Goal: Task Accomplishment & Management: Manage account settings

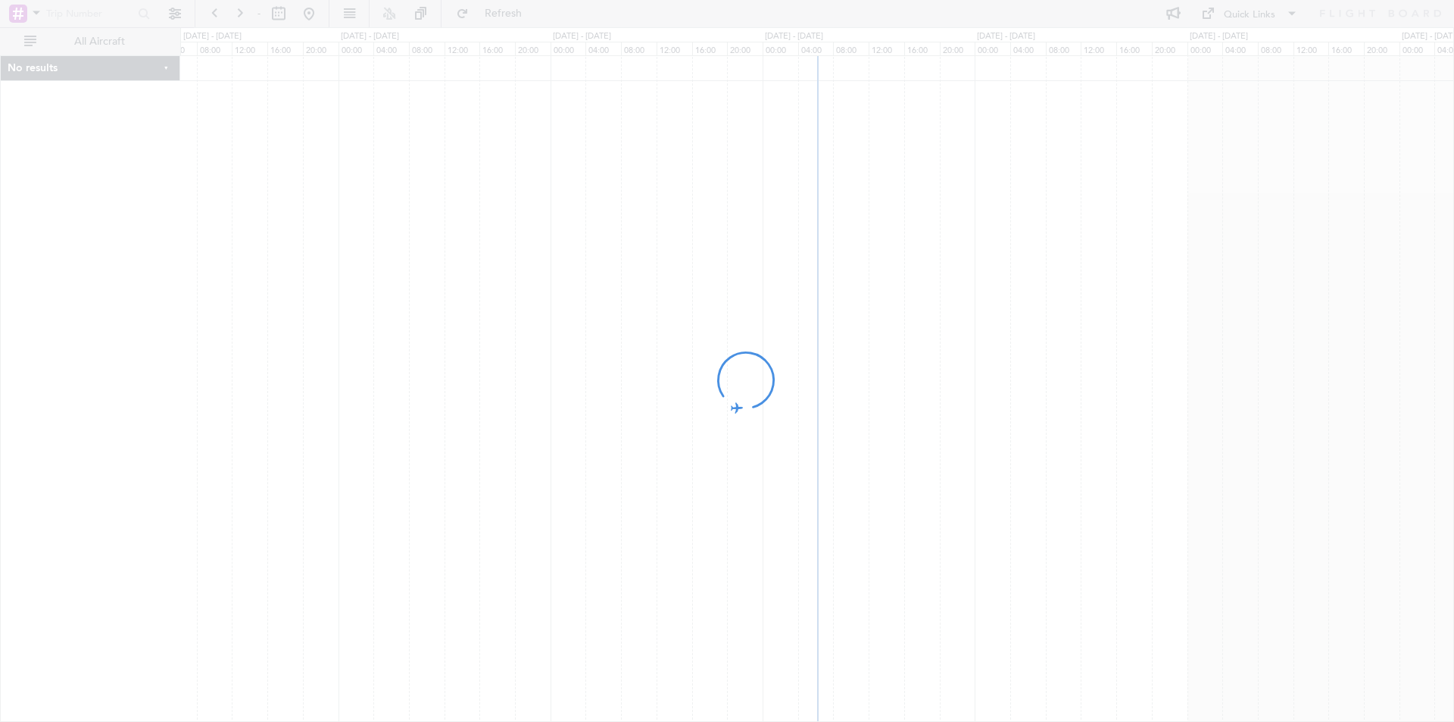
drag, startPoint x: 1044, startPoint y: 361, endPoint x: 842, endPoint y: 379, distance: 203.0
click at [825, 391] on div at bounding box center [727, 361] width 1454 height 722
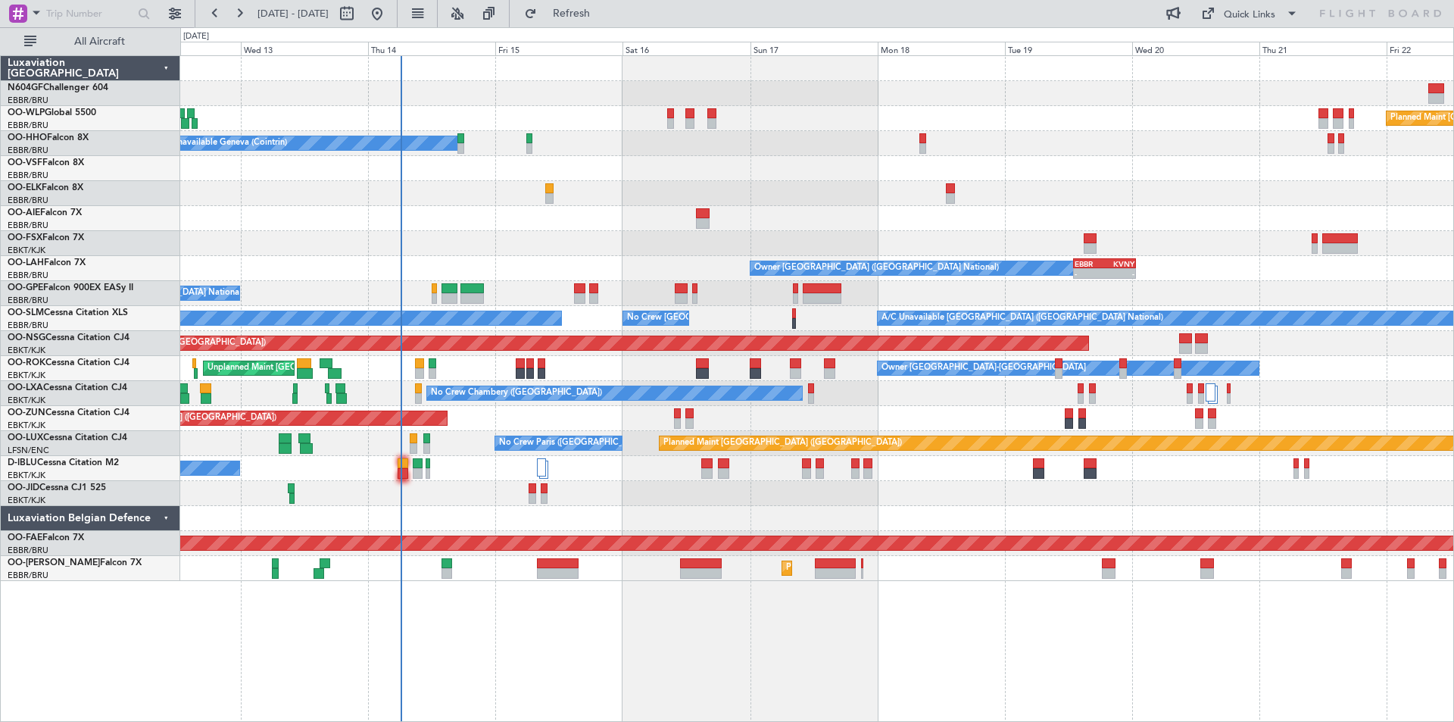
click at [535, 148] on div "A/C Unavailable Geneva (Cointrin)" at bounding box center [816, 143] width 1273 height 25
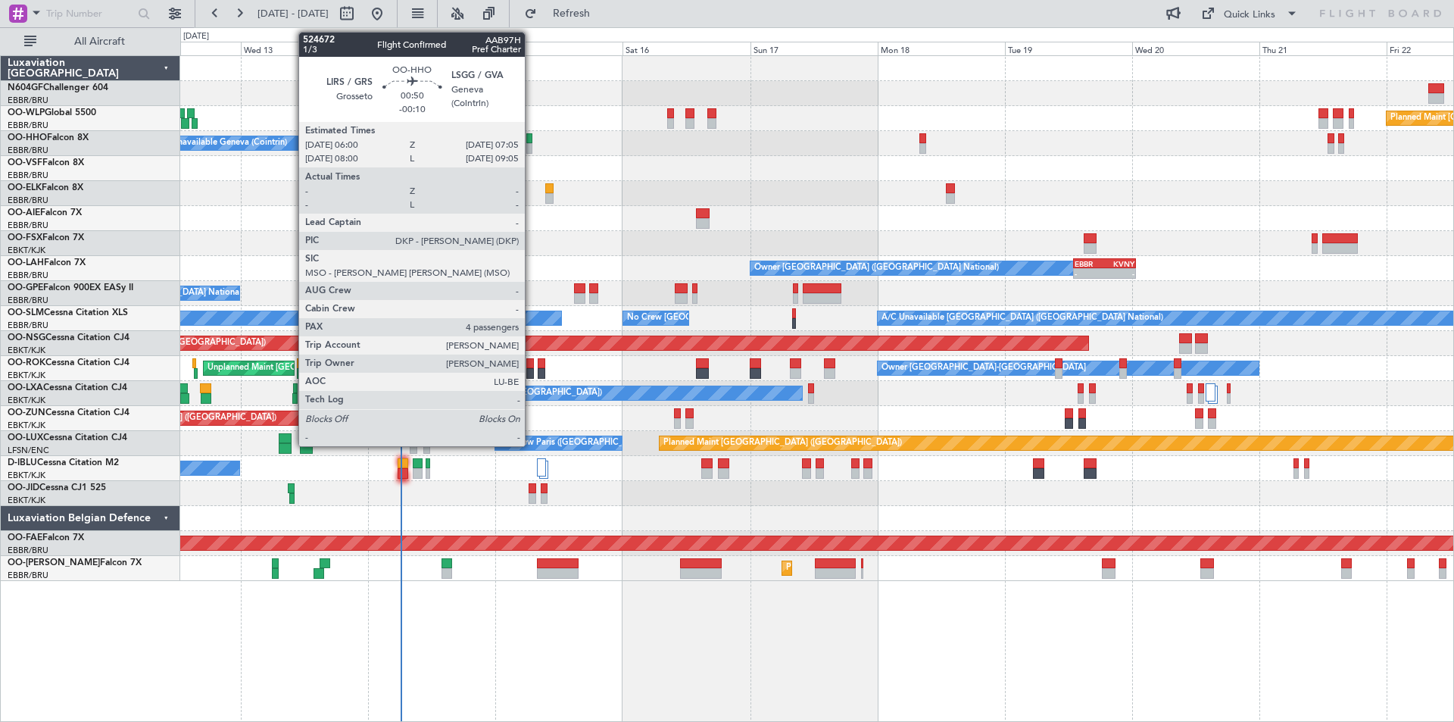
click at [525, 149] on div "A/C Unavailable Geneva (Cointrin)" at bounding box center [816, 143] width 1273 height 25
click at [531, 149] on div at bounding box center [529, 148] width 6 height 11
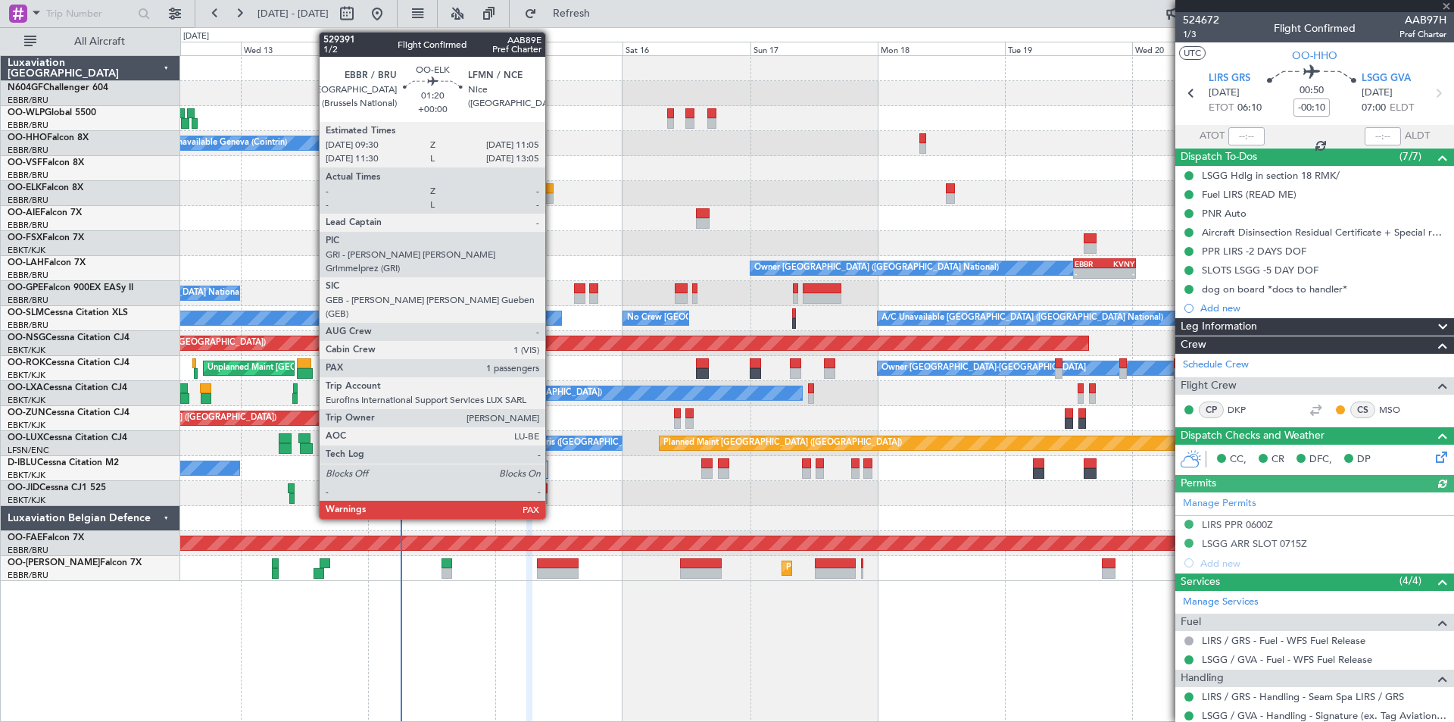
click at [552, 198] on div at bounding box center [549, 198] width 9 height 11
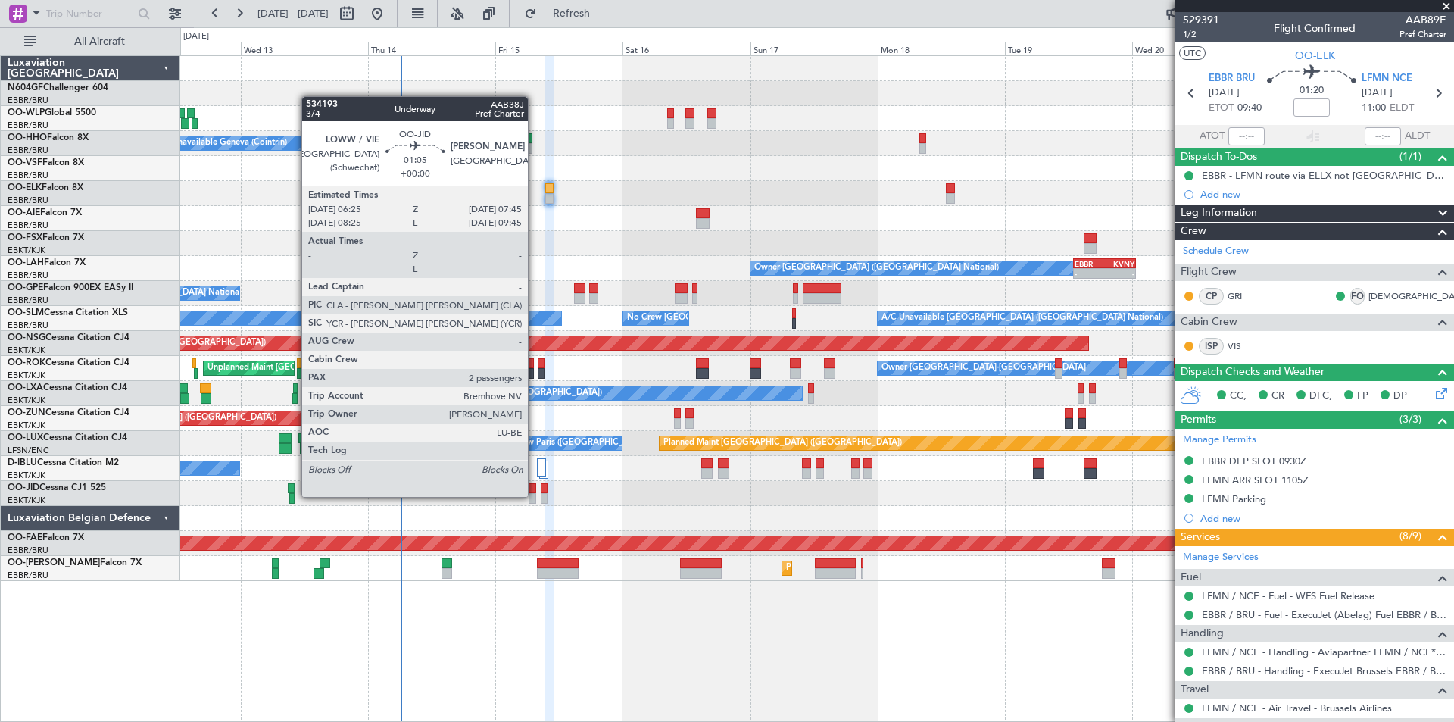
click at [535, 495] on div at bounding box center [533, 498] width 8 height 11
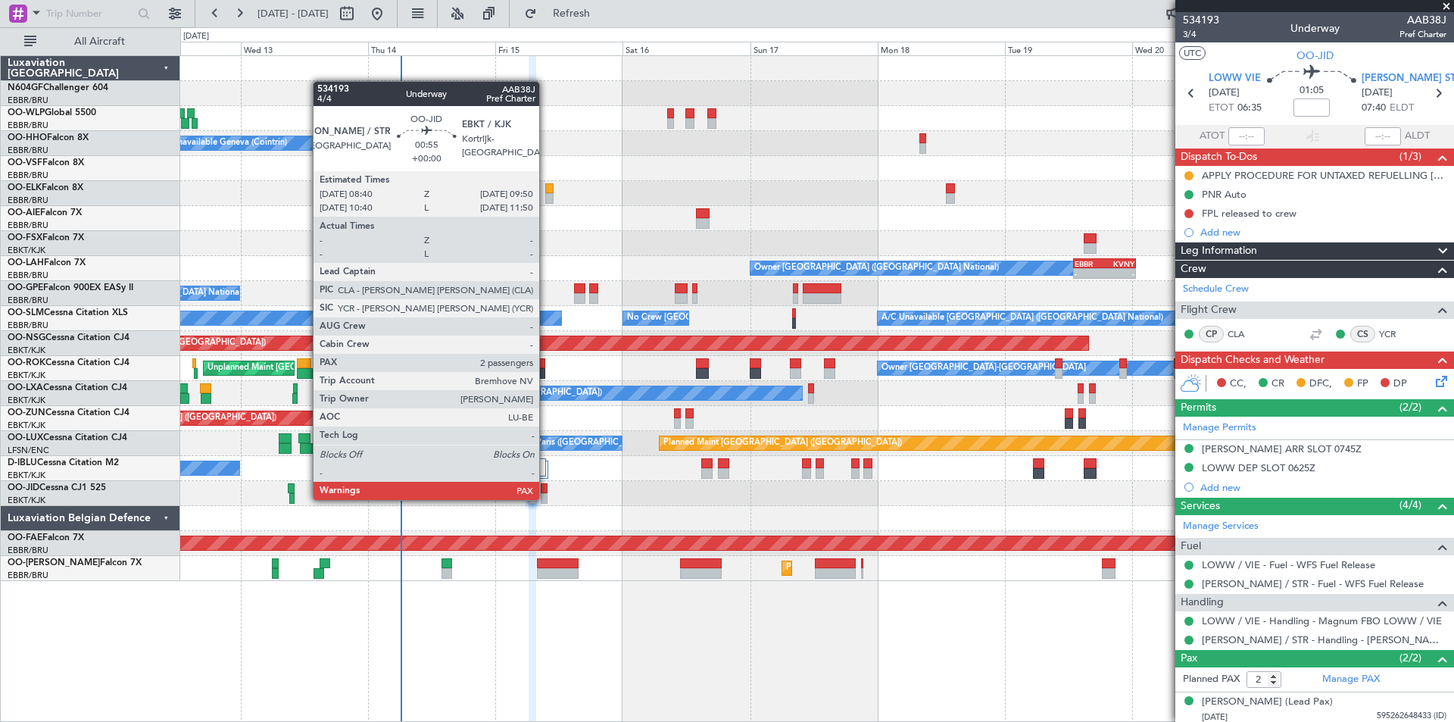
click at [546, 498] on div at bounding box center [544, 498] width 7 height 11
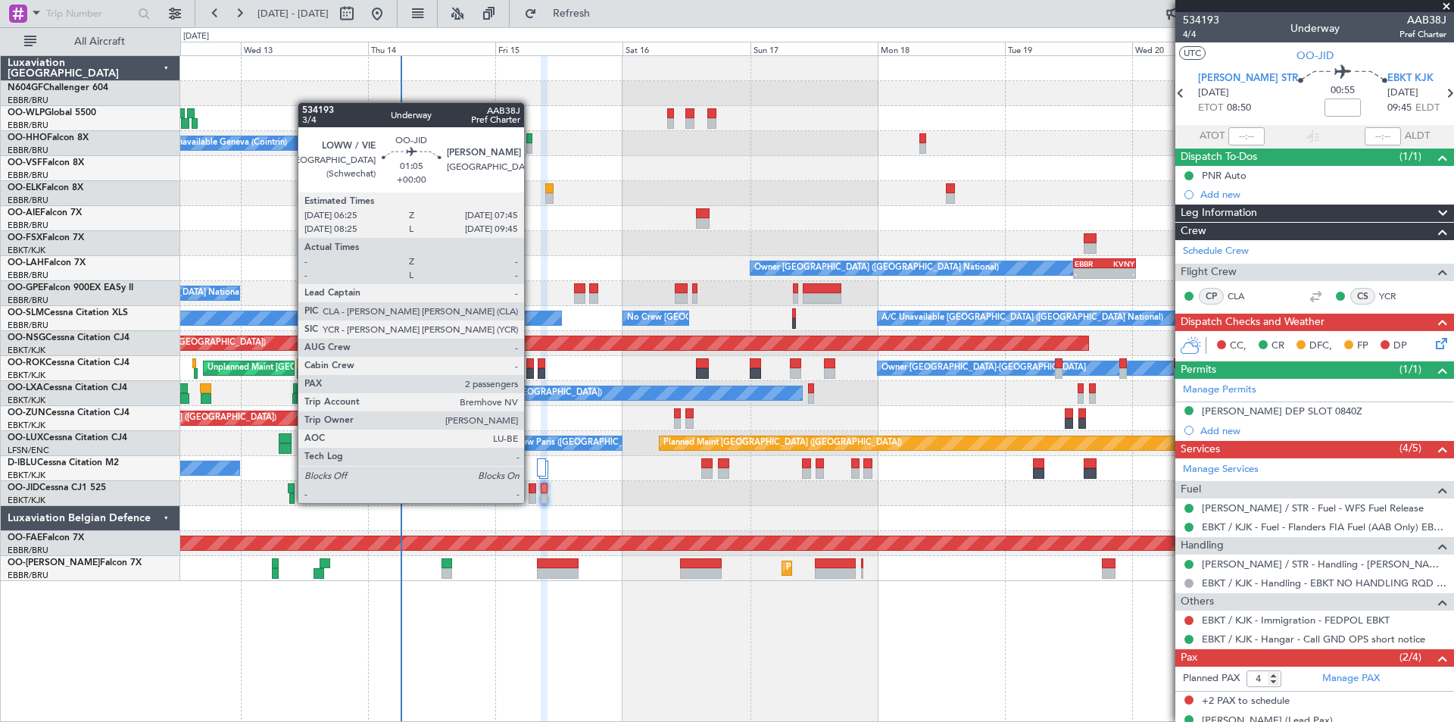
click at [531, 501] on div at bounding box center [533, 498] width 8 height 11
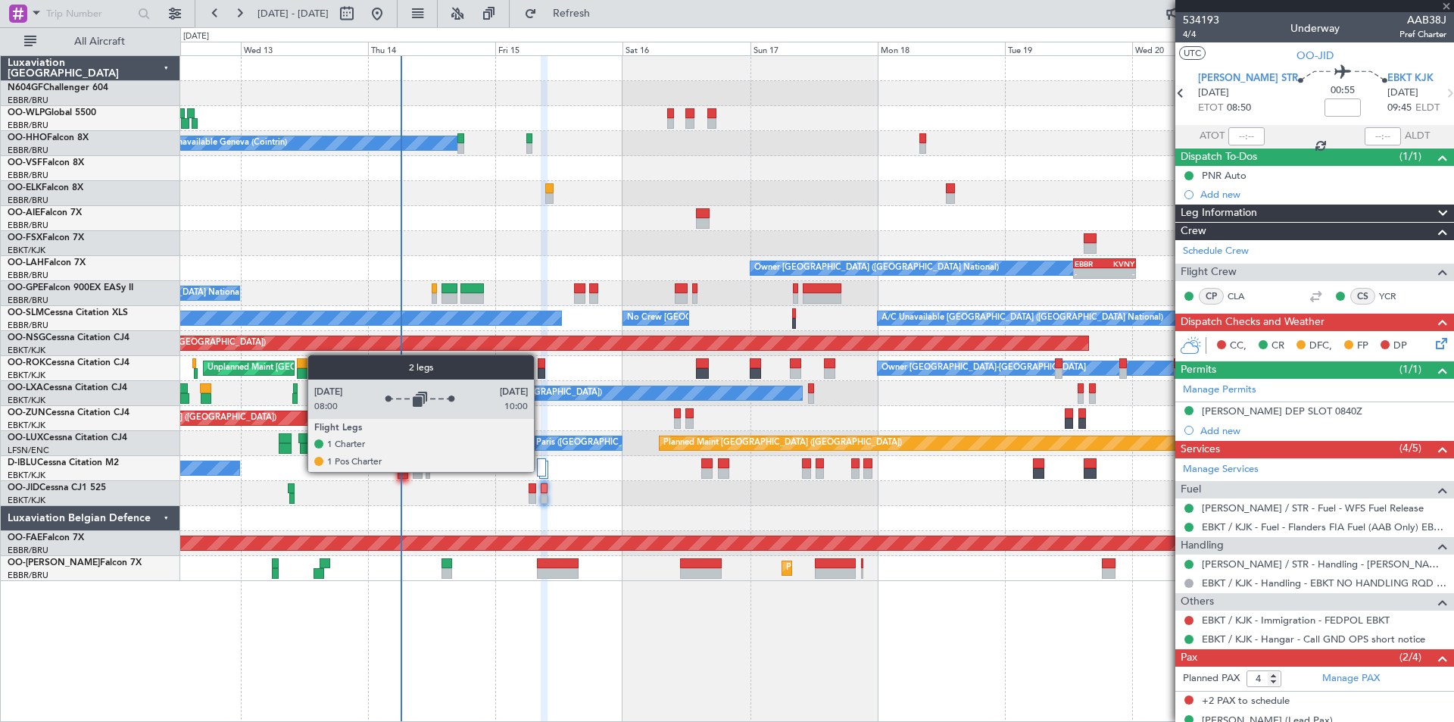
type input "2"
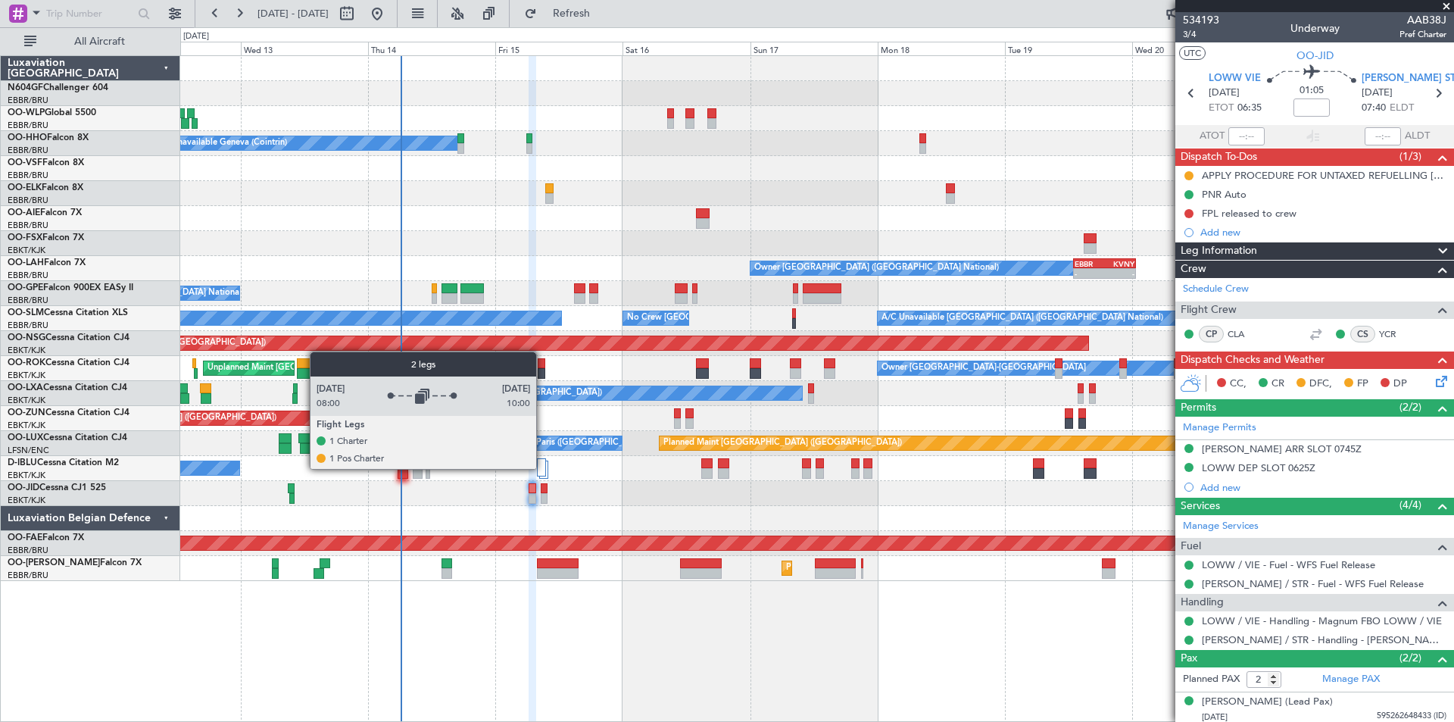
click at [542, 465] on div at bounding box center [541, 467] width 9 height 18
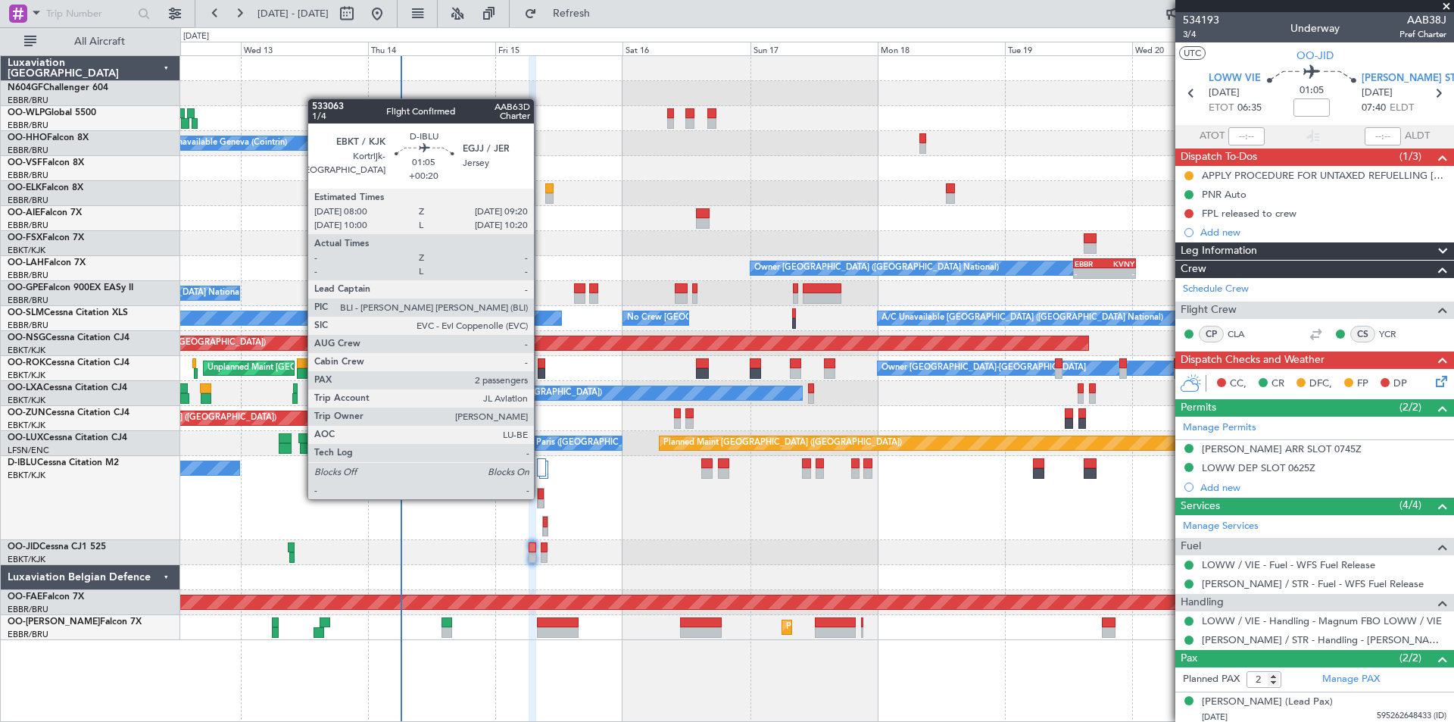
click at [541, 498] on div at bounding box center [541, 493] width 6 height 11
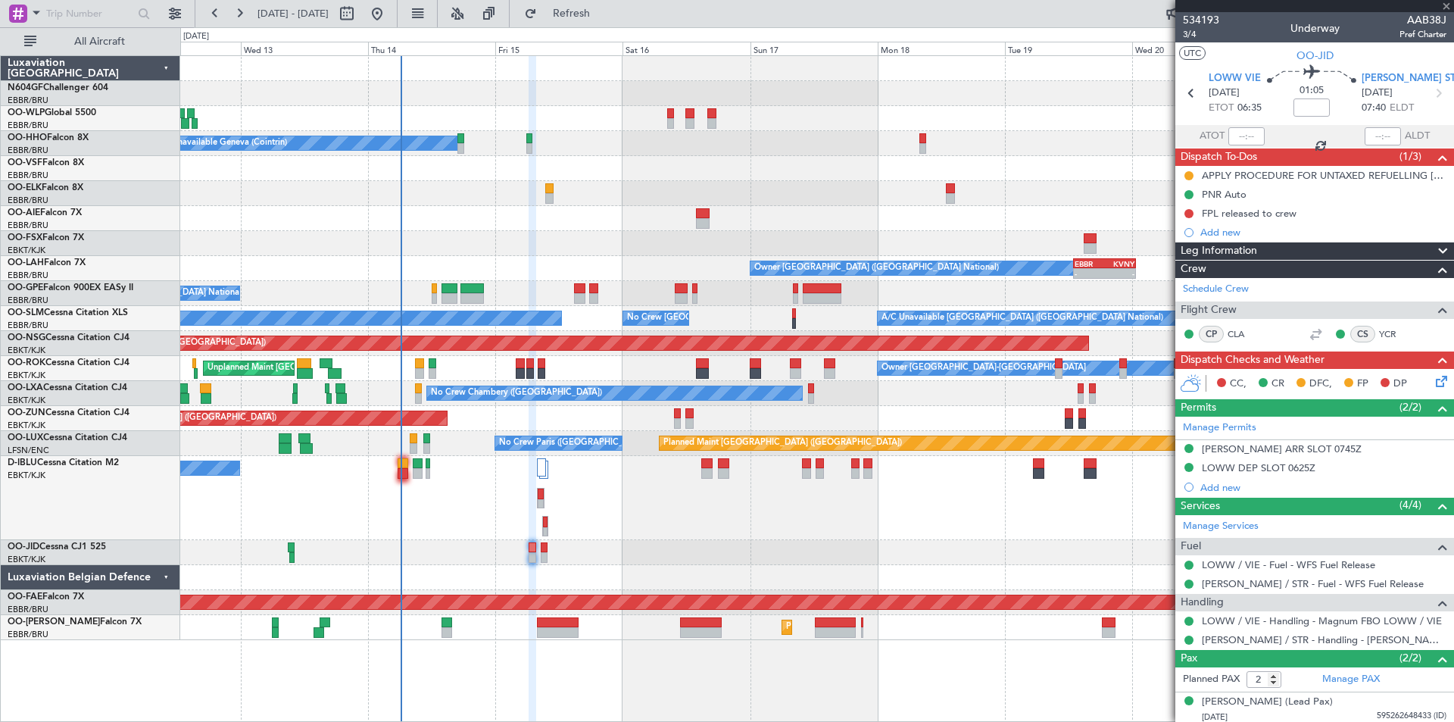
type input "+00:20"
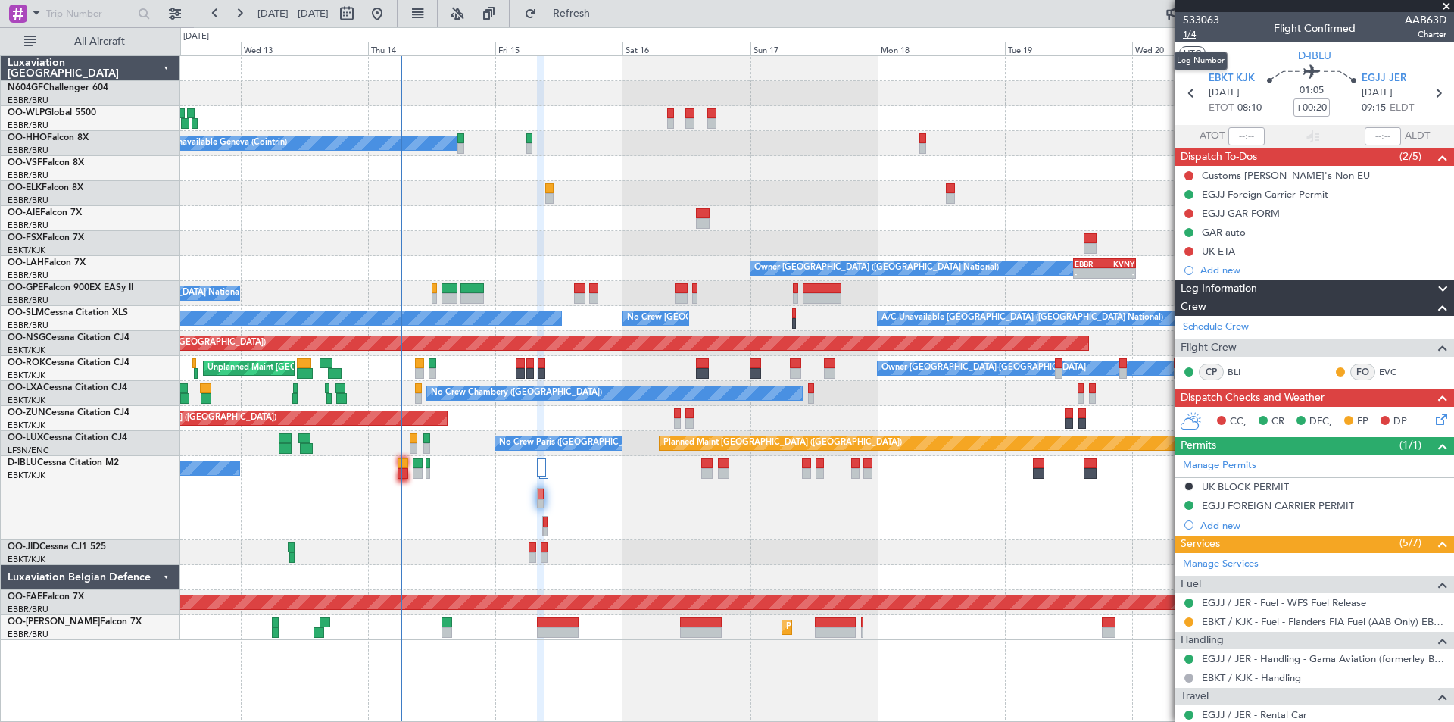
click at [1193, 33] on span "1/4" at bounding box center [1201, 34] width 36 height 13
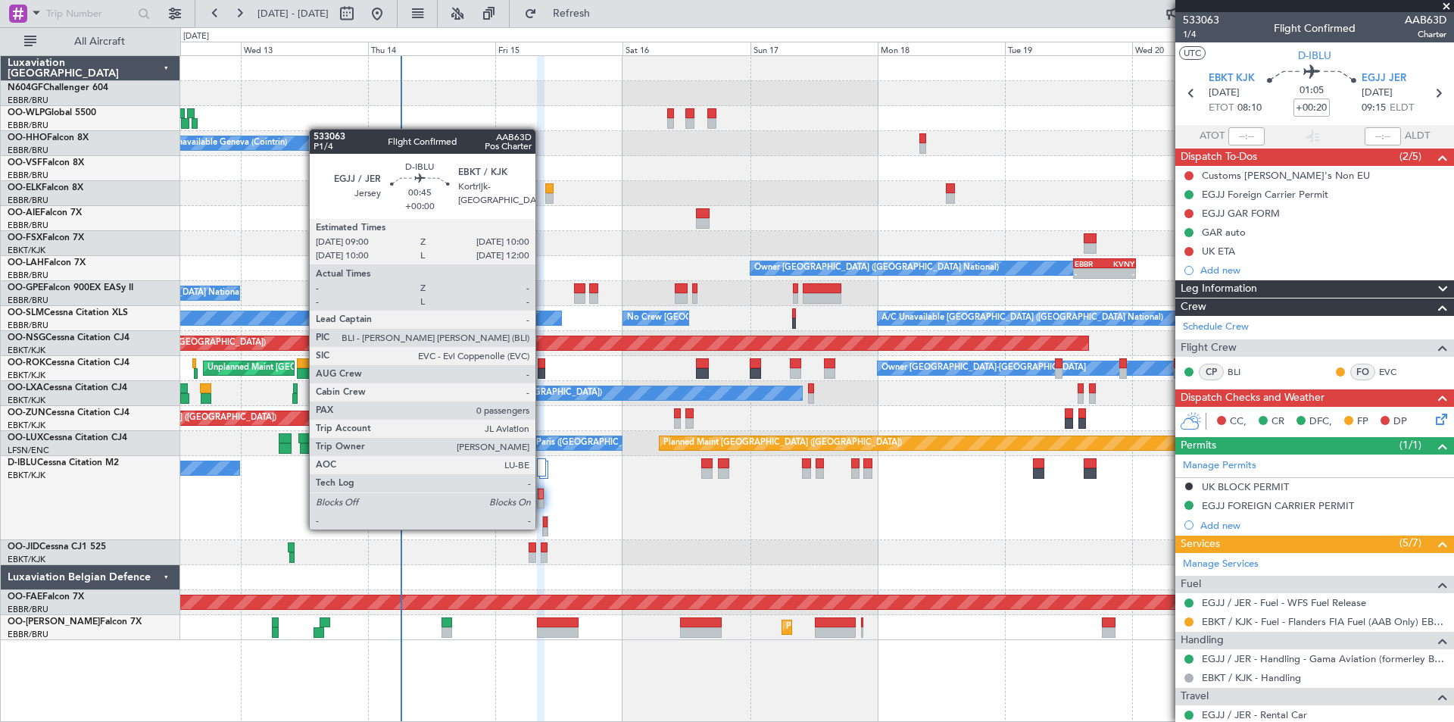
click at [542, 528] on div at bounding box center [545, 526] width 6 height 20
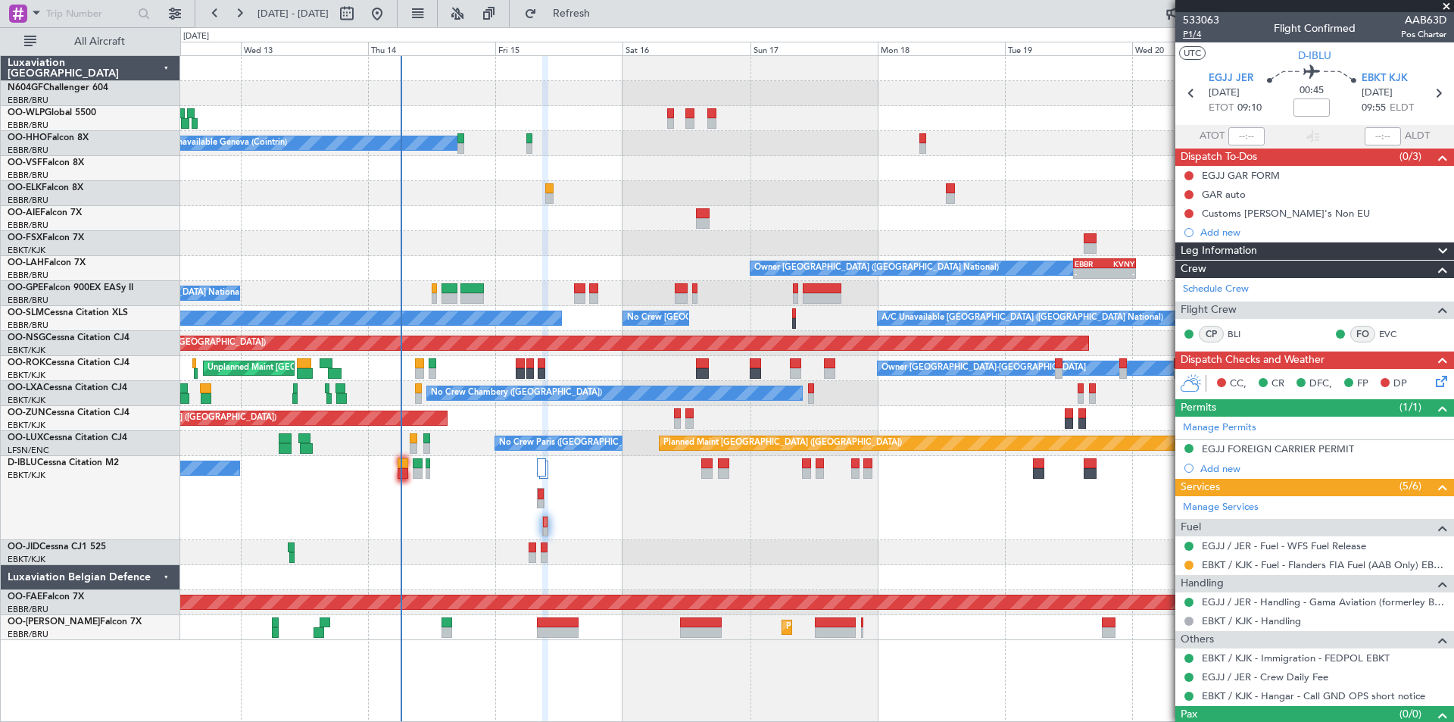
click at [1199, 33] on span "P1/4" at bounding box center [1201, 34] width 36 height 13
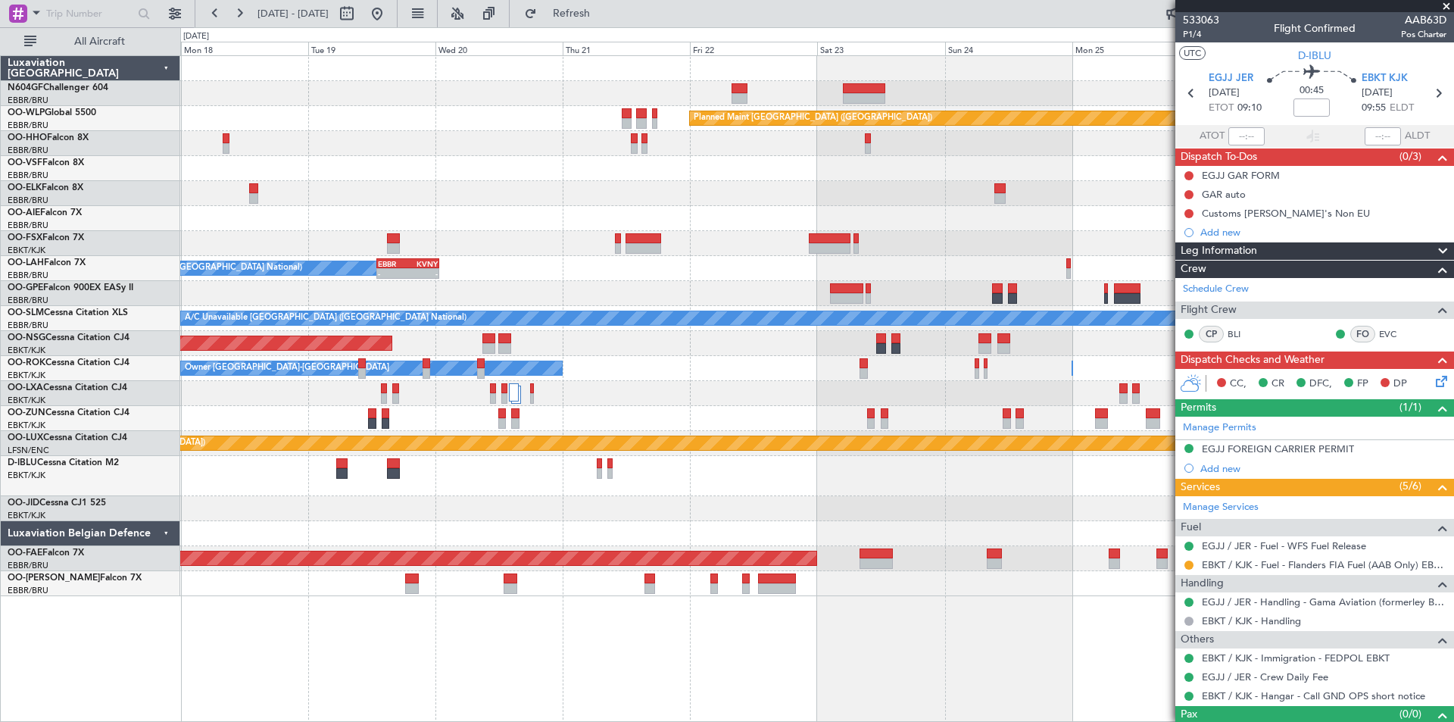
click at [185, 551] on div "Planned Maint [GEOGRAPHIC_DATA] ([GEOGRAPHIC_DATA]) Owner [GEOGRAPHIC_DATA] (Br…" at bounding box center [816, 326] width 1273 height 540
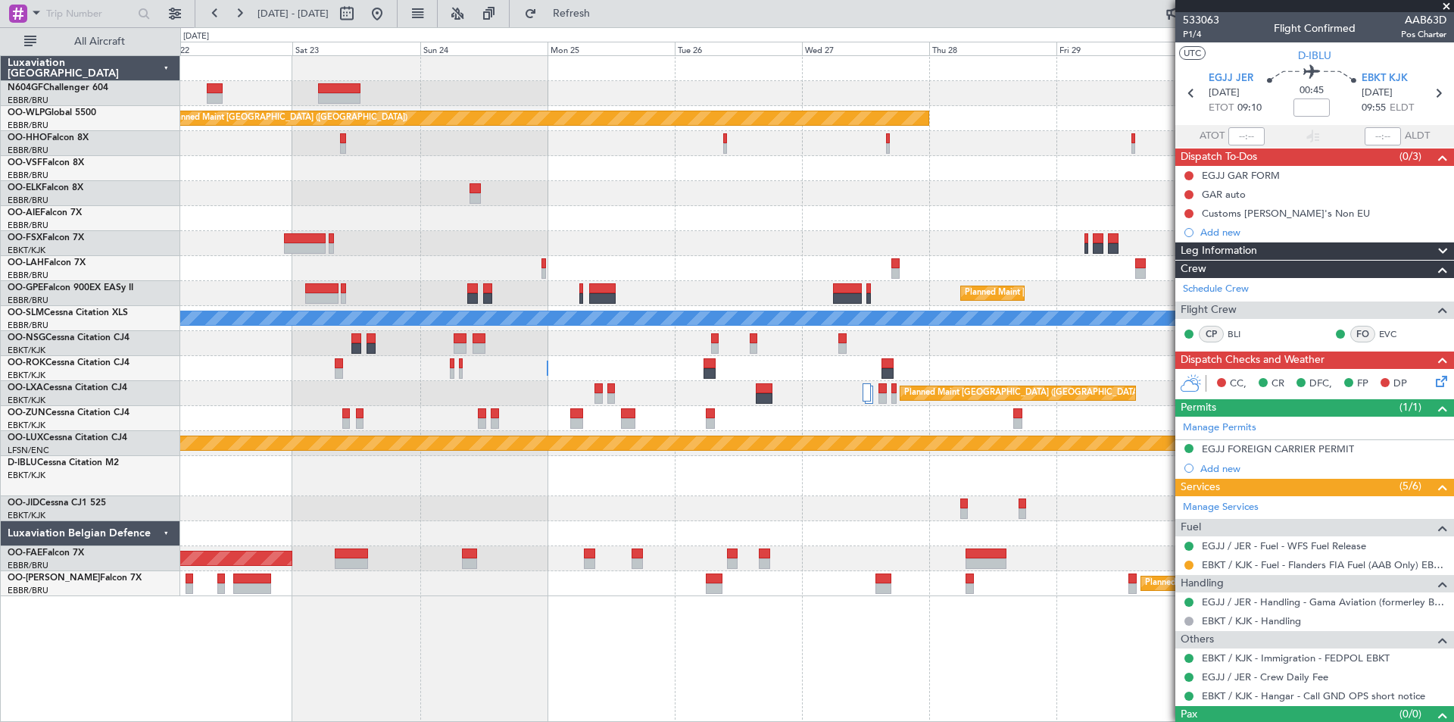
click at [752, 594] on div "Planned Maint [GEOGRAPHIC_DATA] ([GEOGRAPHIC_DATA]) Planned Maint [GEOGRAPHIC_D…" at bounding box center [816, 326] width 1273 height 540
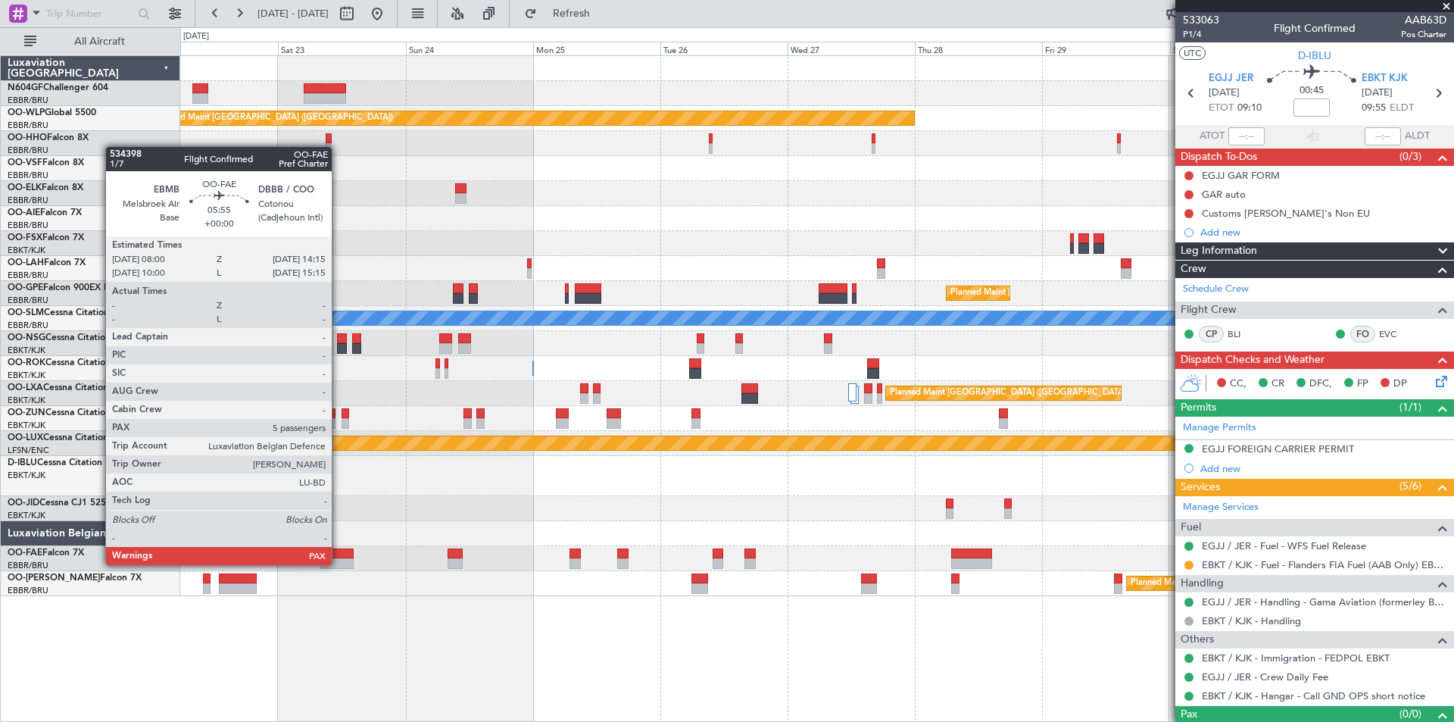
click at [339, 563] on div at bounding box center [336, 563] width 33 height 11
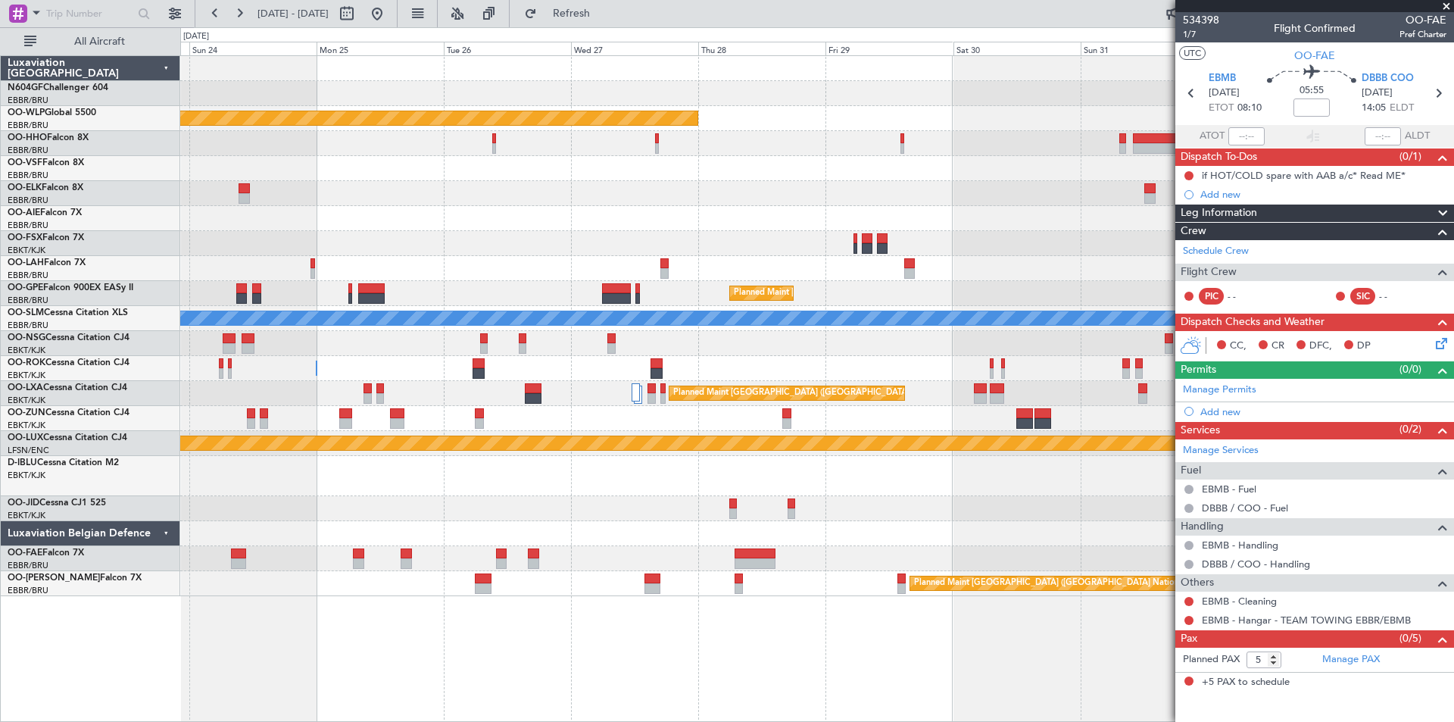
click at [902, 640] on div "Planned Maint [GEOGRAPHIC_DATA] ([GEOGRAPHIC_DATA]) Planned Maint [GEOGRAPHIC_D…" at bounding box center [817, 388] width 1274 height 666
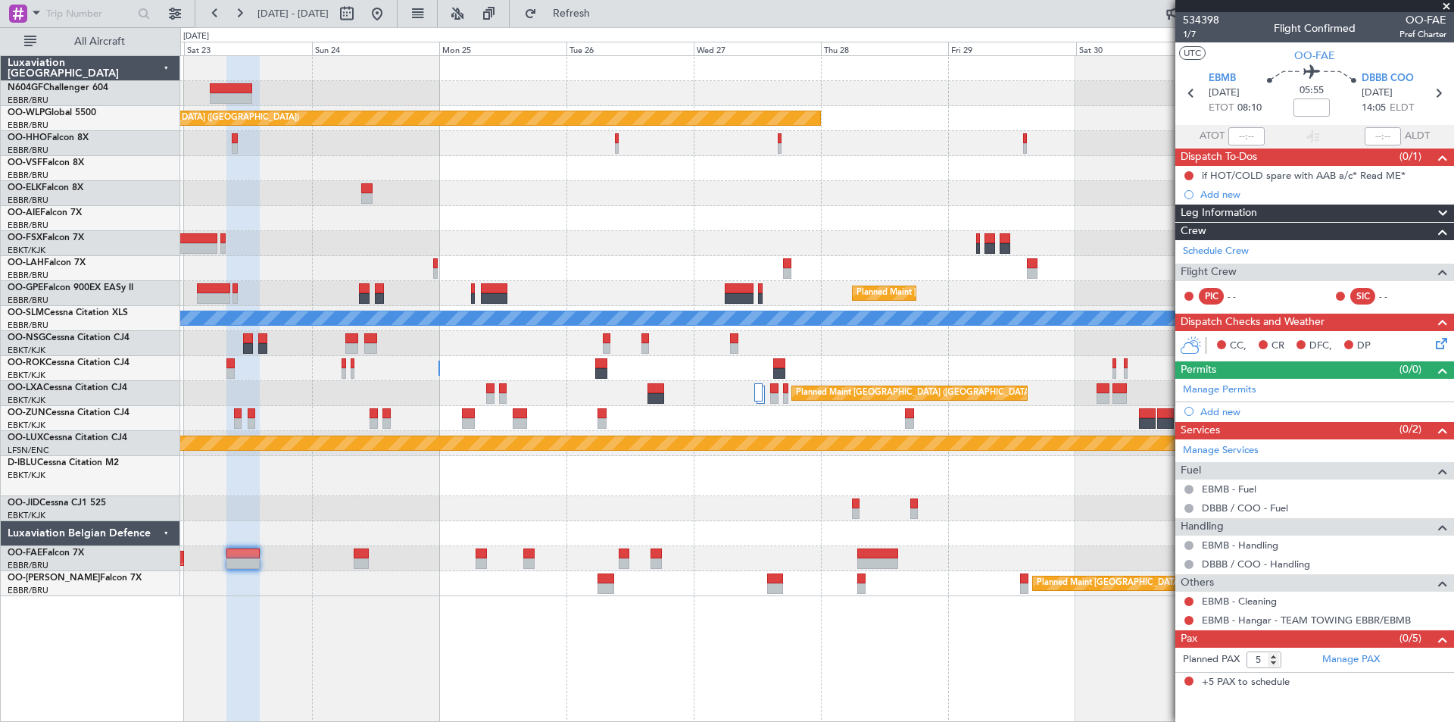
click at [864, 661] on div "Planned Maint [GEOGRAPHIC_DATA] ([GEOGRAPHIC_DATA]) Planned Maint [GEOGRAPHIC_D…" at bounding box center [817, 388] width 1274 height 666
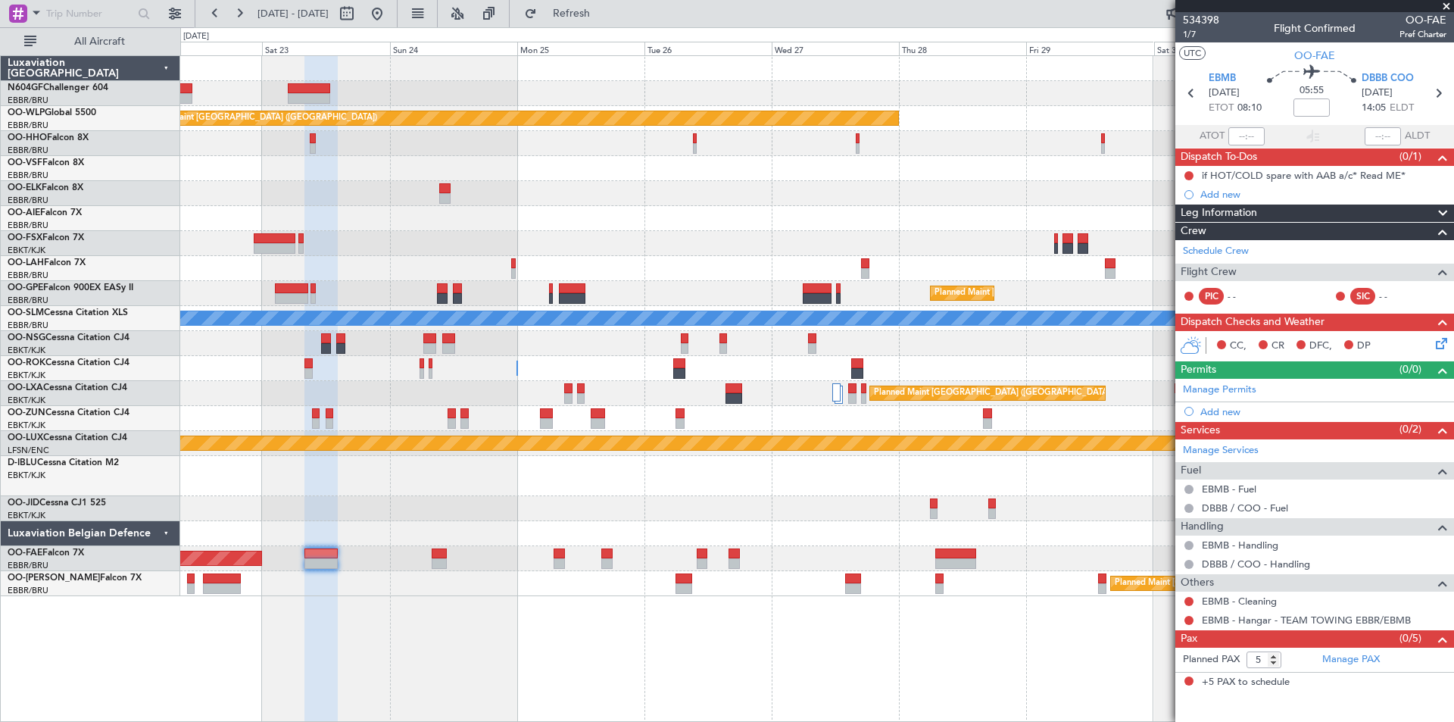
click at [396, 604] on div "Planned Maint [GEOGRAPHIC_DATA] ([GEOGRAPHIC_DATA]) Planned Maint [GEOGRAPHIC_D…" at bounding box center [817, 388] width 1274 height 666
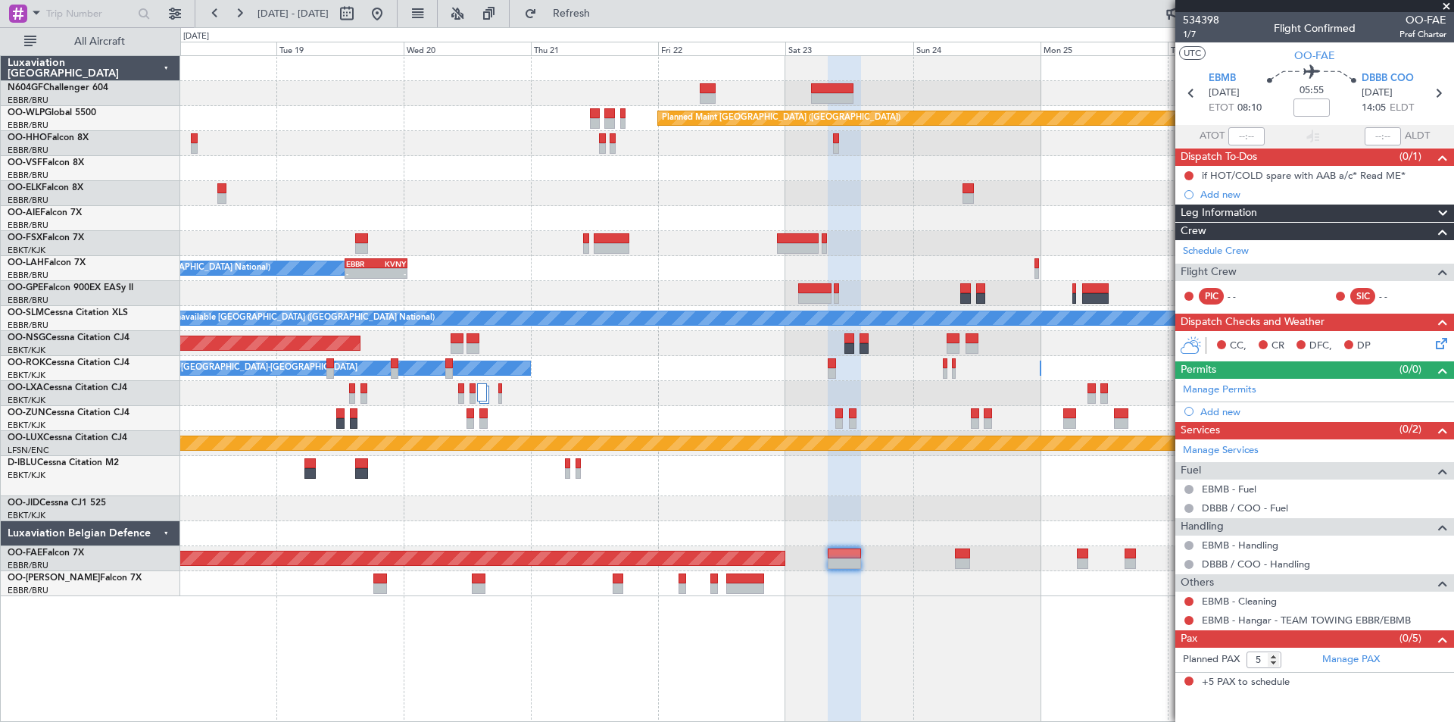
click at [1138, 460] on div "Planned Maint [GEOGRAPHIC_DATA] ([GEOGRAPHIC_DATA]) EBBR 13:00 Z KVNY 00:45 Z -…" at bounding box center [816, 326] width 1273 height 540
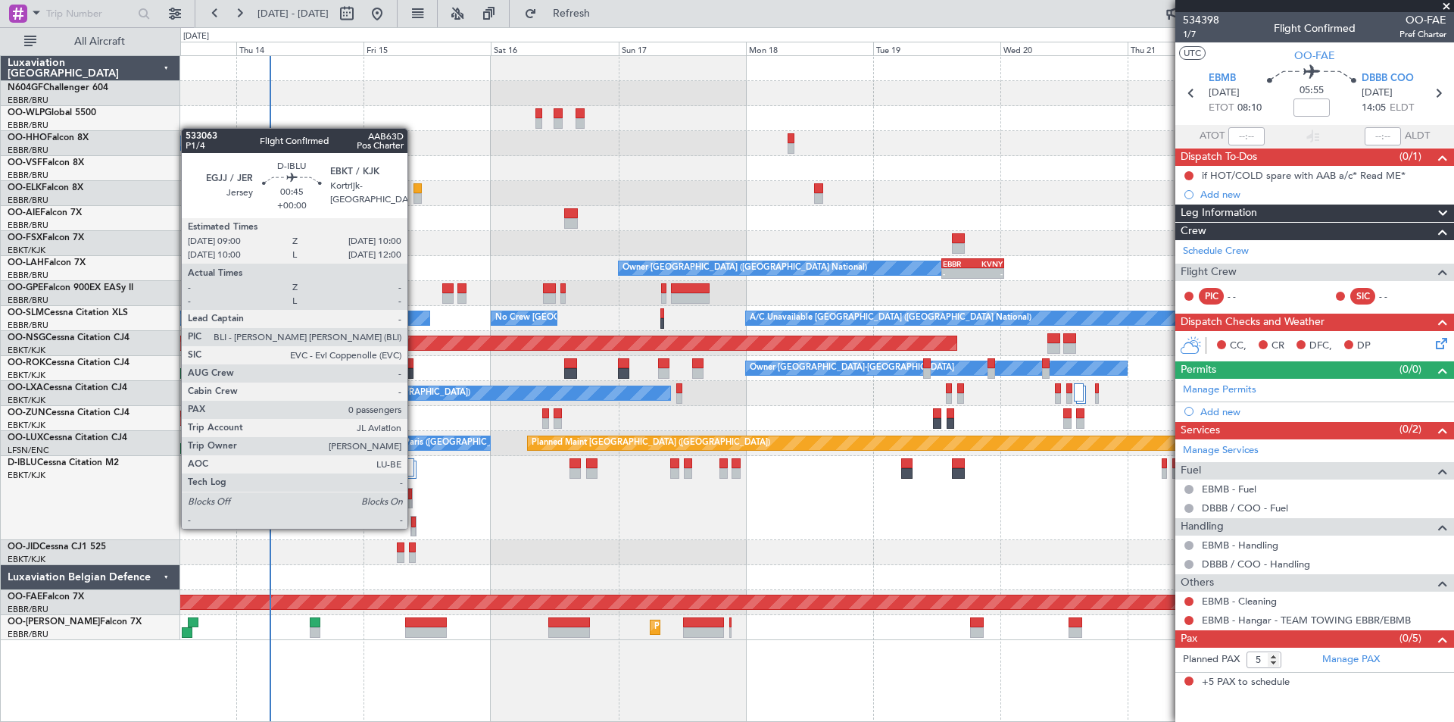
click at [414, 527] on div at bounding box center [413, 532] width 5 height 11
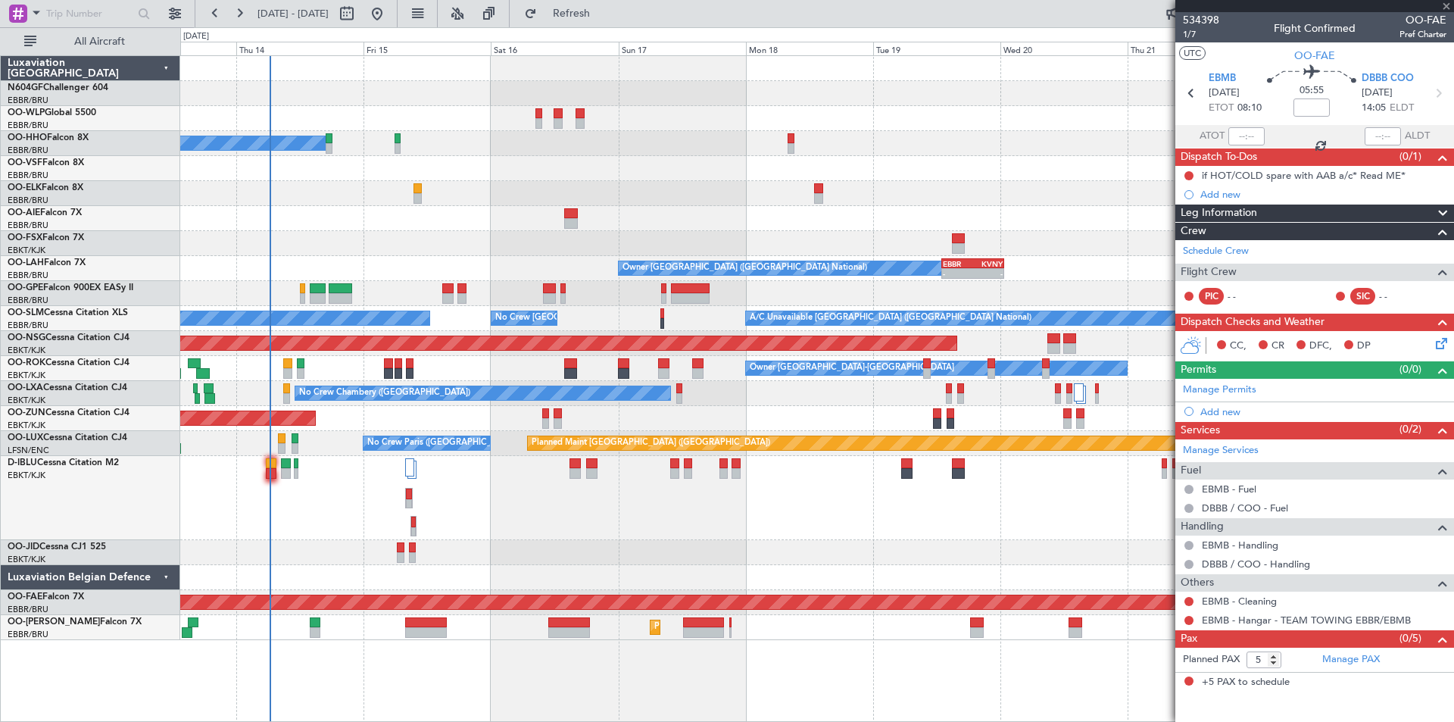
type input "0"
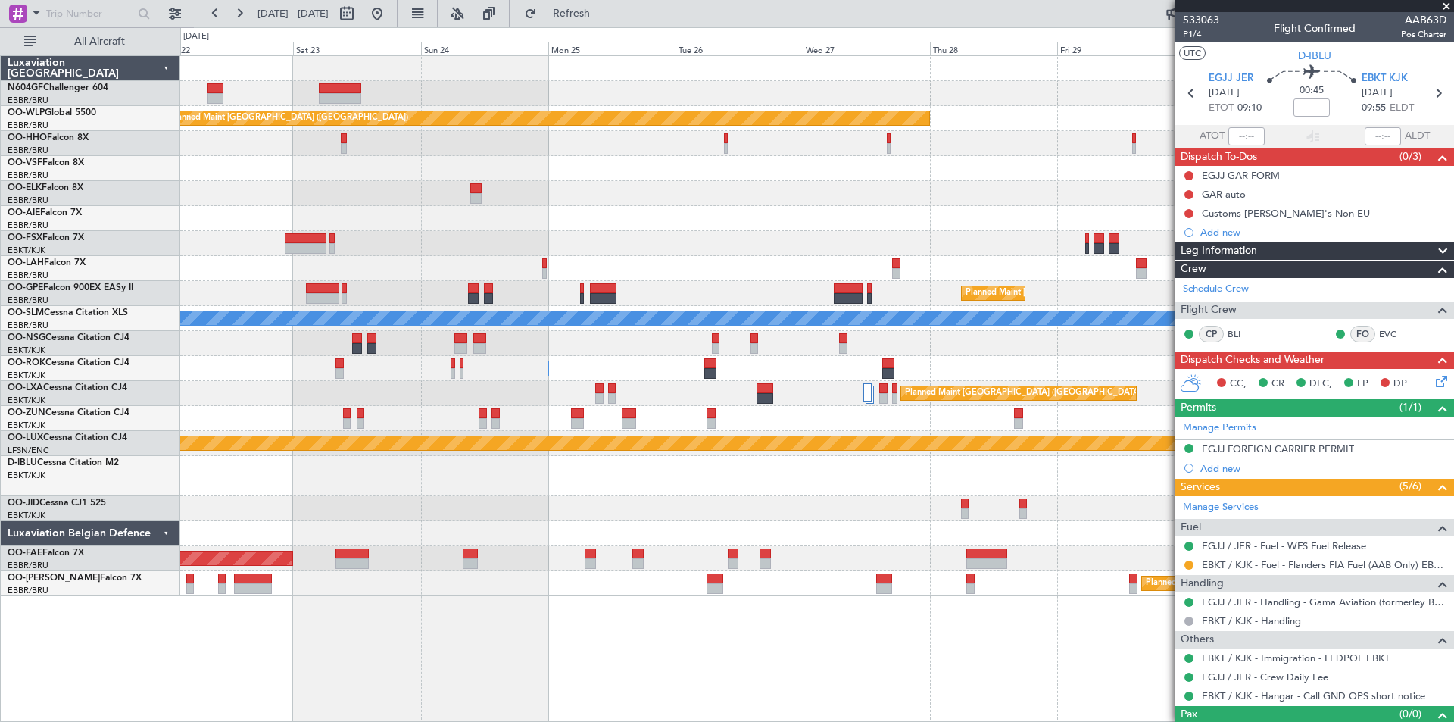
click at [381, 719] on div "Planned Maint [GEOGRAPHIC_DATA] ([GEOGRAPHIC_DATA]) Planned Maint [GEOGRAPHIC_D…" at bounding box center [817, 388] width 1274 height 666
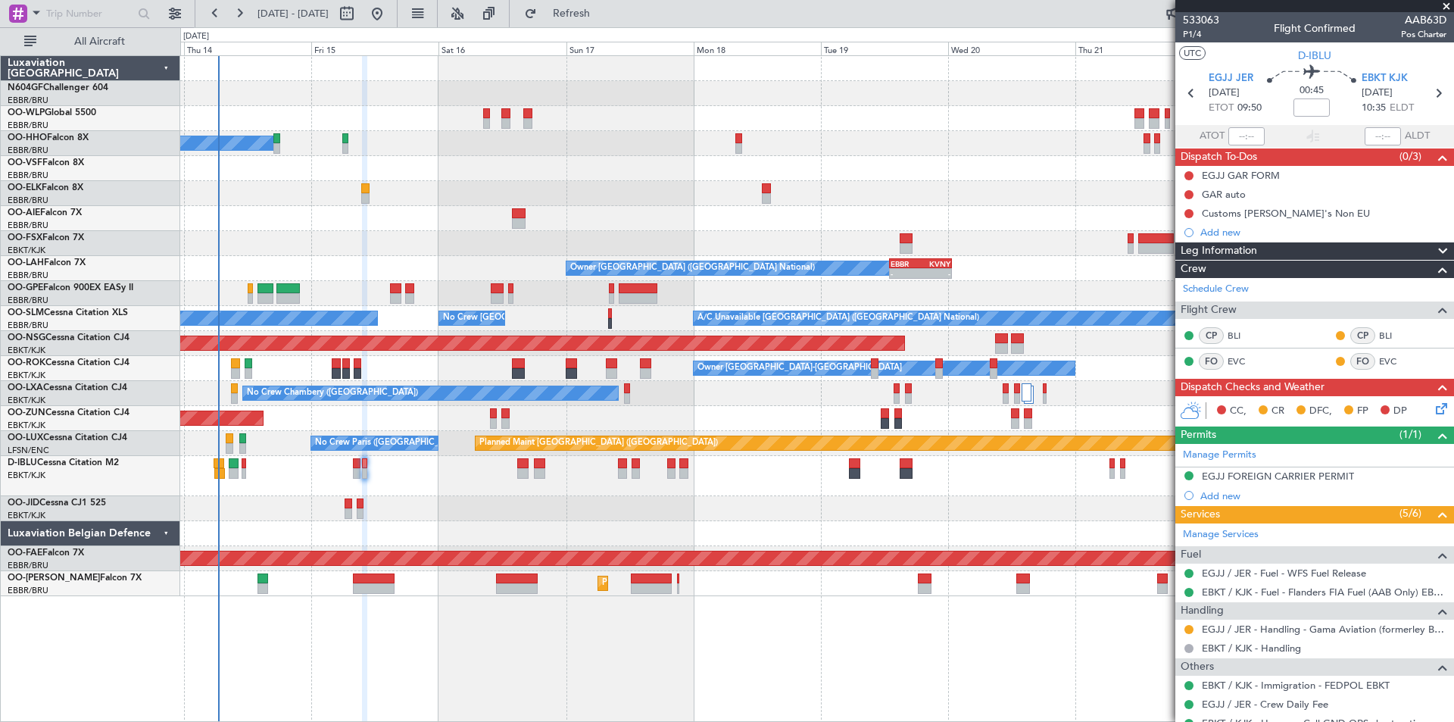
click at [1271, 116] on fb-app "[DATE] - [DATE] Refresh Quick Links All Aircraft Planned Maint [GEOGRAPHIC_DATA…" at bounding box center [727, 366] width 1454 height 710
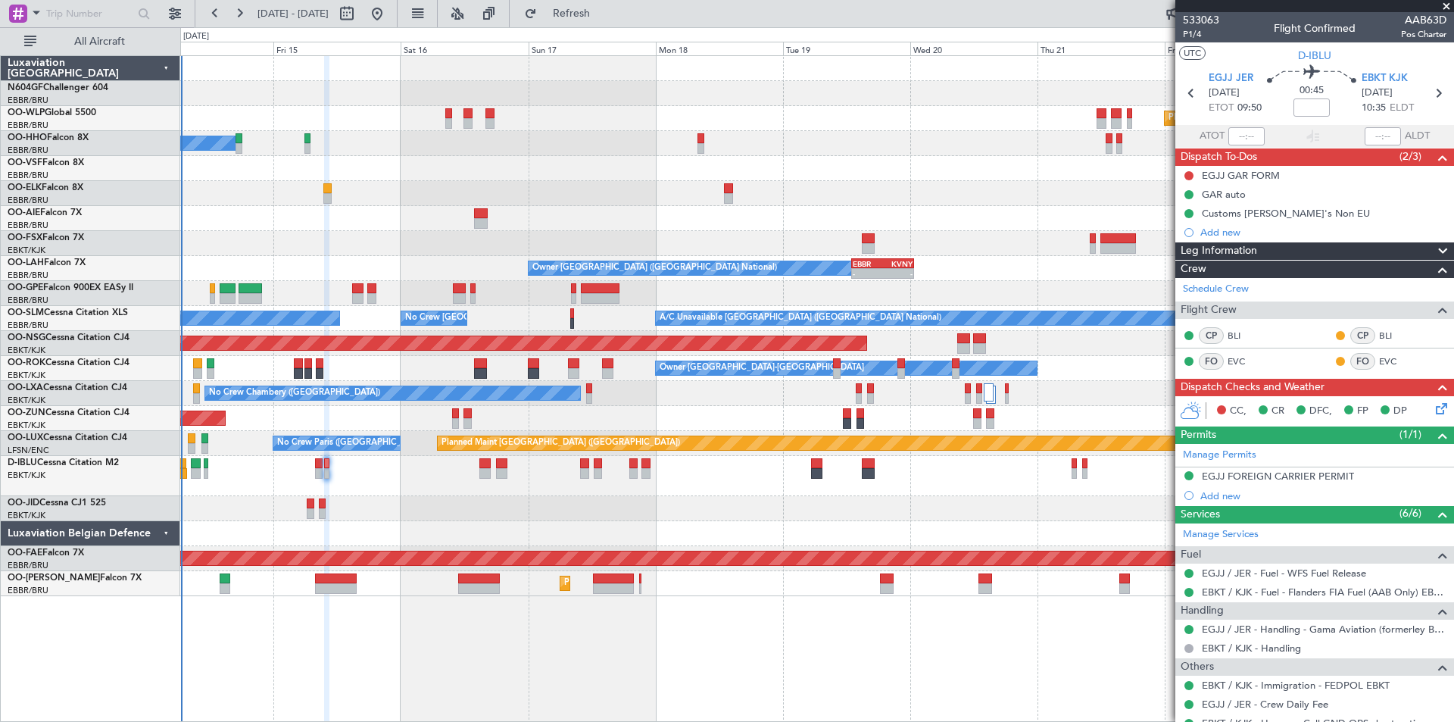
click at [311, 460] on div "No Crew [GEOGRAPHIC_DATA] ([GEOGRAPHIC_DATA] National)" at bounding box center [816, 476] width 1273 height 40
click at [314, 473] on div "No Crew [GEOGRAPHIC_DATA] ([GEOGRAPHIC_DATA] National)" at bounding box center [816, 476] width 1273 height 40
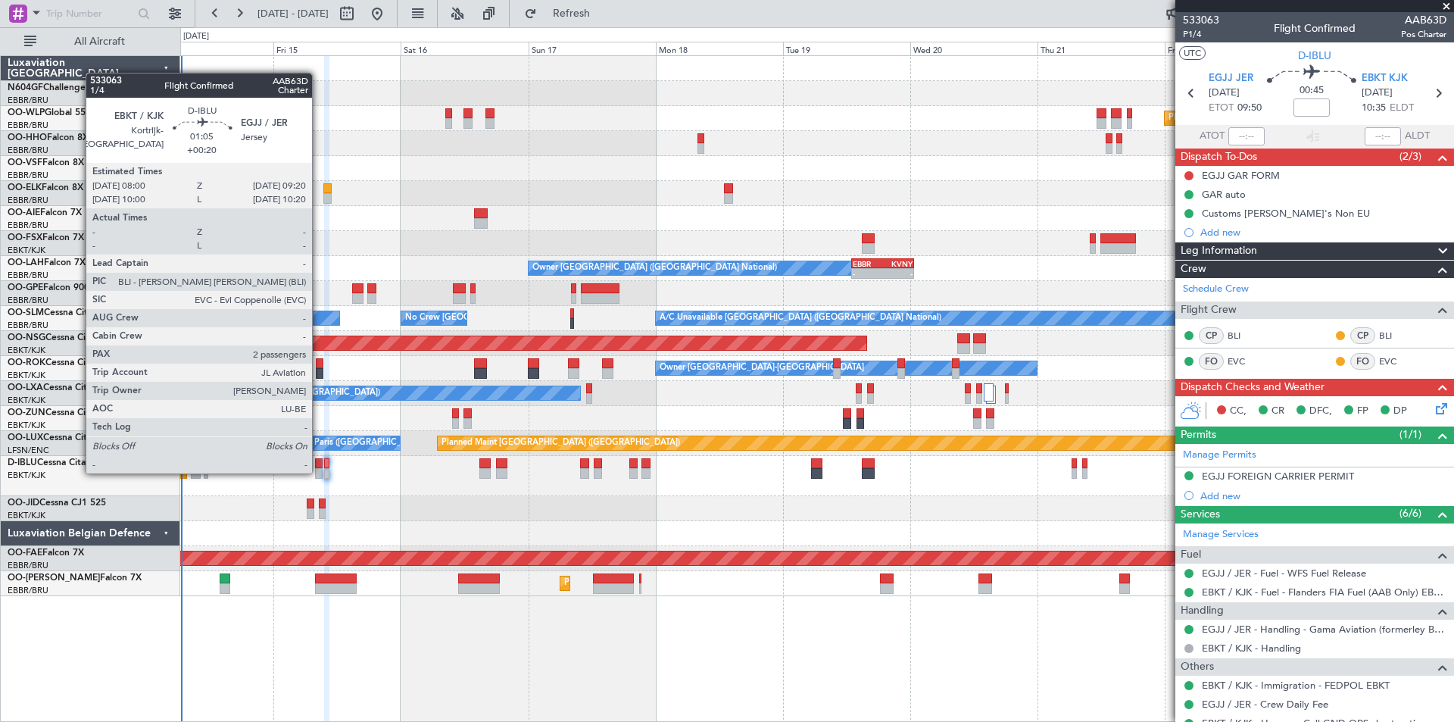
click at [319, 472] on div at bounding box center [319, 473] width 8 height 11
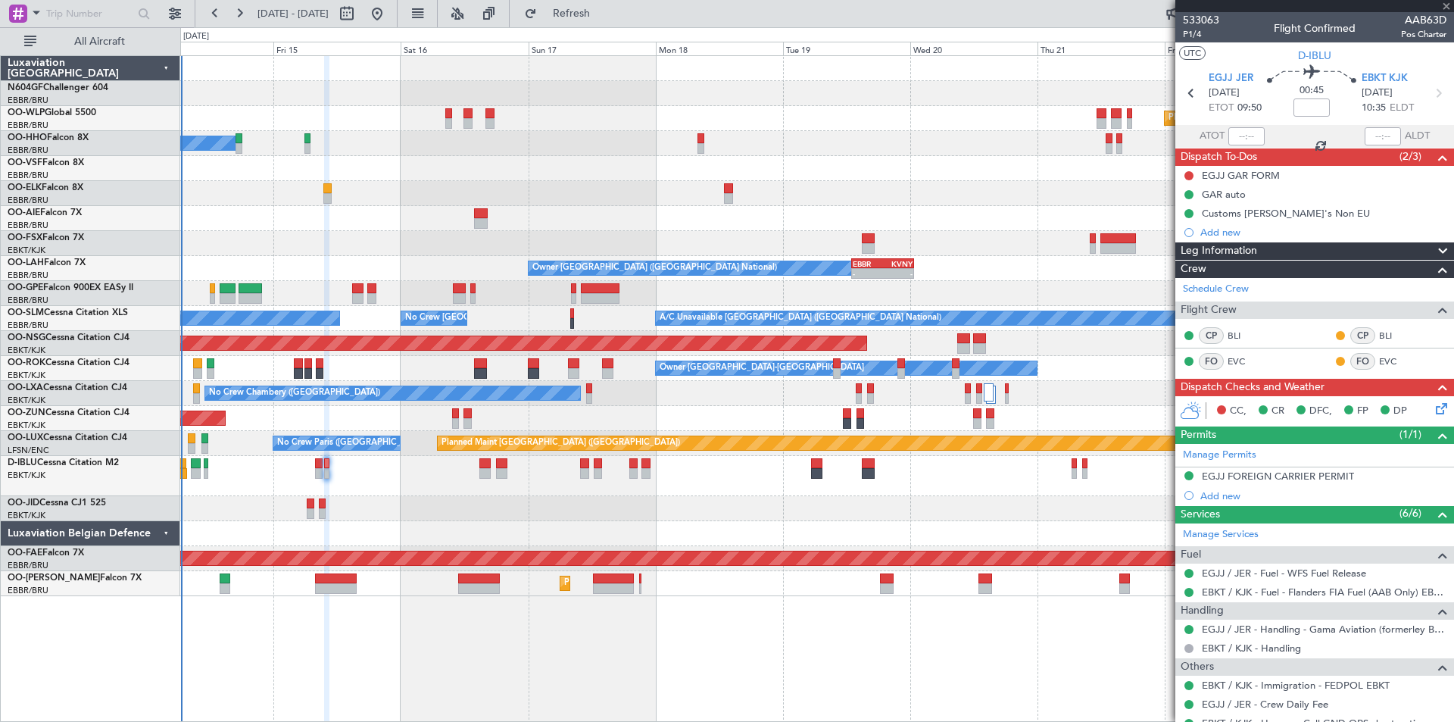
type input "+00:20"
type input "2"
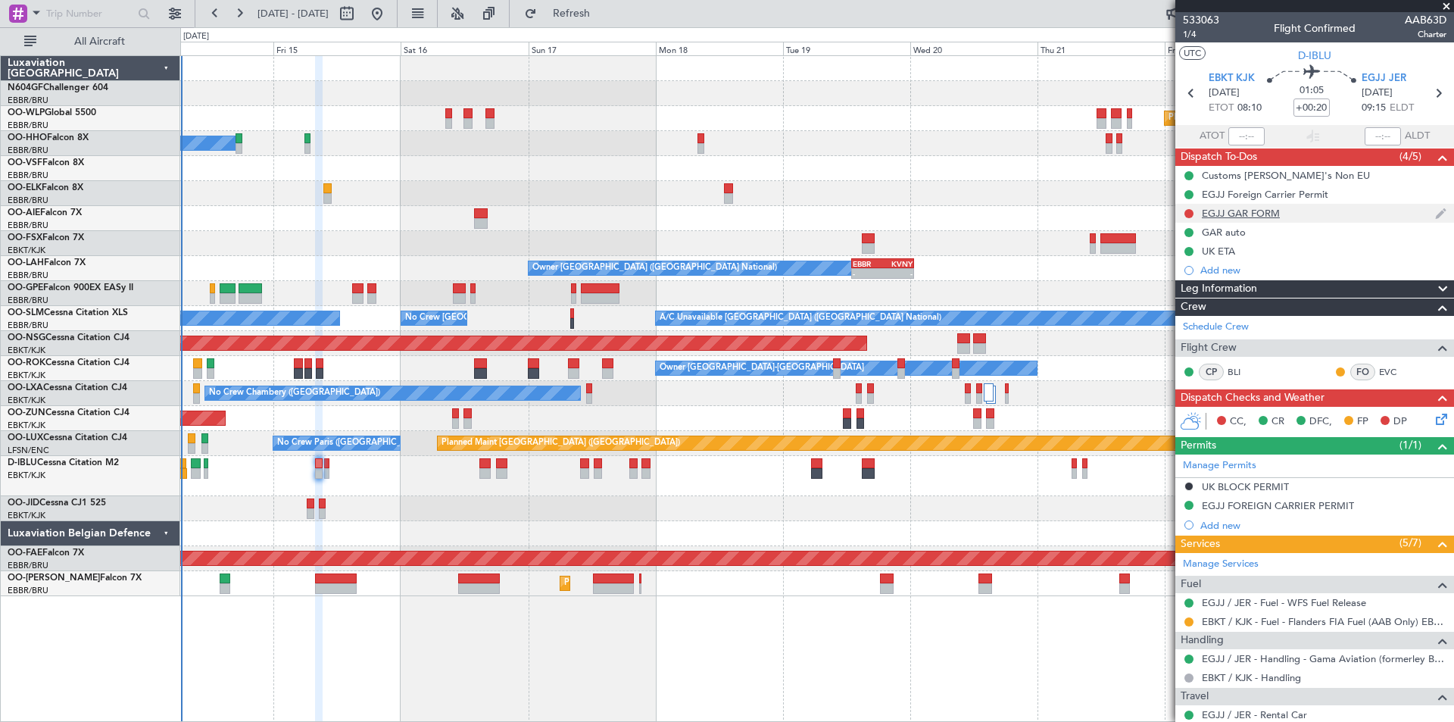
click at [1294, 211] on div "EGJJ GAR FORM" at bounding box center [1314, 213] width 279 height 19
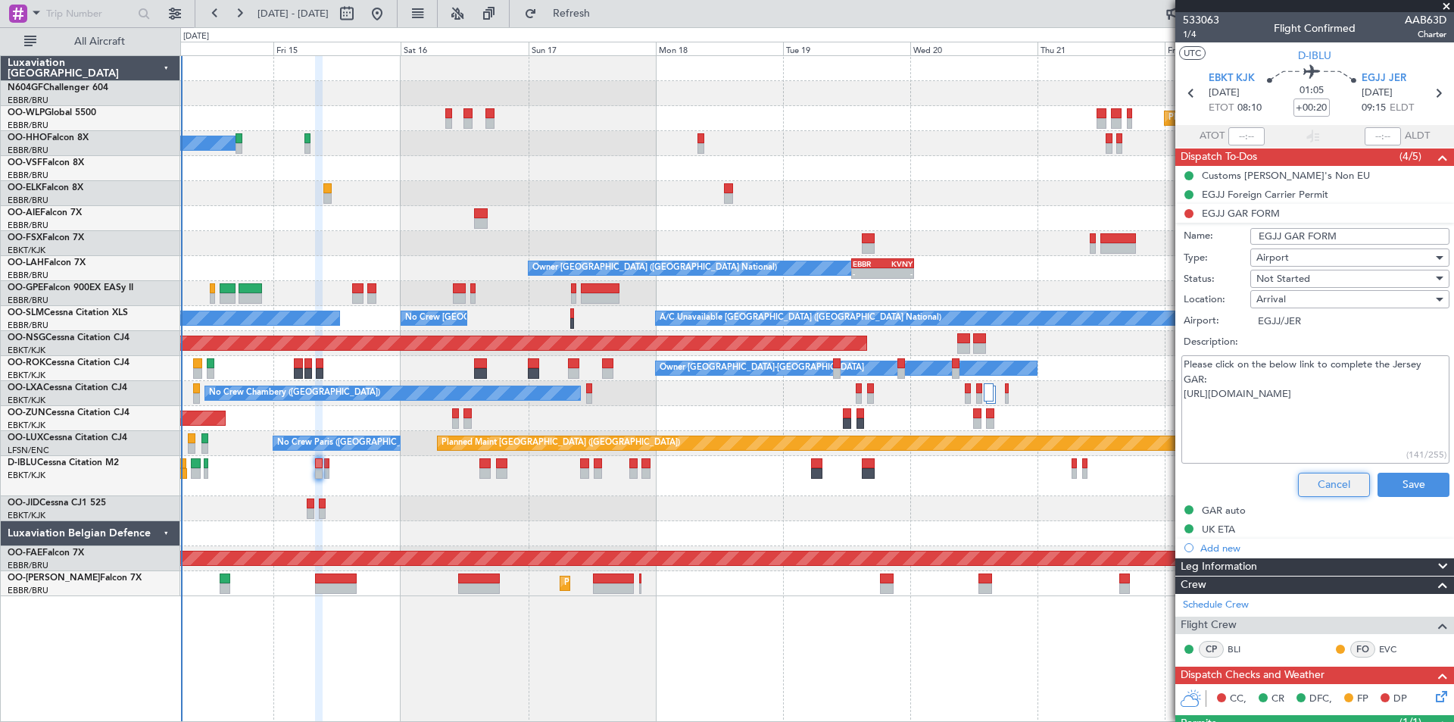
click at [1313, 481] on button "Cancel" at bounding box center [1334, 485] width 72 height 24
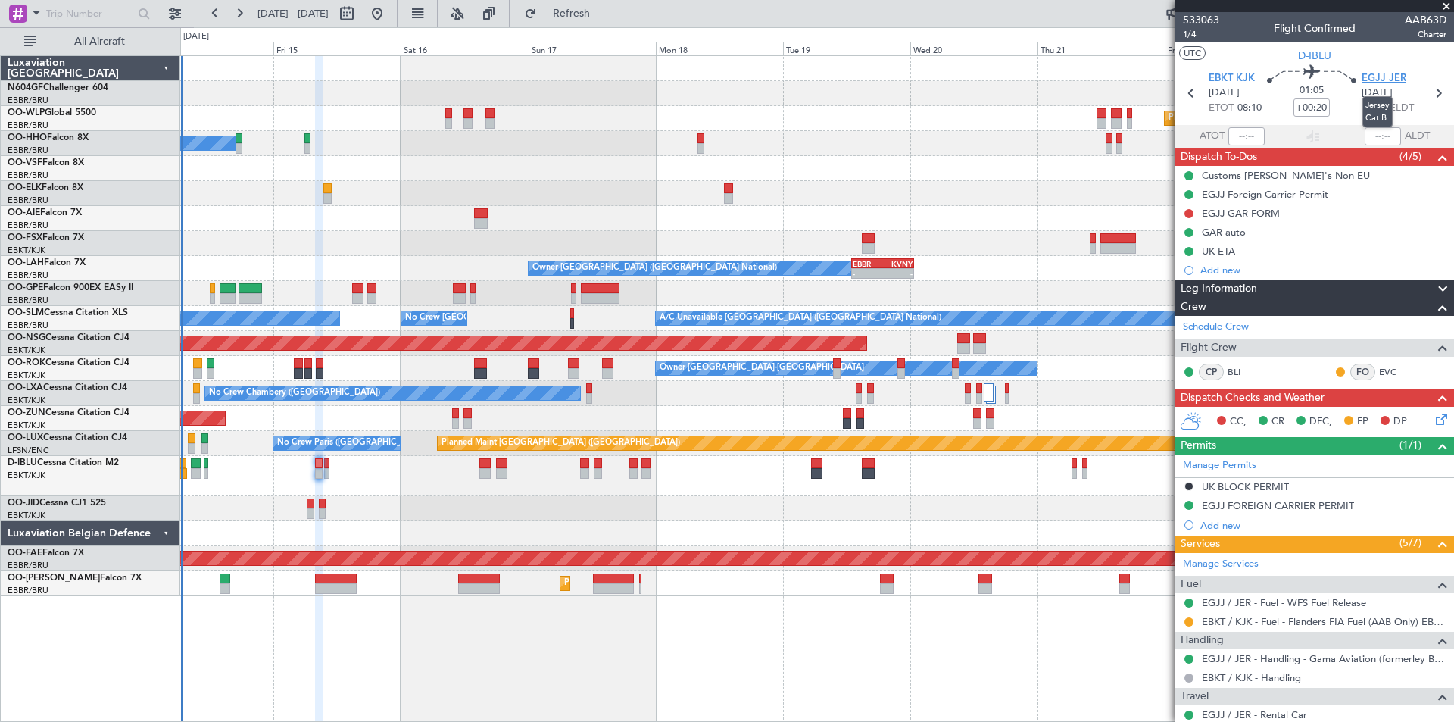
click at [1374, 73] on span "EGJJ JER" at bounding box center [1384, 78] width 45 height 15
click at [1259, 219] on div "EGJJ GAR FORM" at bounding box center [1314, 213] width 279 height 19
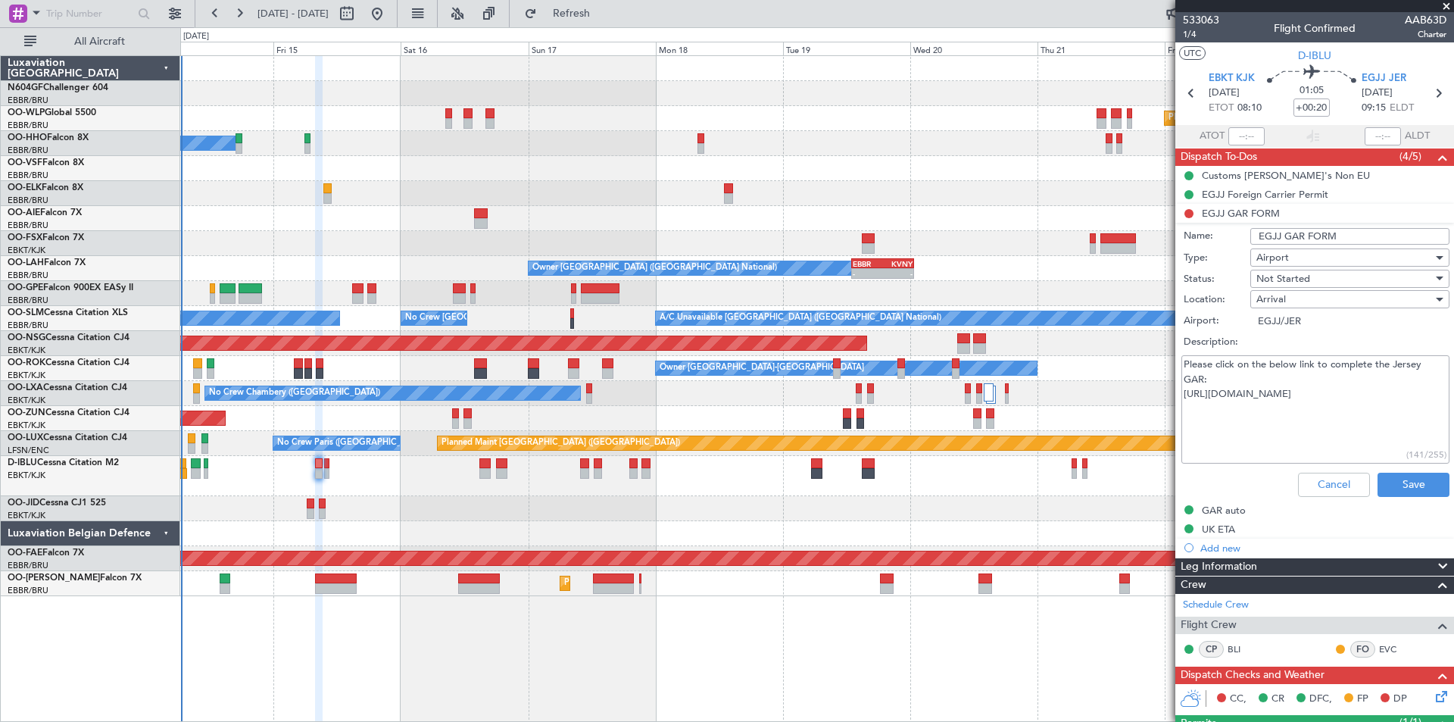
drag, startPoint x: 1325, startPoint y: 413, endPoint x: 1177, endPoint y: 394, distance: 149.6
click at [1177, 394] on div "Please click on the below link to complete the Jersey GAR: [URL][DOMAIN_NAME] (…" at bounding box center [1315, 409] width 294 height 114
click at [1328, 477] on button "Cancel" at bounding box center [1334, 485] width 72 height 24
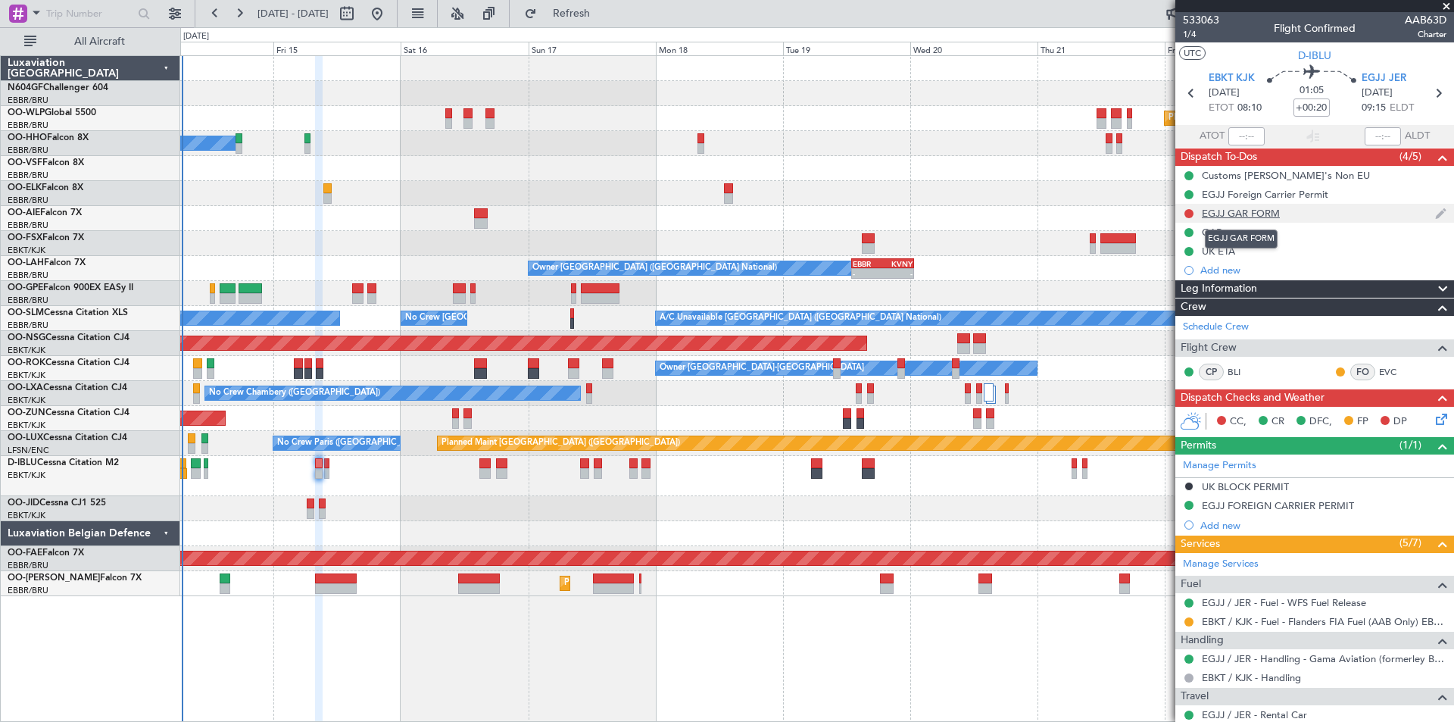
click at [1276, 208] on div "EGJJ GAR FORM" at bounding box center [1241, 213] width 78 height 13
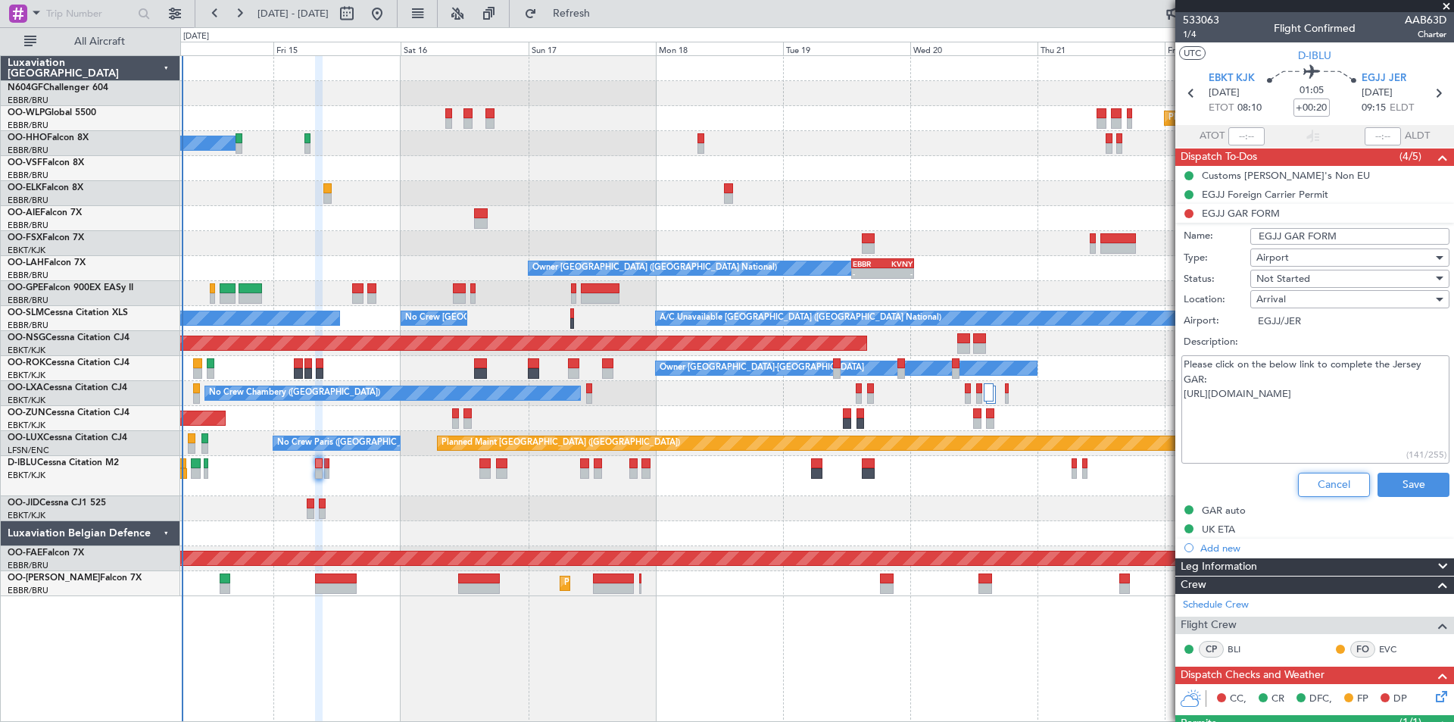
click at [1308, 473] on button "Cancel" at bounding box center [1334, 485] width 72 height 24
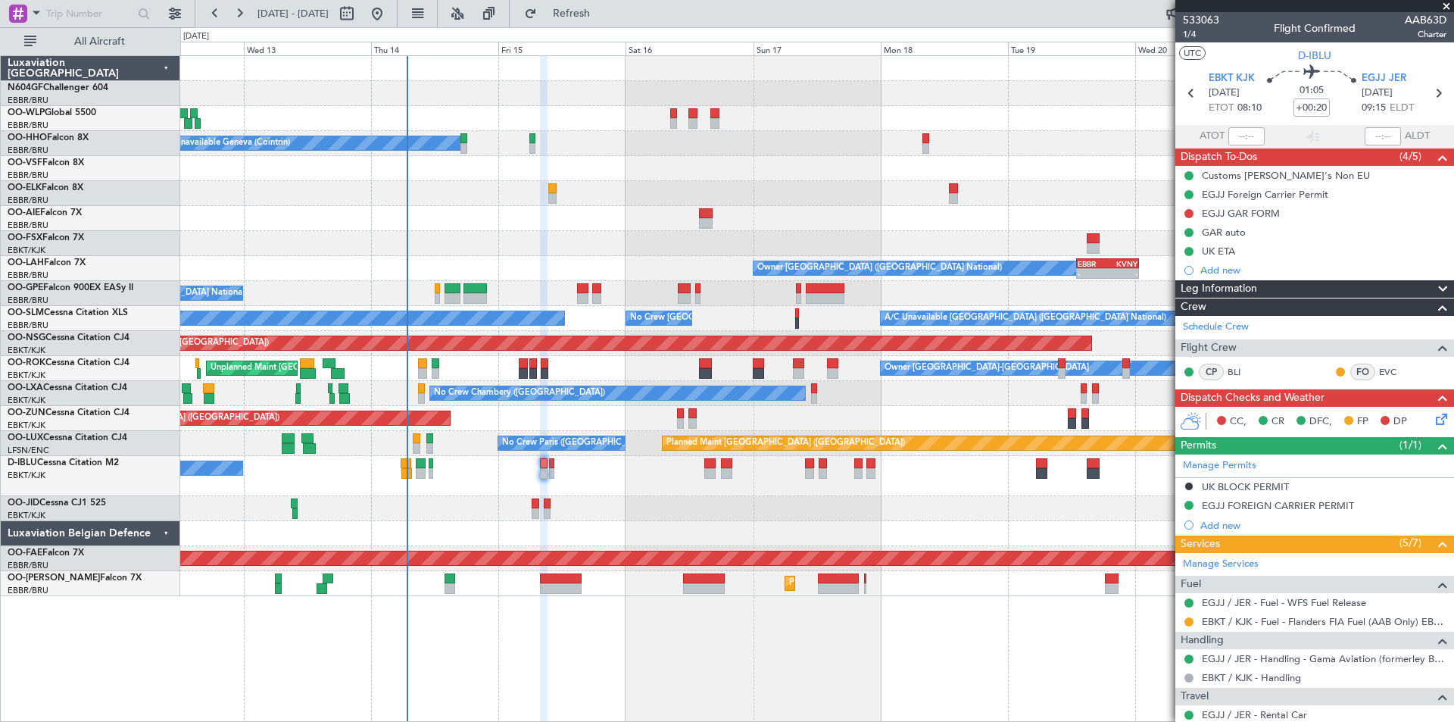
click at [585, 370] on div "Planned Maint [GEOGRAPHIC_DATA] ([GEOGRAPHIC_DATA]) A/C Unavailable Geneva (Coi…" at bounding box center [816, 326] width 1273 height 540
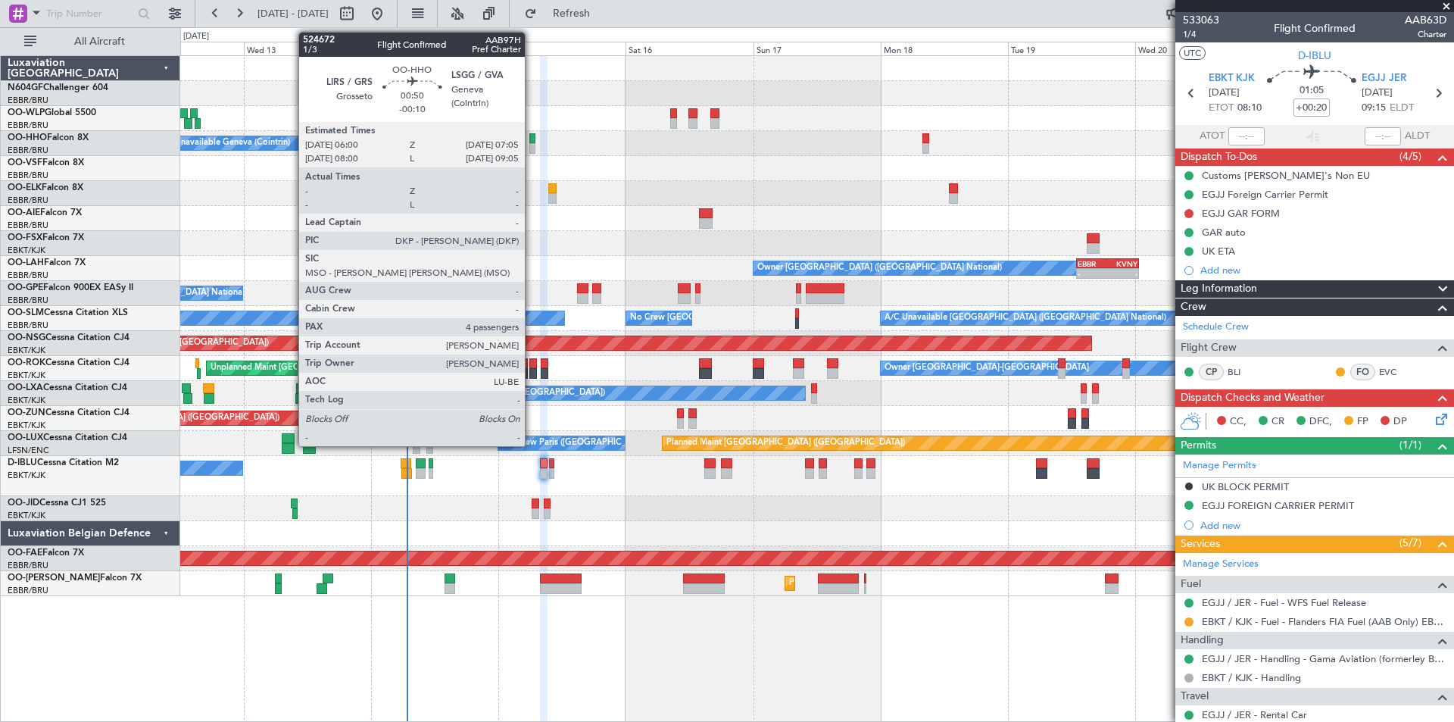
click at [532, 148] on div at bounding box center [532, 148] width 6 height 11
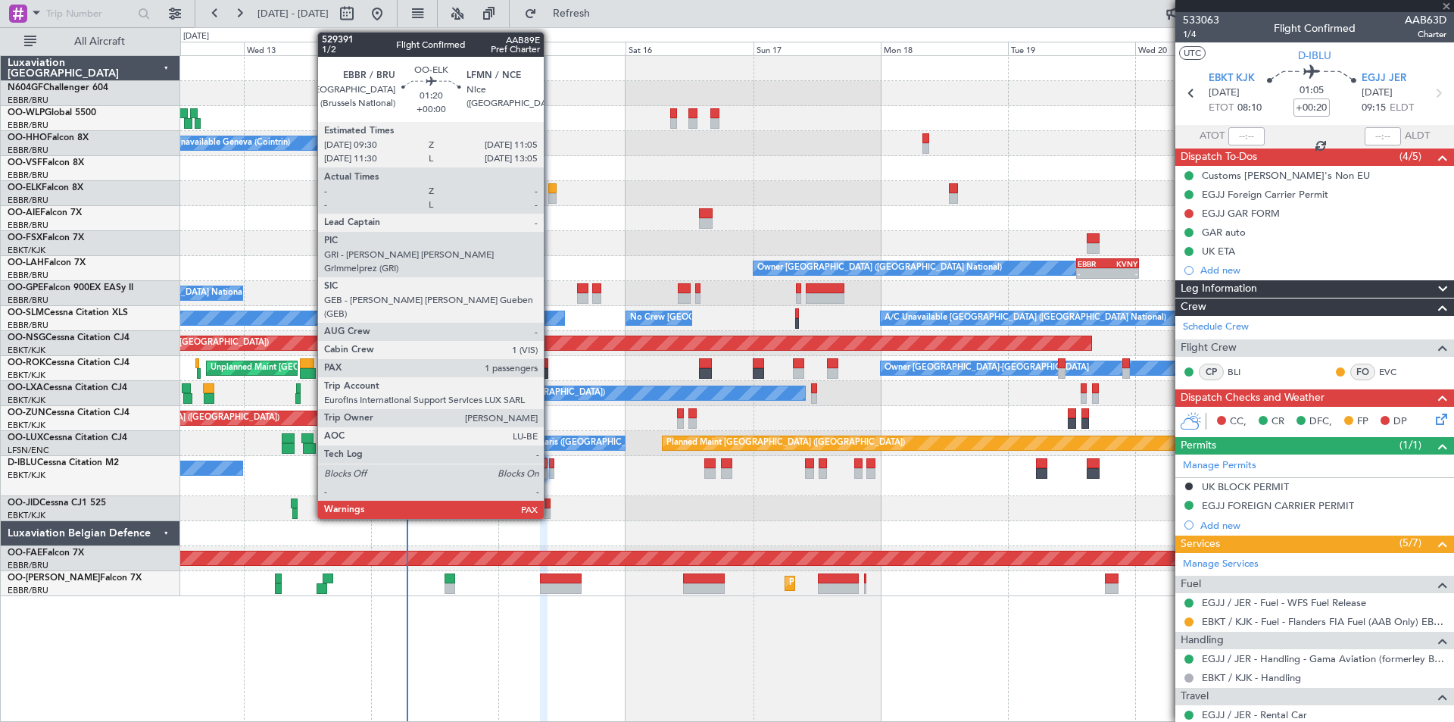
type input "-00:10"
type input "4"
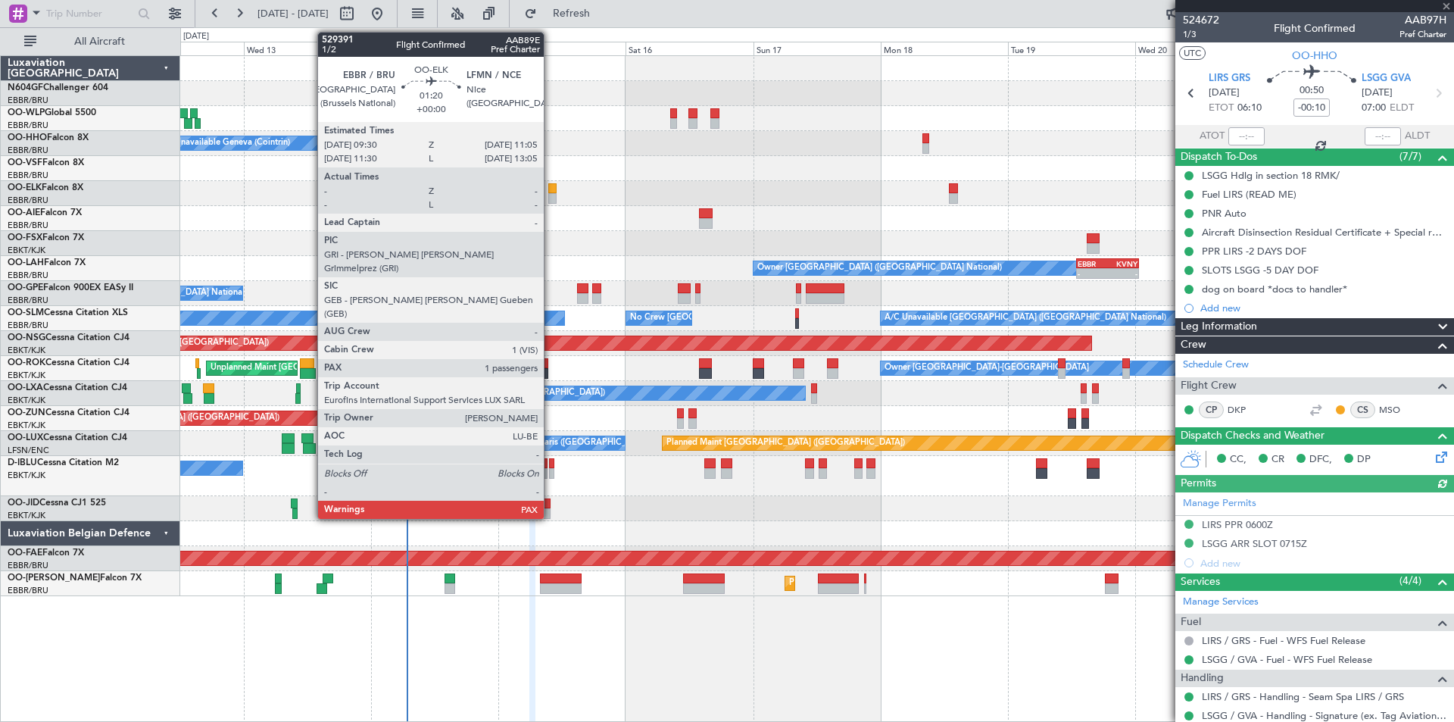
click at [551, 203] on div at bounding box center [552, 198] width 9 height 11
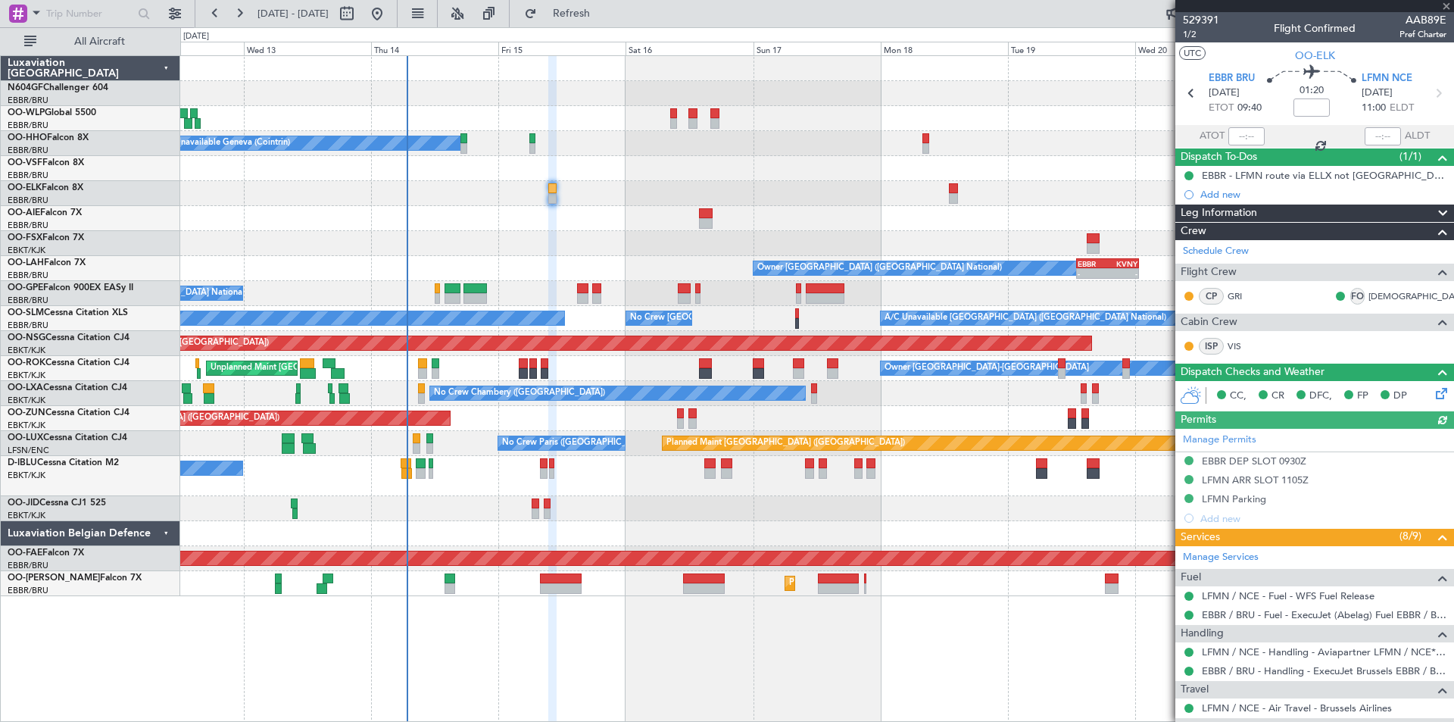
scroll to position [184, 0]
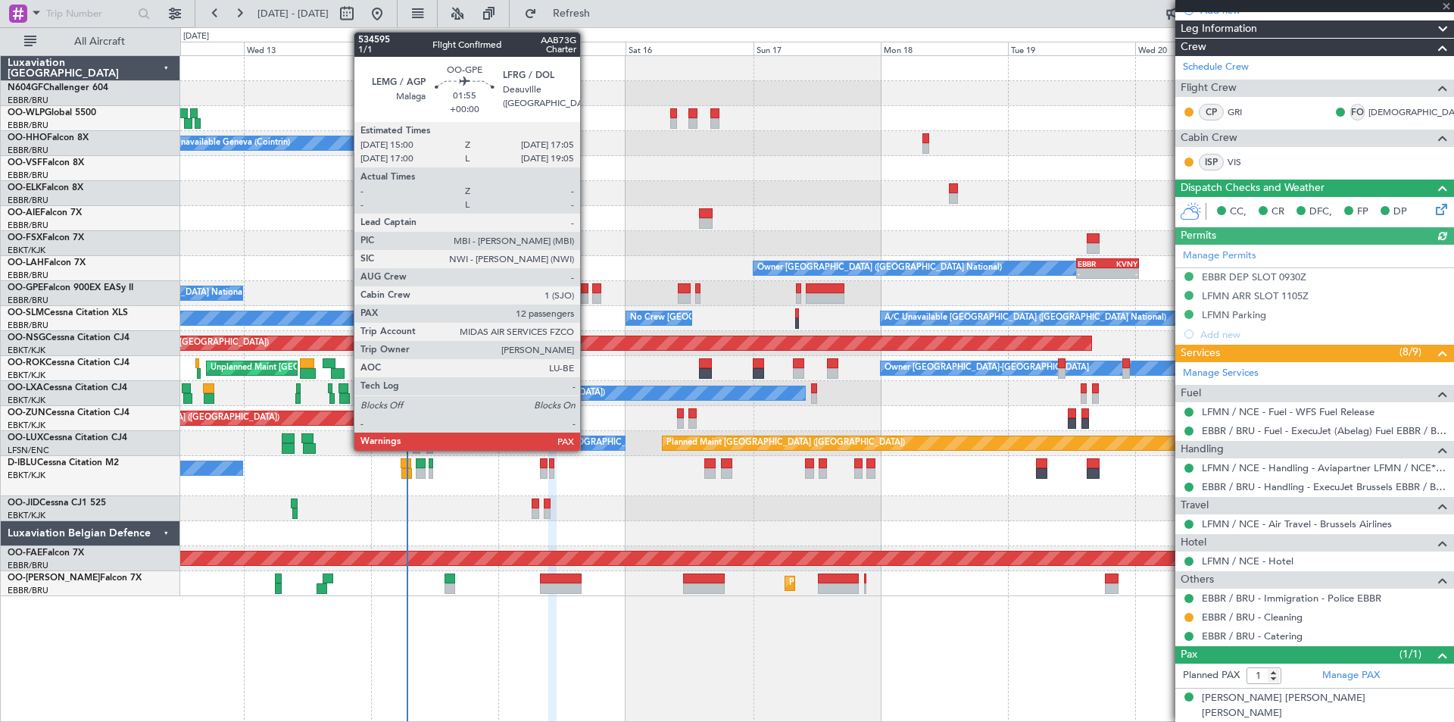
click at [587, 297] on div at bounding box center [582, 298] width 11 height 11
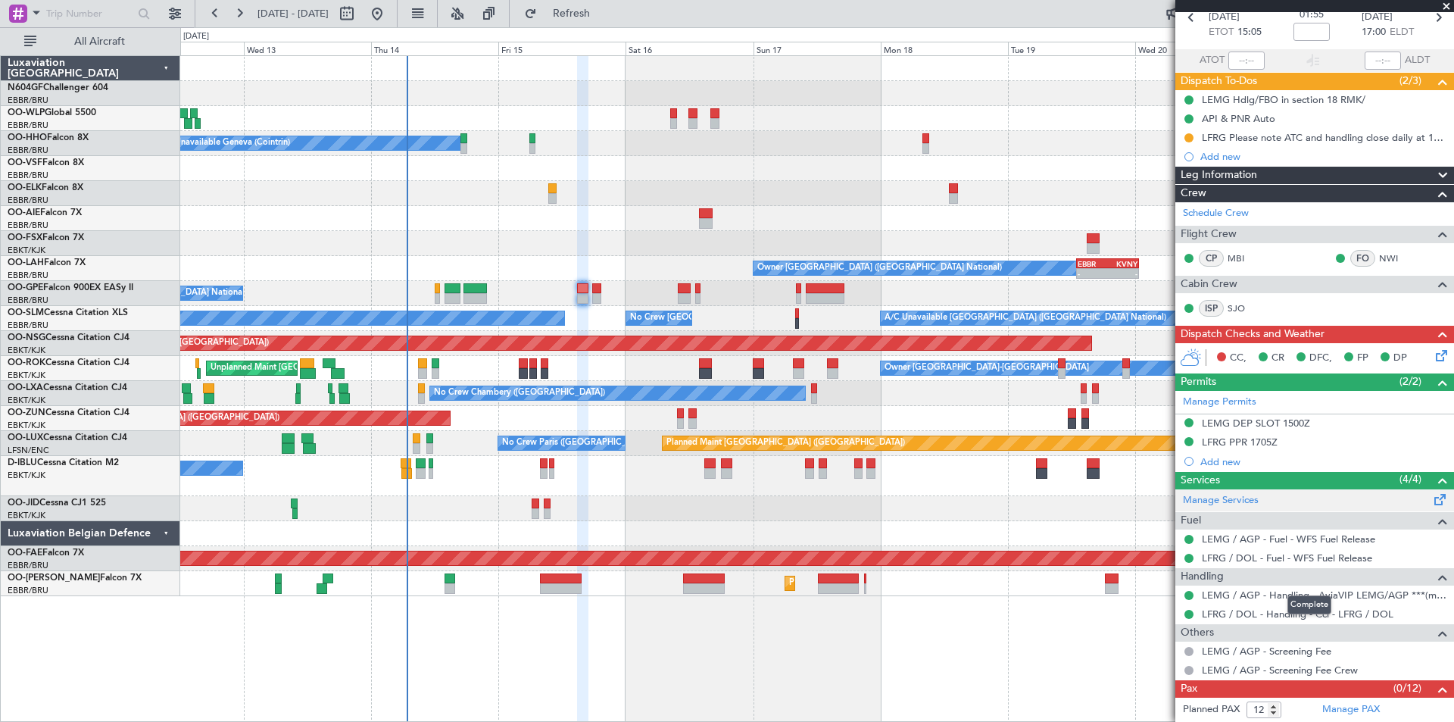
scroll to position [95, 0]
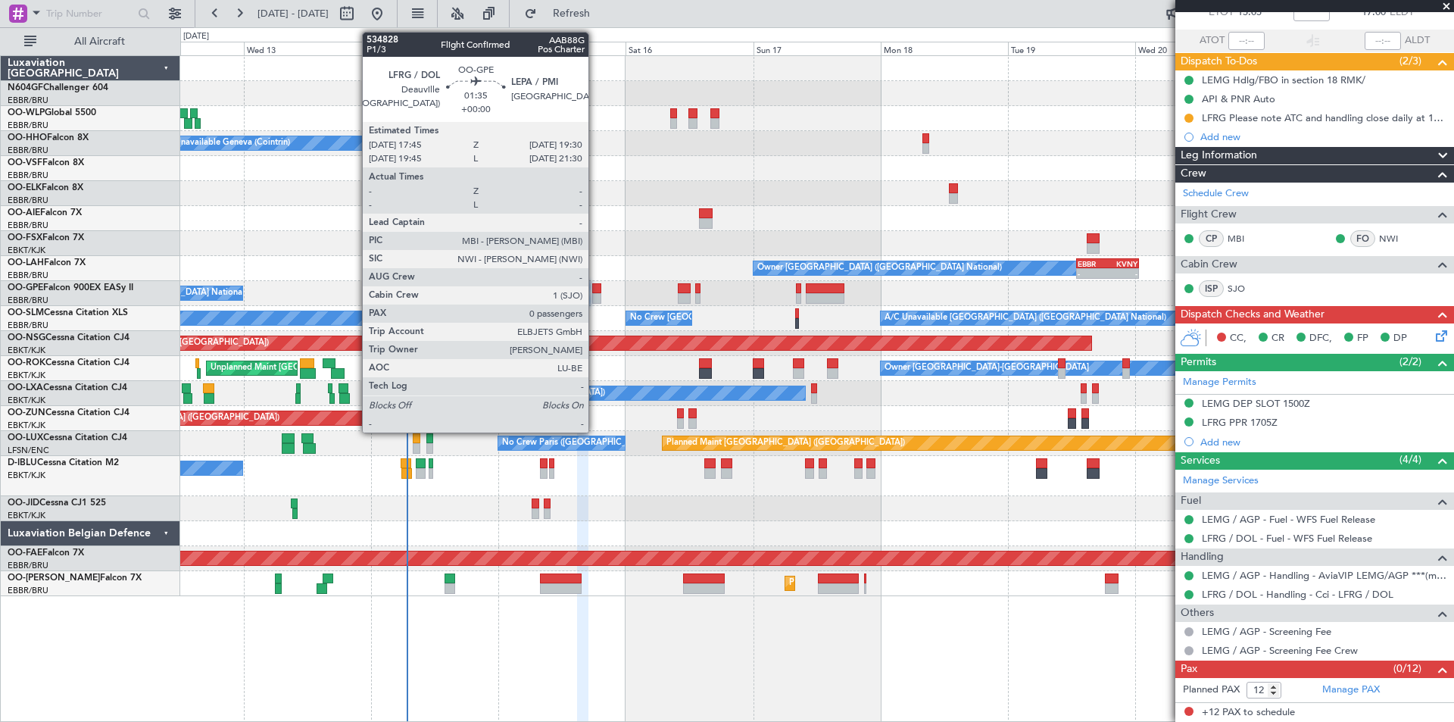
click at [595, 296] on div at bounding box center [597, 298] width 10 height 11
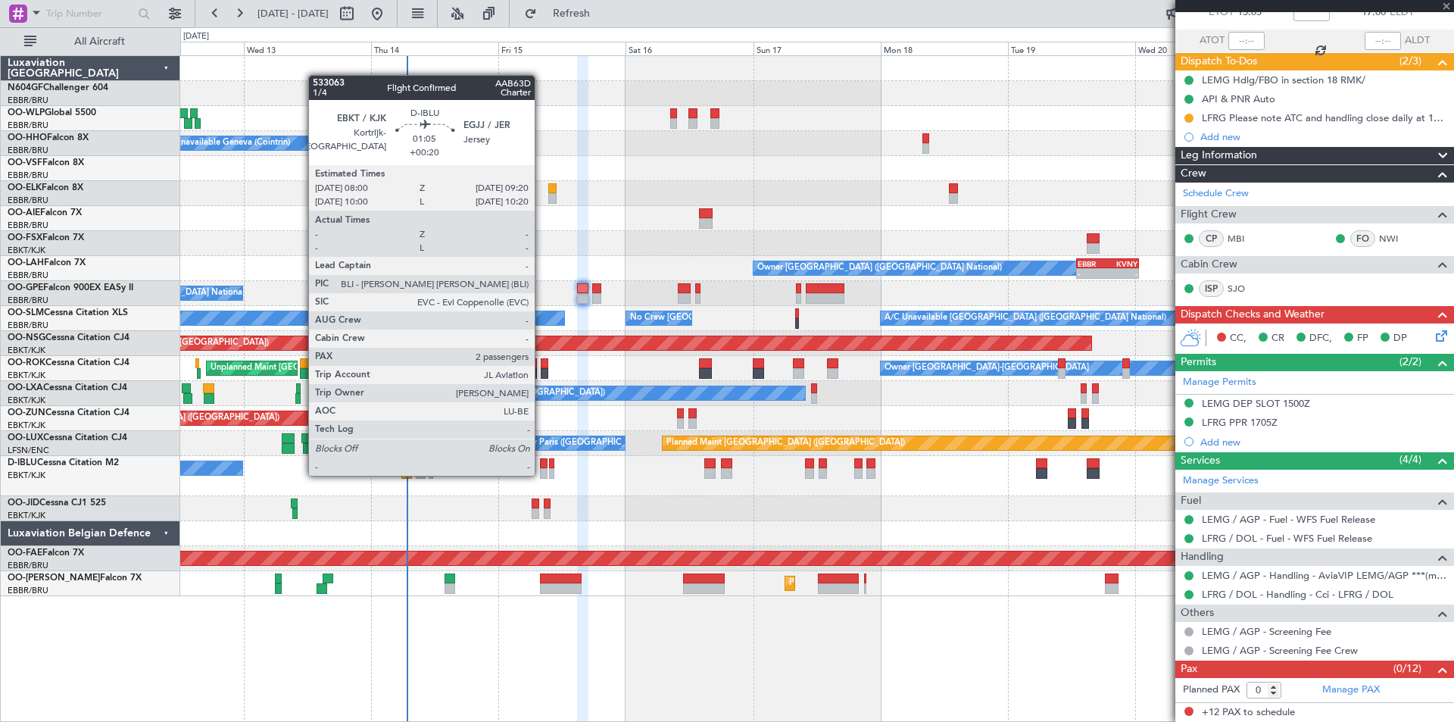
scroll to position [0, 0]
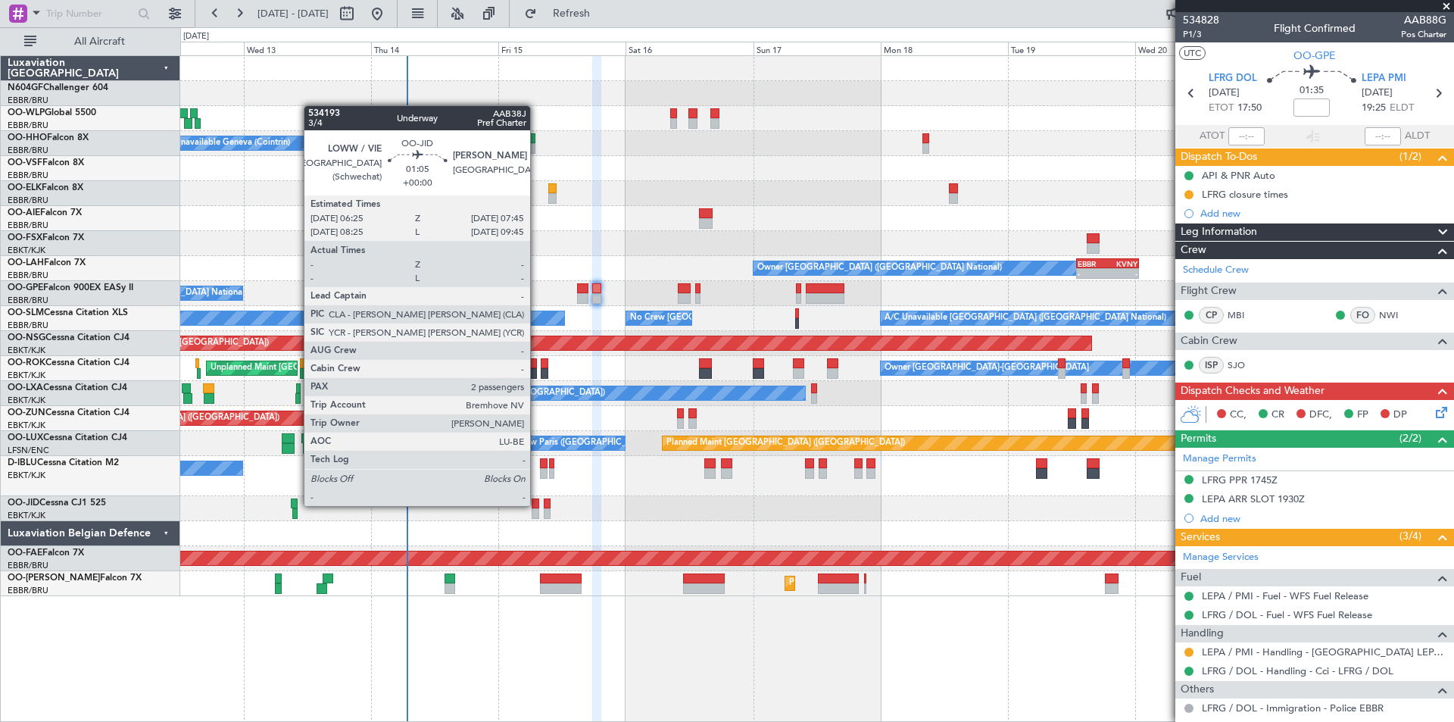
click at [537, 504] on div at bounding box center [536, 503] width 8 height 11
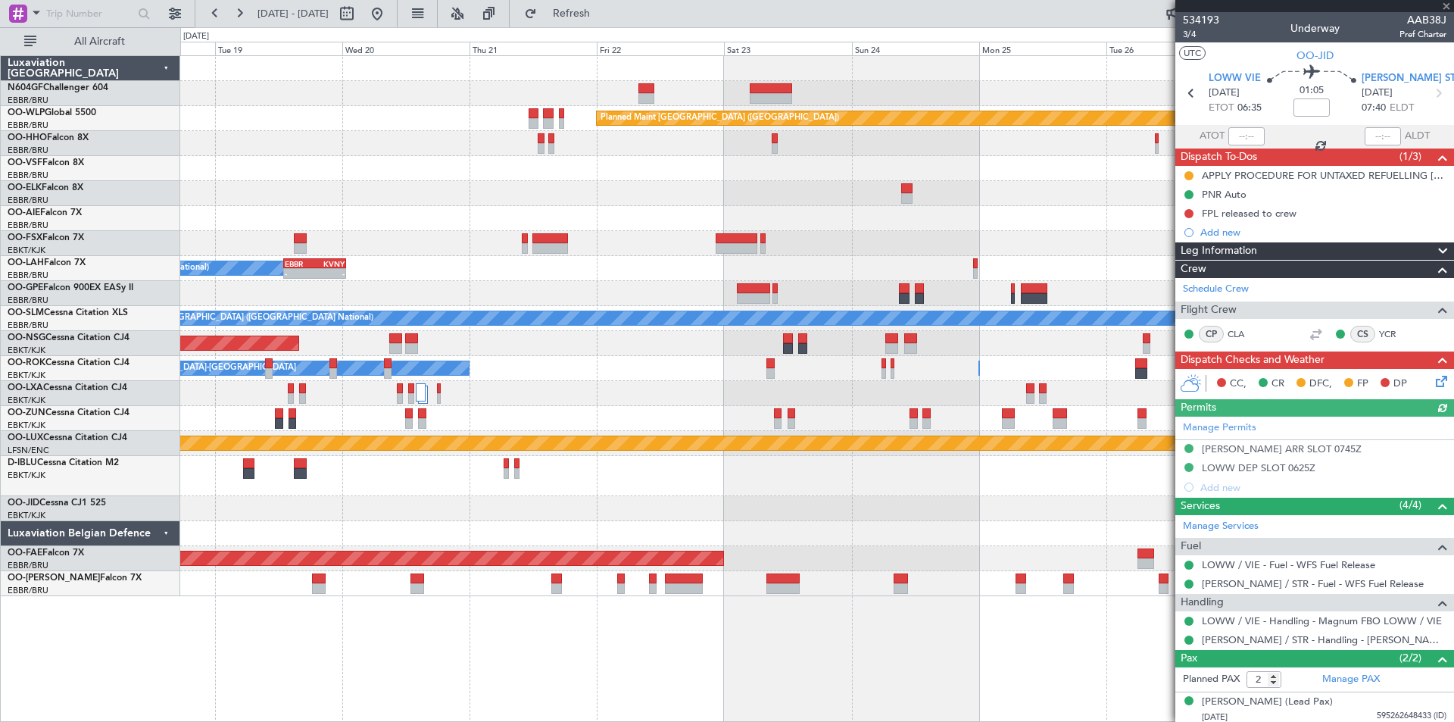
click at [102, 482] on div "Planned Maint [GEOGRAPHIC_DATA] ([GEOGRAPHIC_DATA]) Owner [GEOGRAPHIC_DATA] (Br…" at bounding box center [727, 374] width 1454 height 695
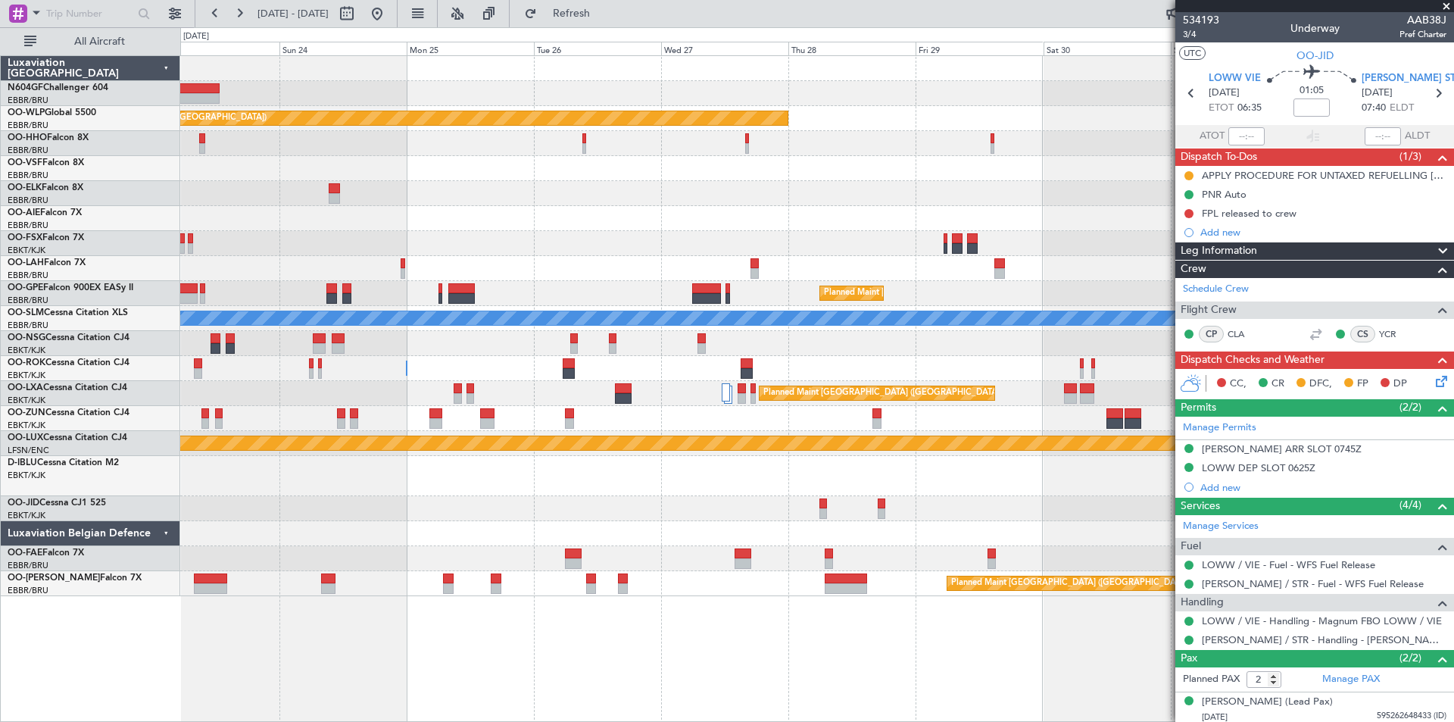
click at [235, 510] on div "Planned Maint [GEOGRAPHIC_DATA] ([GEOGRAPHIC_DATA]) Planned Maint [GEOGRAPHIC_D…" at bounding box center [816, 326] width 1273 height 540
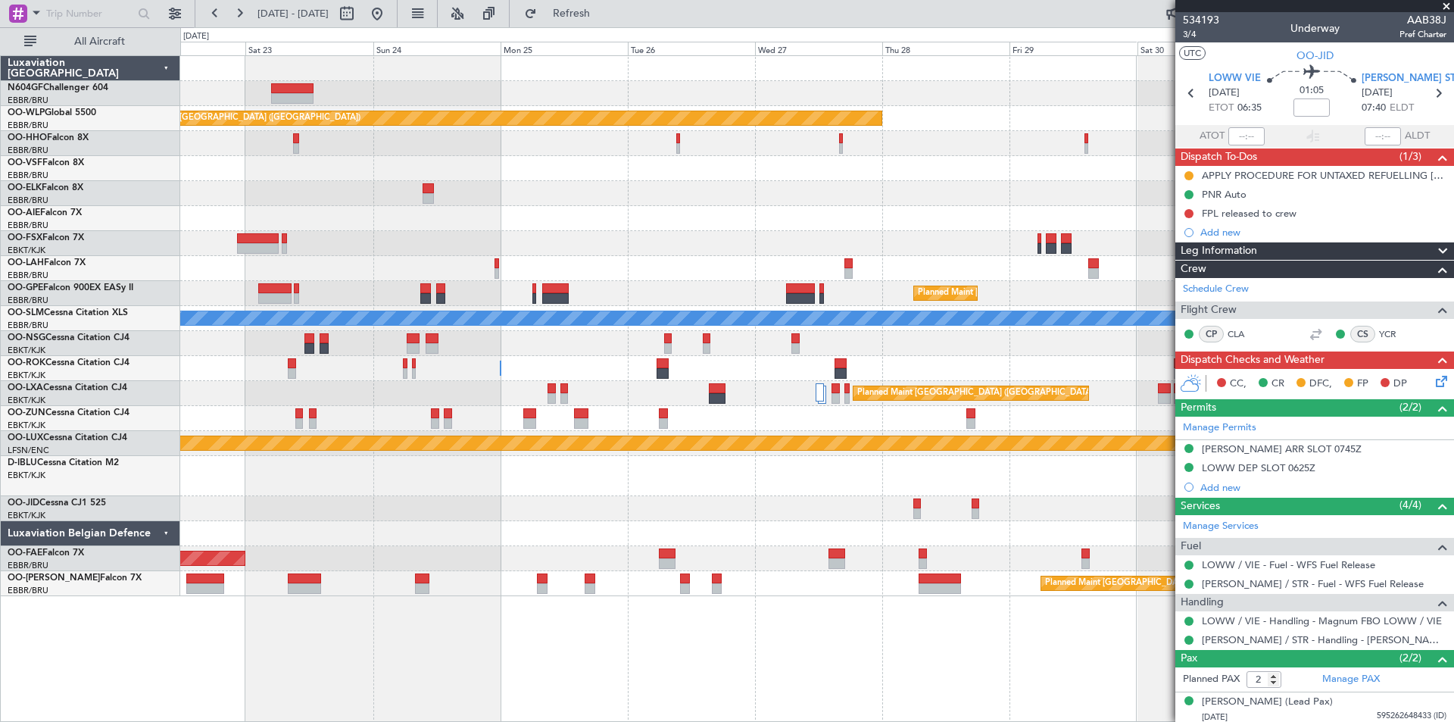
click at [1083, 491] on div "Planned Maint [GEOGRAPHIC_DATA] ([GEOGRAPHIC_DATA]) Planned Maint [GEOGRAPHIC_D…" at bounding box center [816, 326] width 1273 height 540
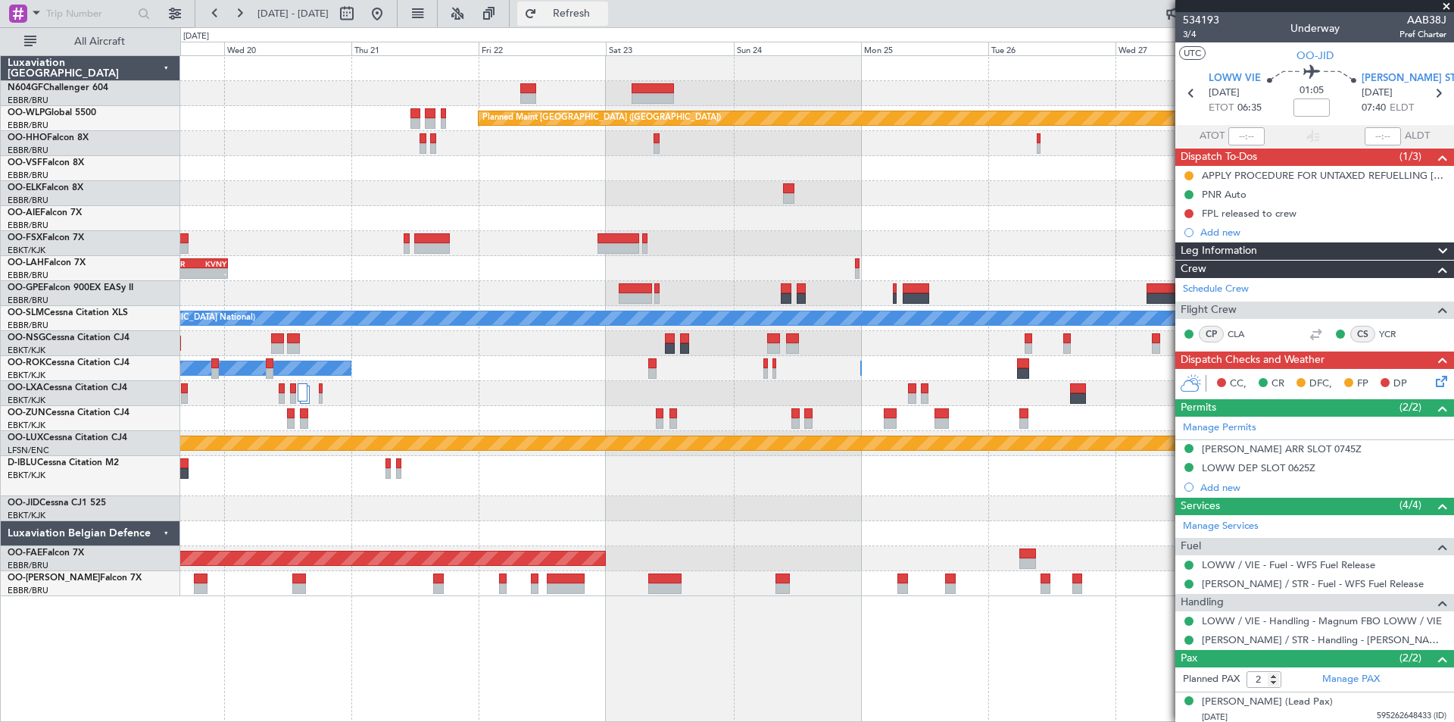
click at [604, 19] on span "Refresh" at bounding box center [572, 13] width 64 height 11
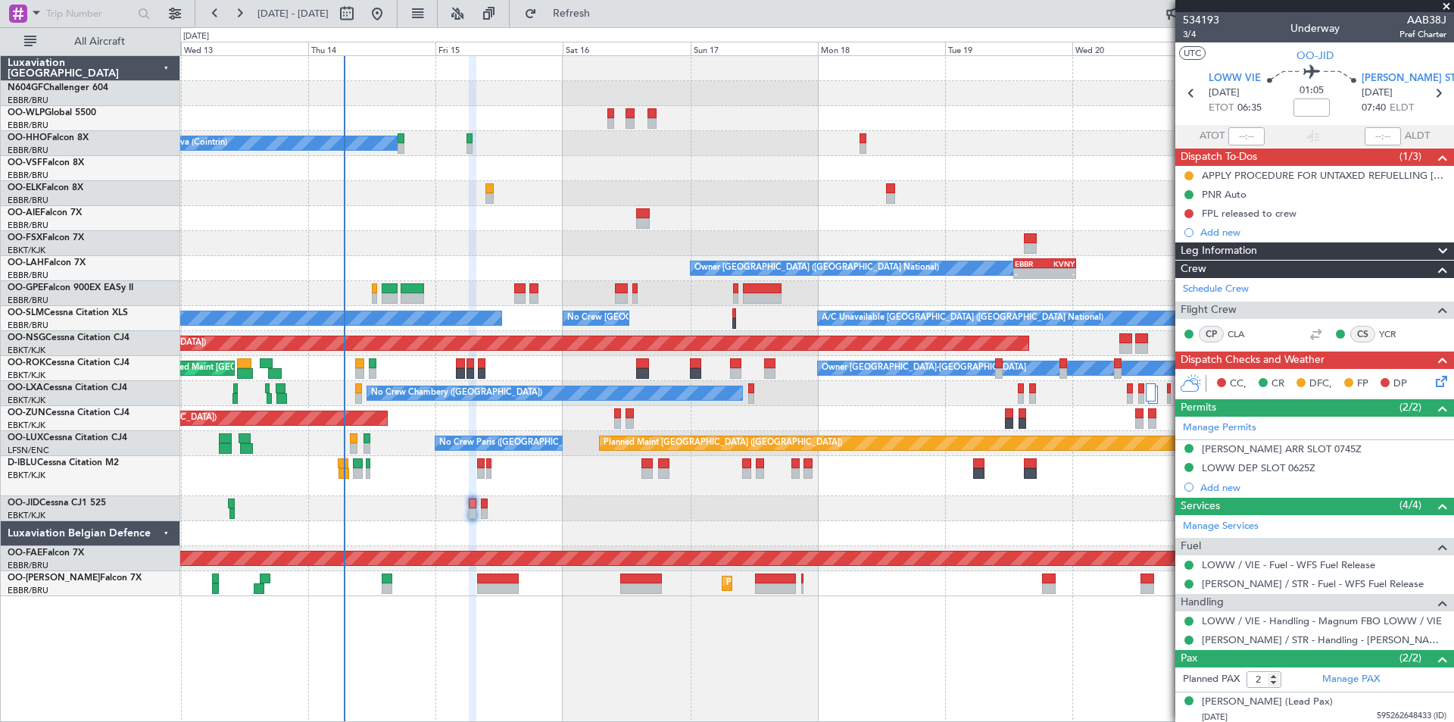
click at [1453, 636] on html "[DATE] - [DATE] Refresh Quick Links All Aircraft Planned Maint [GEOGRAPHIC_DATA…" at bounding box center [727, 361] width 1454 height 722
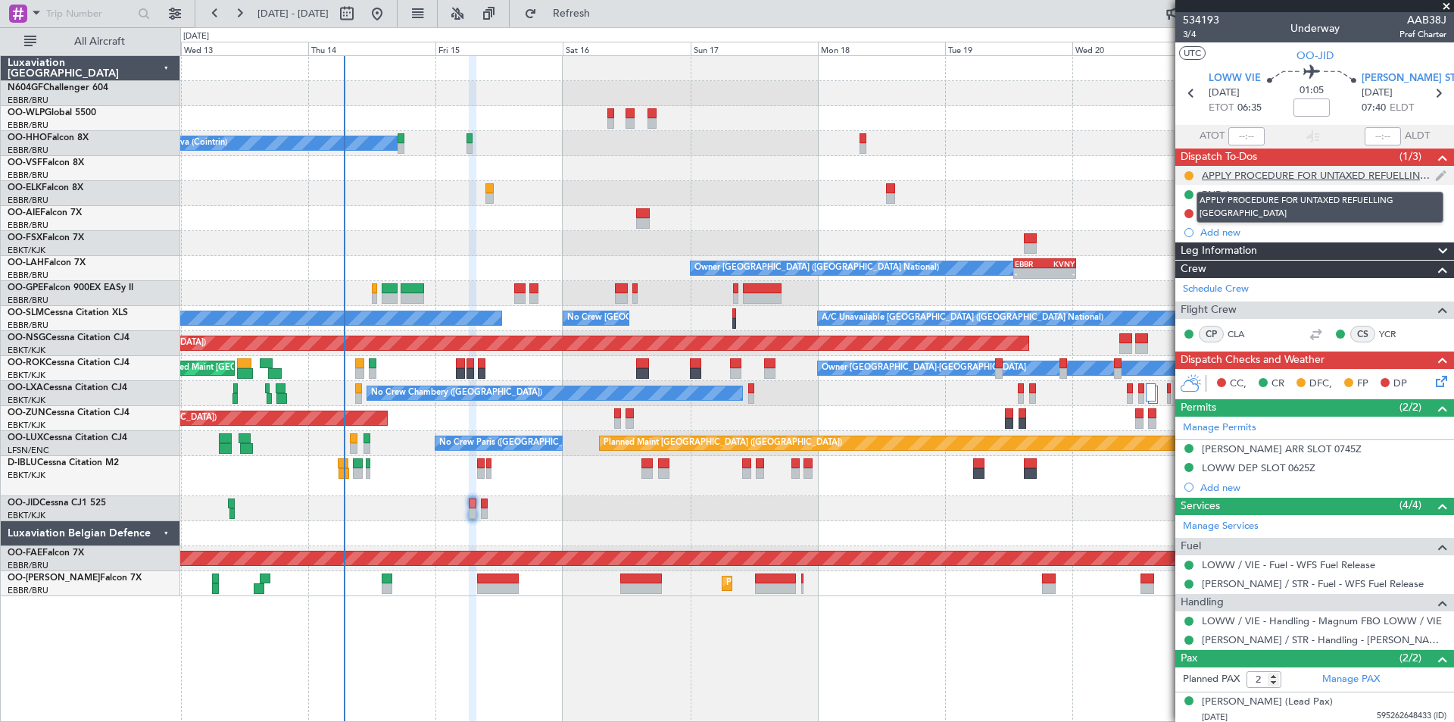
click at [1225, 179] on div "APPLY PROCEDURE FOR UNTAXED REFUELLING [GEOGRAPHIC_DATA]" at bounding box center [1318, 175] width 233 height 13
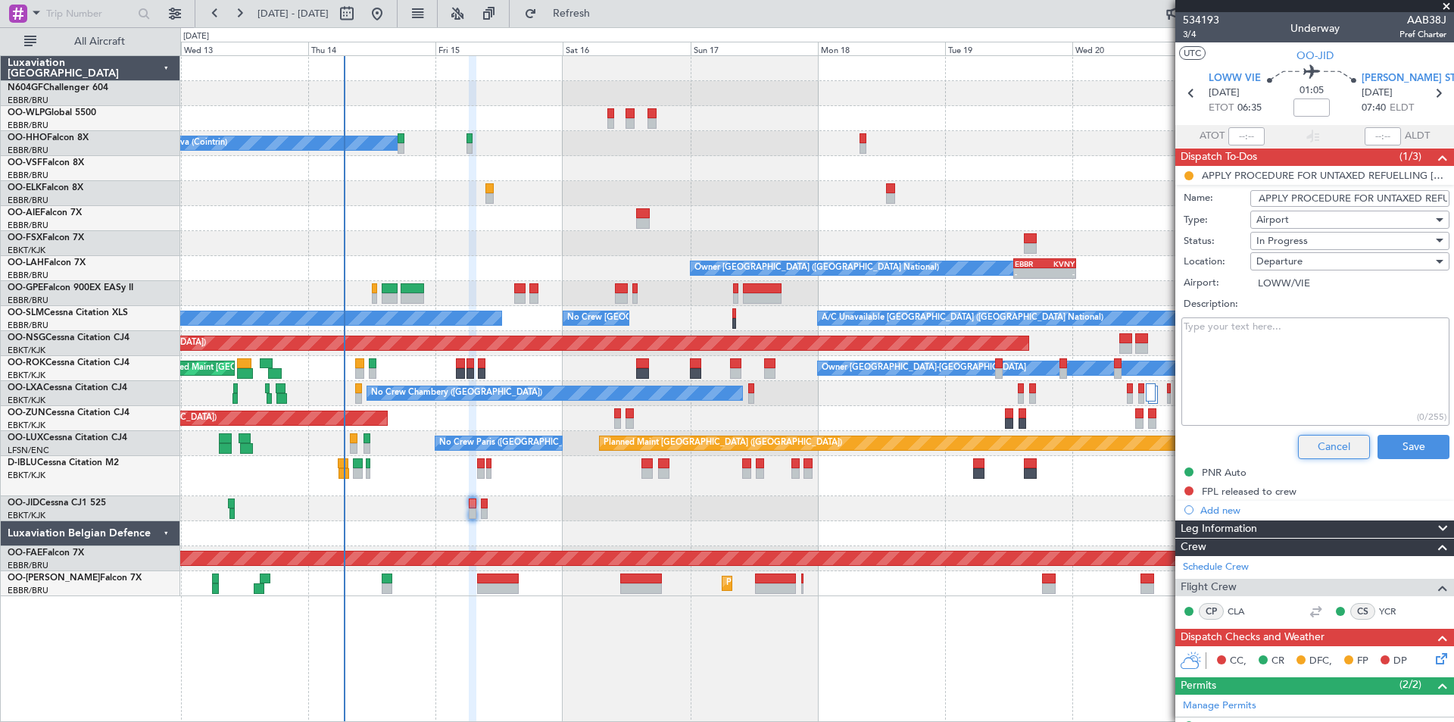
click at [1322, 444] on button "Cancel" at bounding box center [1334, 447] width 72 height 24
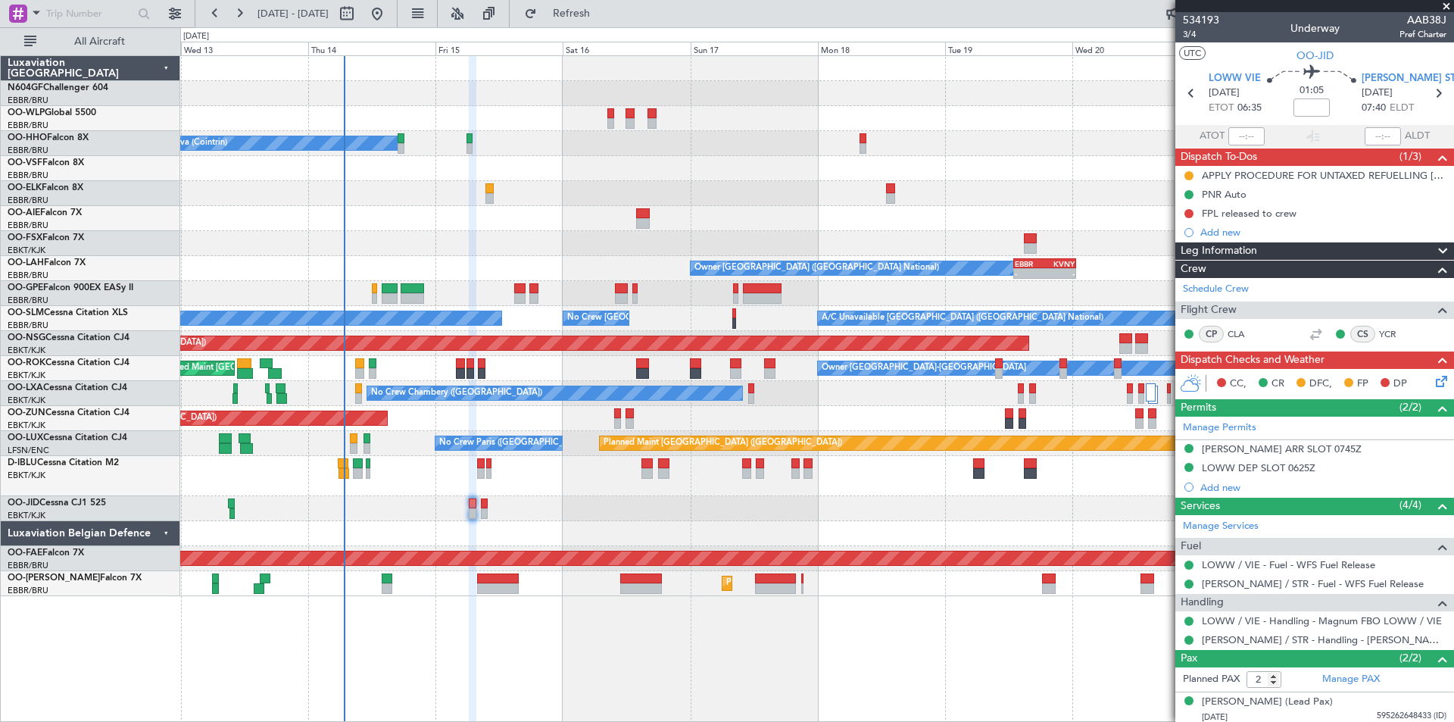
click at [479, 509] on div at bounding box center [816, 508] width 1273 height 25
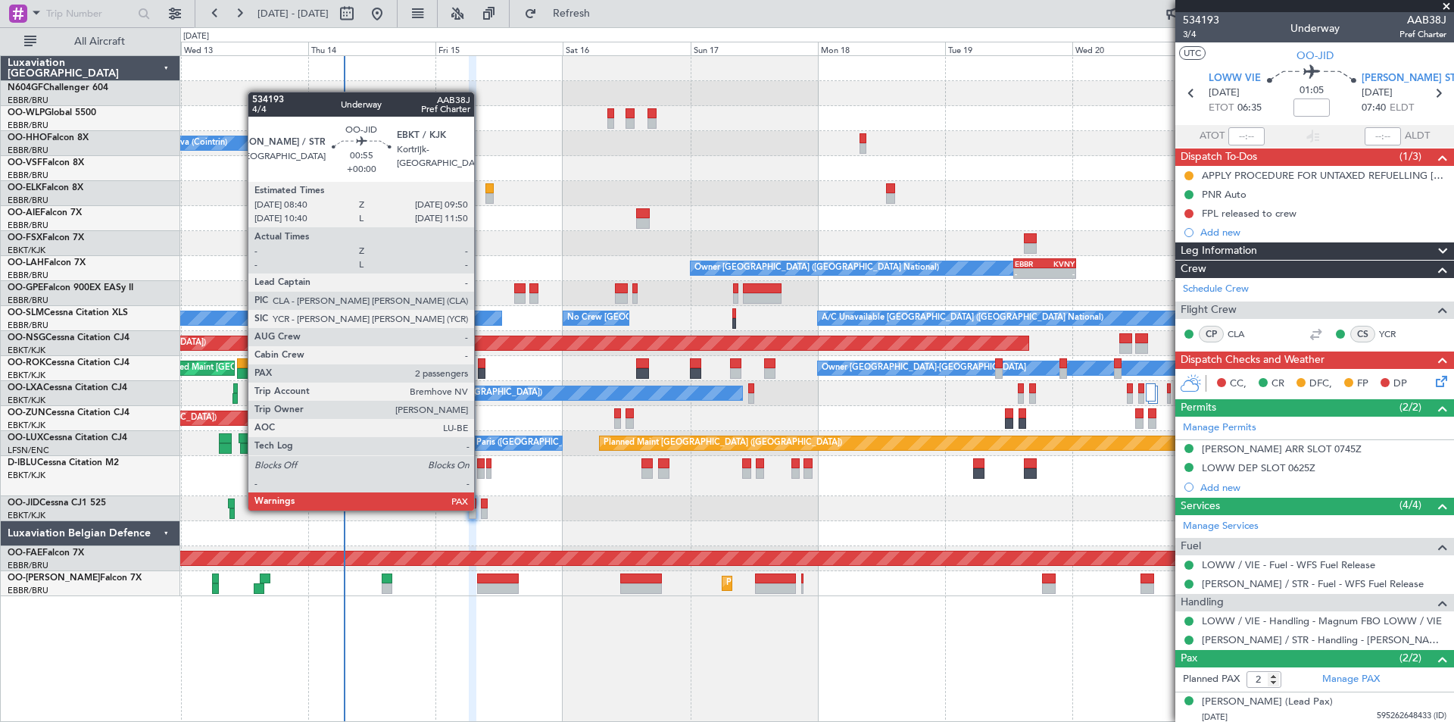
click at [481, 509] on div at bounding box center [484, 513] width 7 height 11
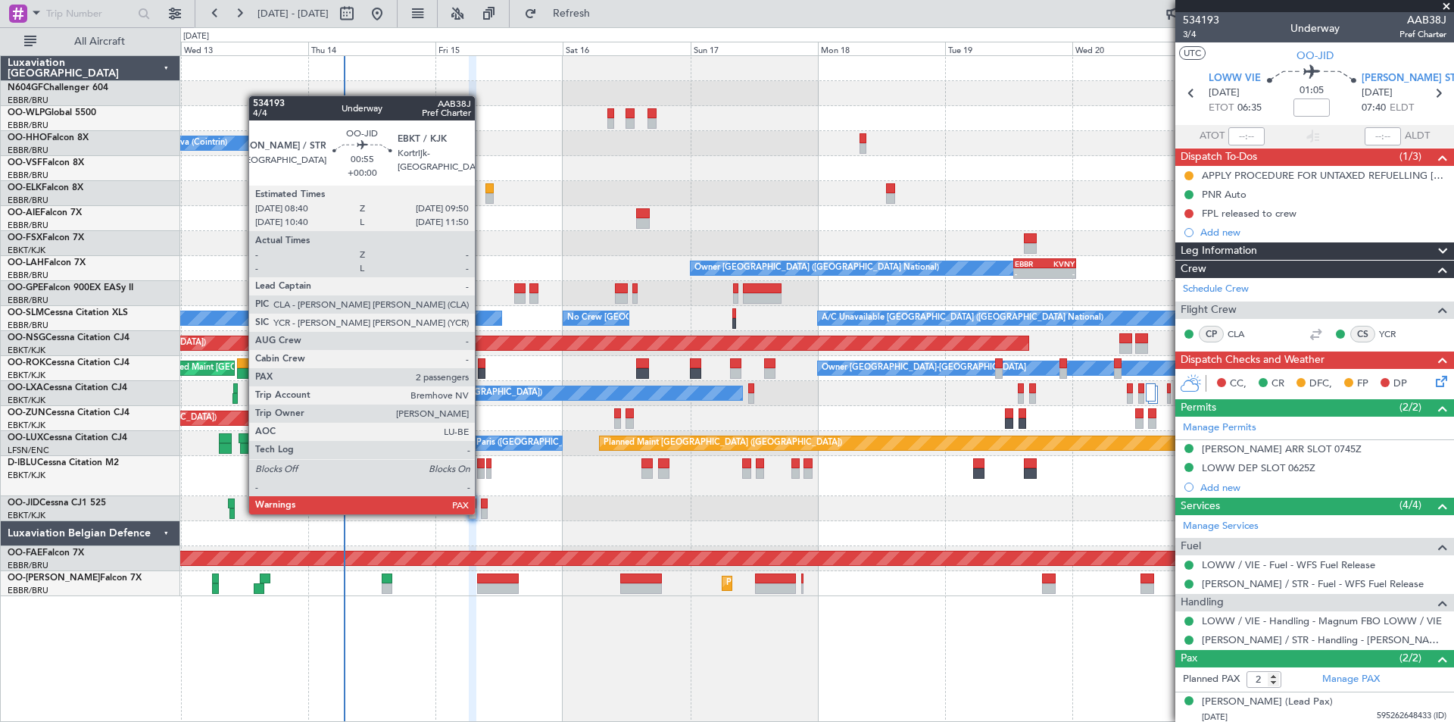
click at [482, 513] on div at bounding box center [484, 513] width 7 height 11
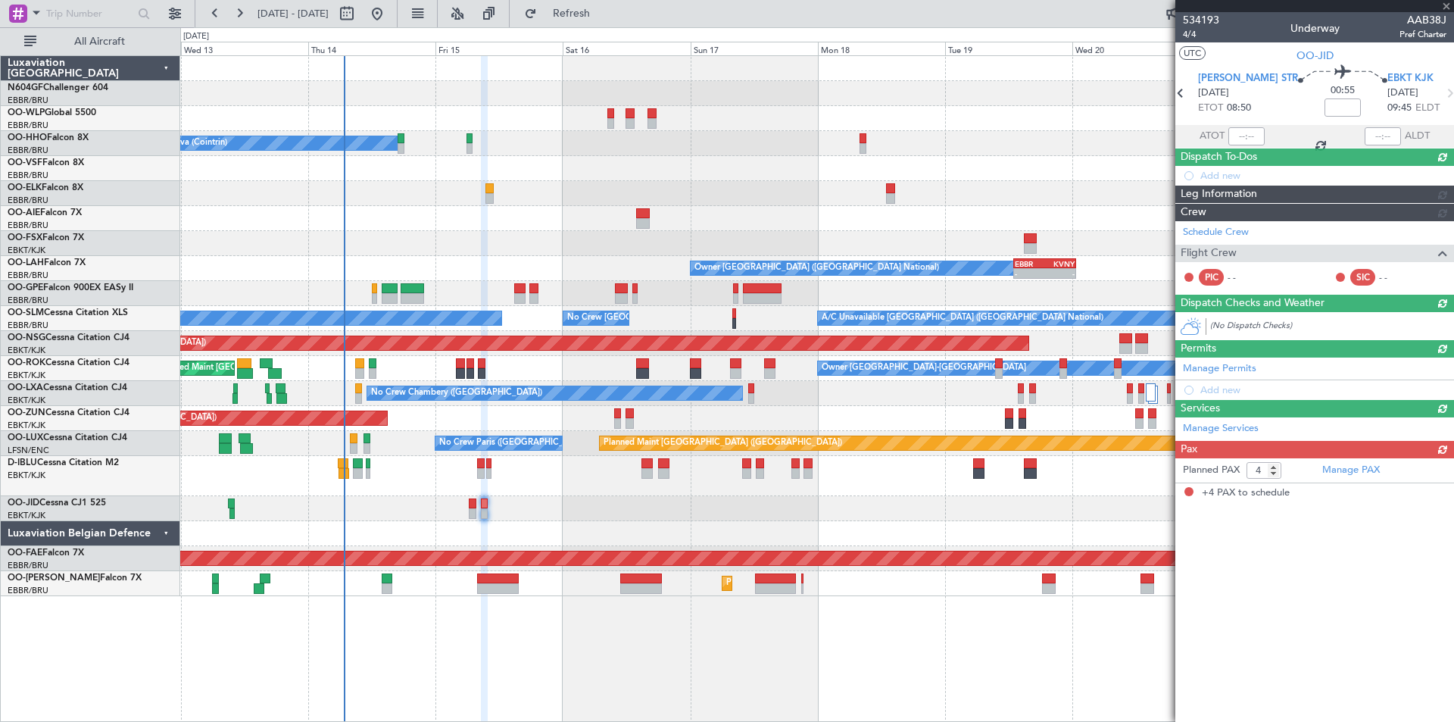
click at [1427, 385] on div "Manage Permits Add new" at bounding box center [1314, 378] width 279 height 42
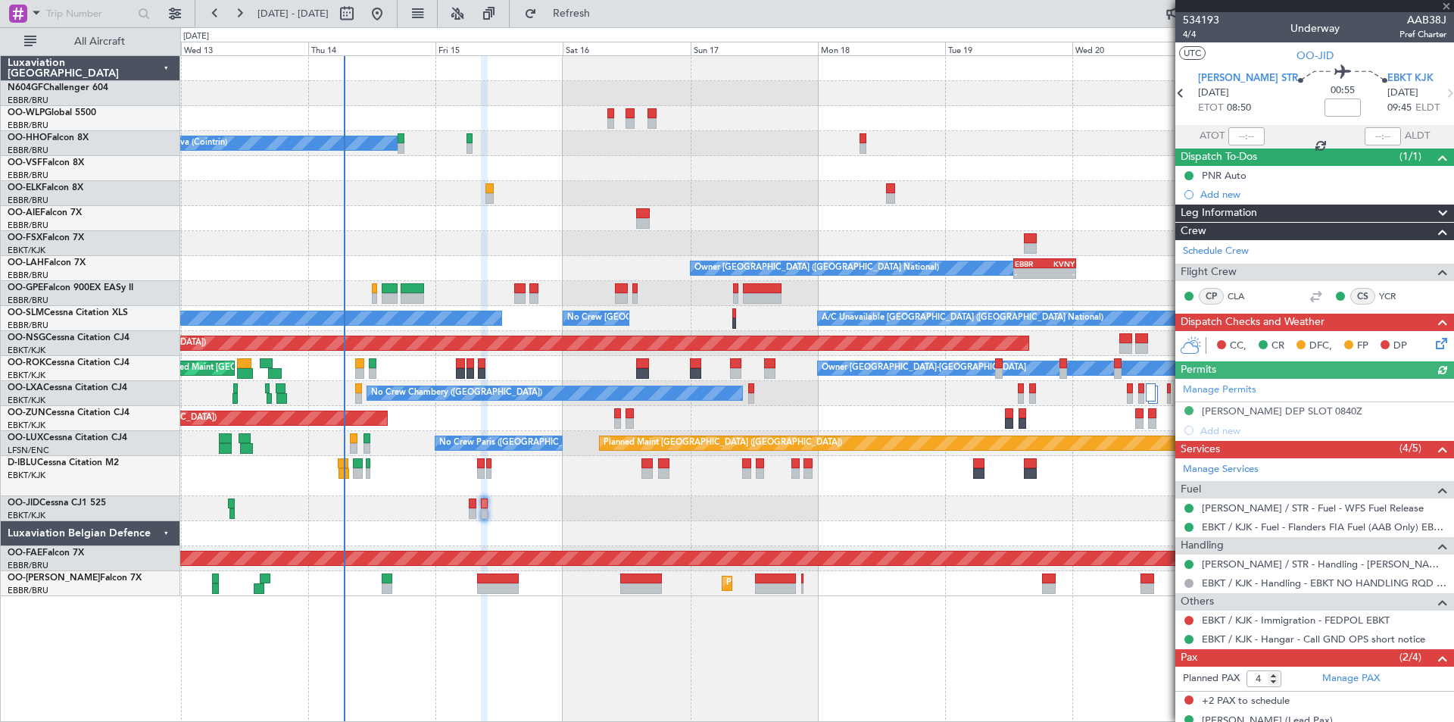
click at [1433, 345] on icon at bounding box center [1439, 341] width 12 height 12
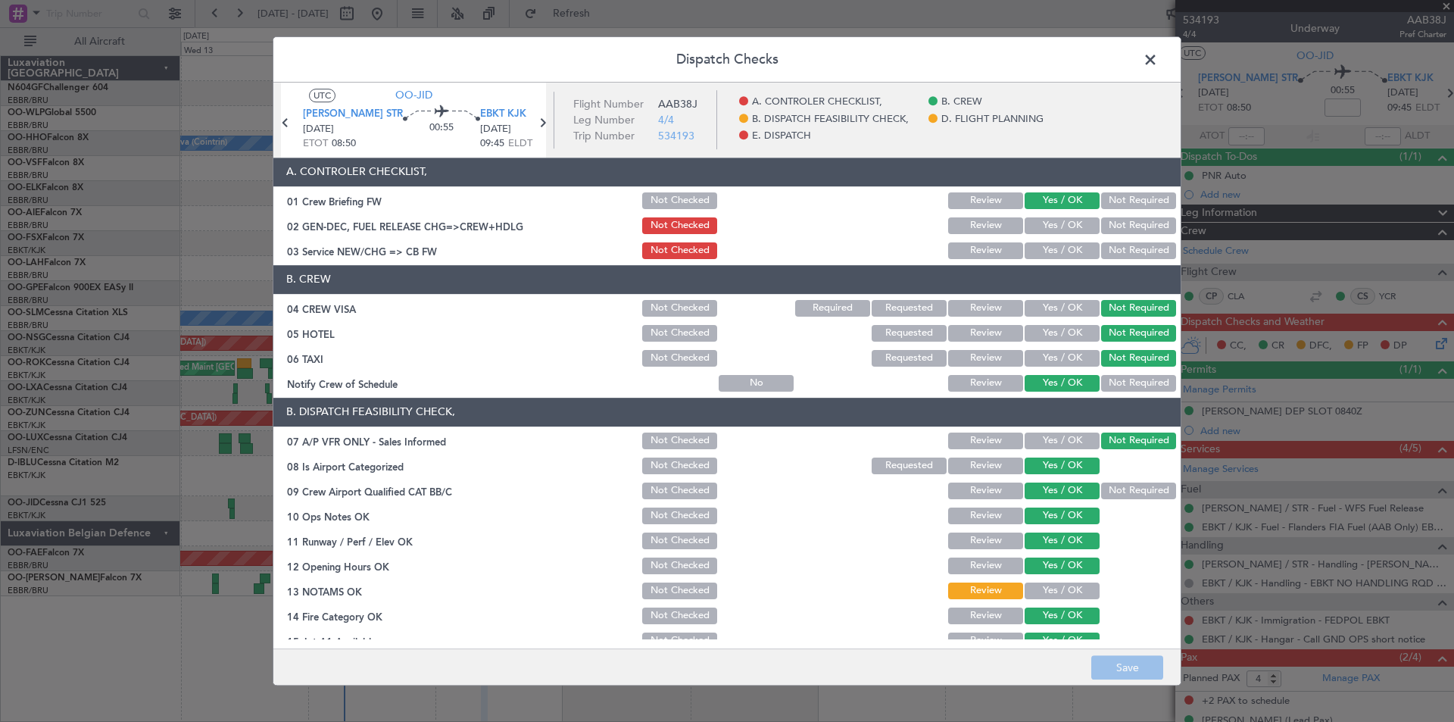
scroll to position [76, 0]
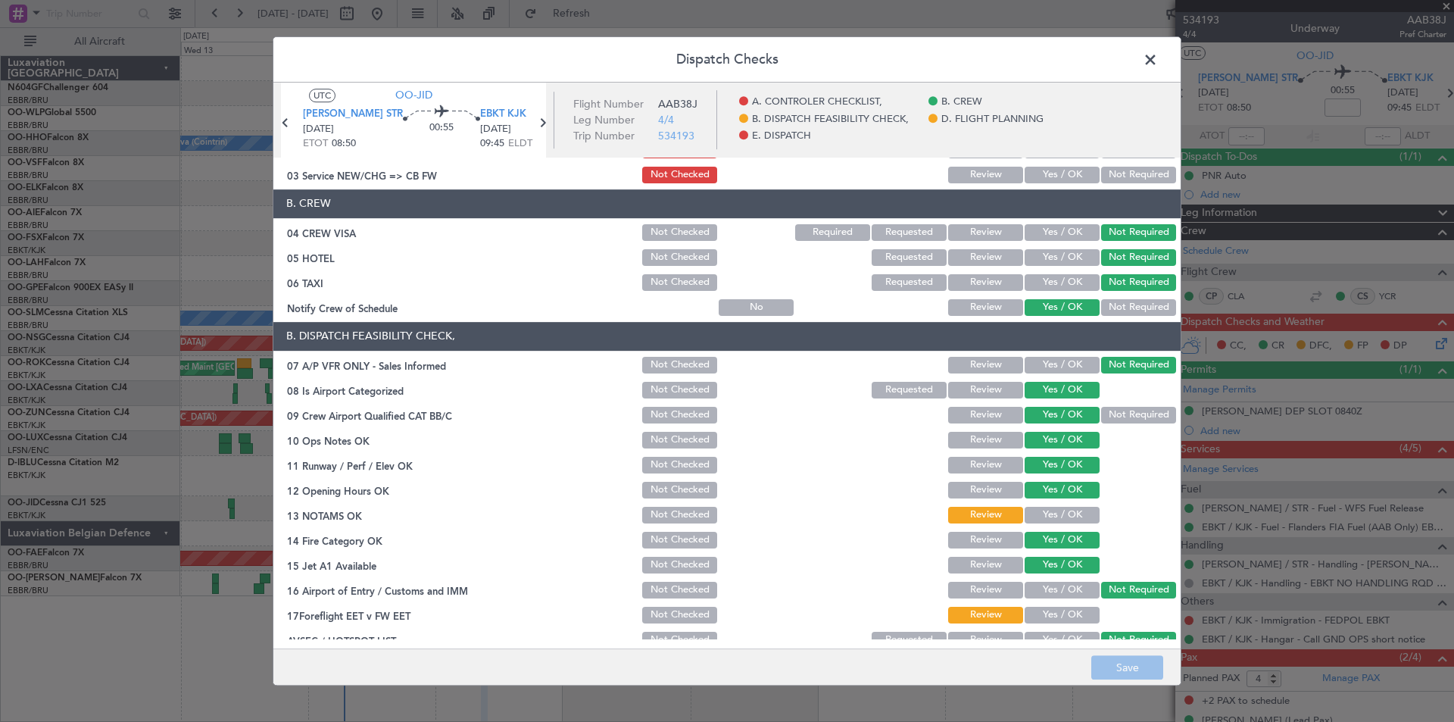
click at [1158, 64] on span at bounding box center [1158, 63] width 0 height 30
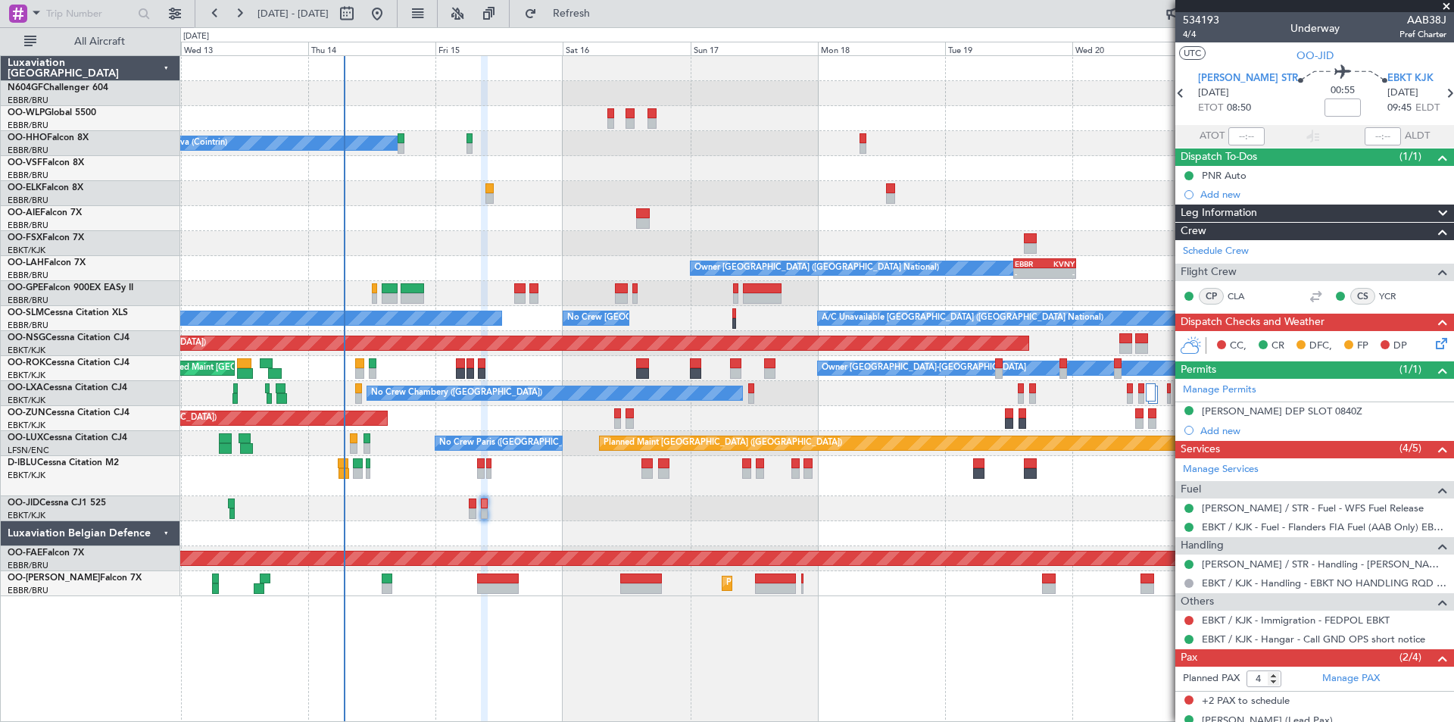
scroll to position [57, 0]
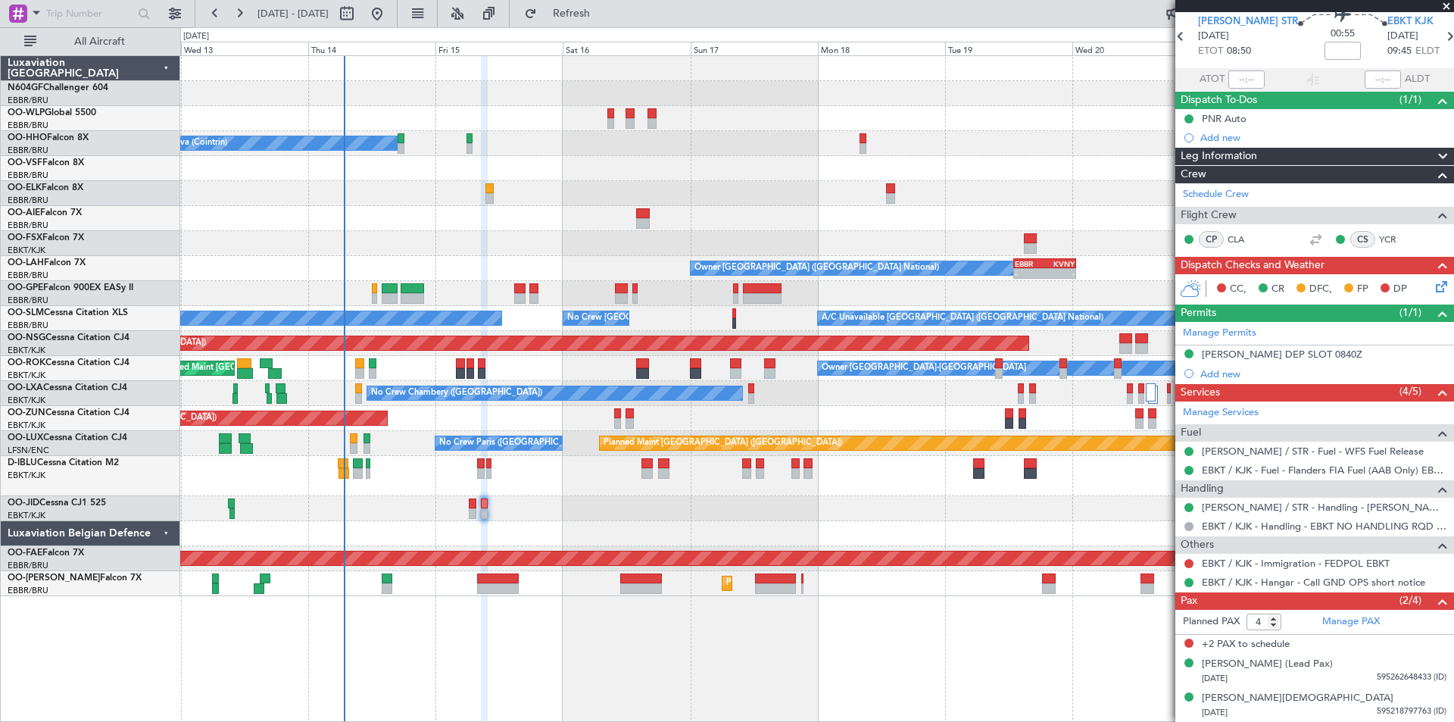
click at [467, 512] on div at bounding box center [816, 508] width 1273 height 25
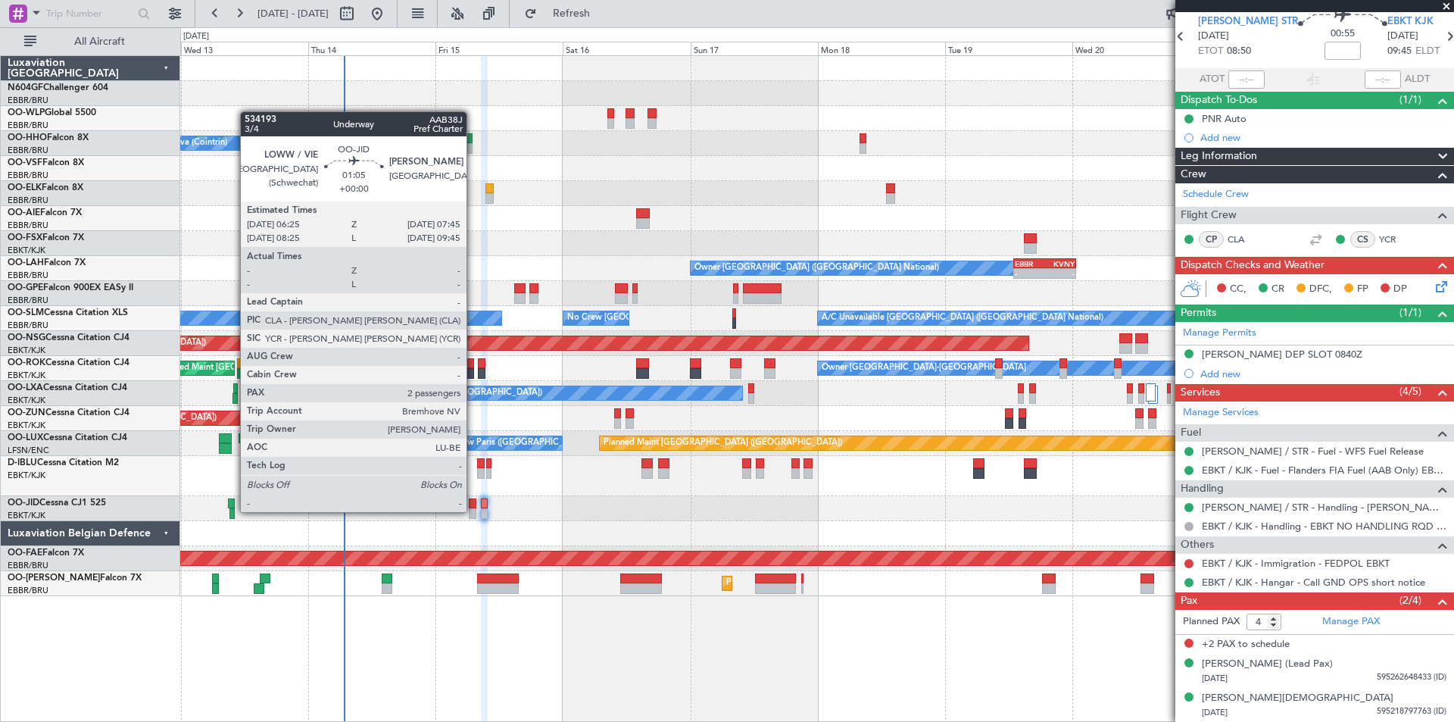
click at [475, 510] on div at bounding box center [473, 513] width 8 height 11
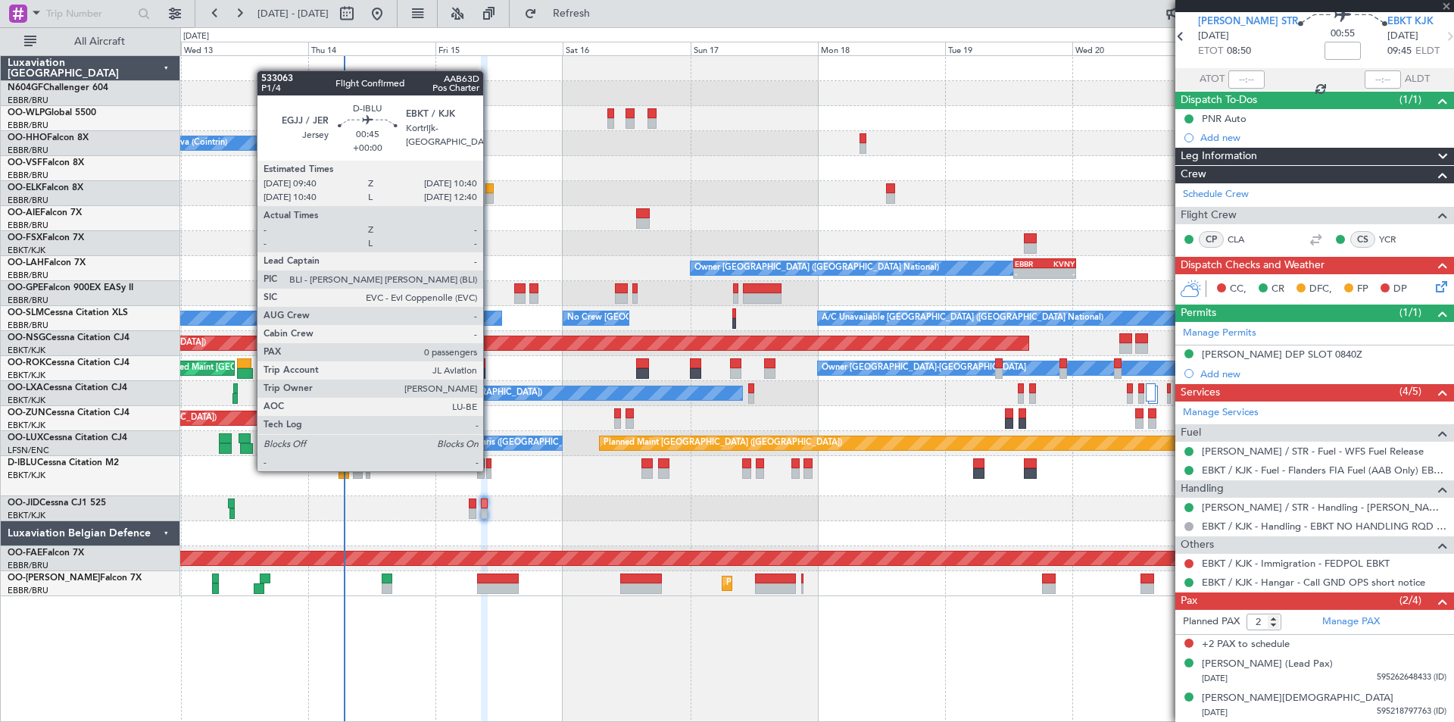
scroll to position [0, 0]
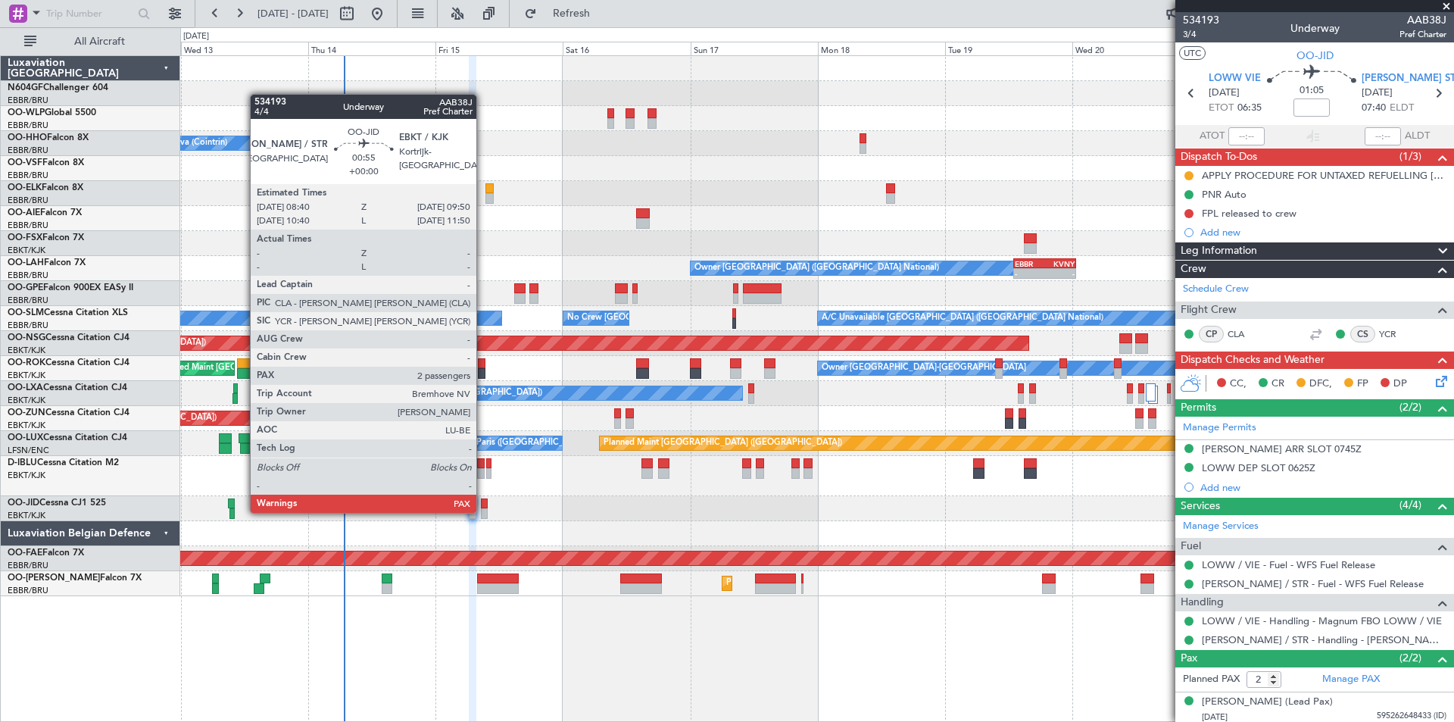
click at [483, 511] on div at bounding box center [484, 513] width 7 height 11
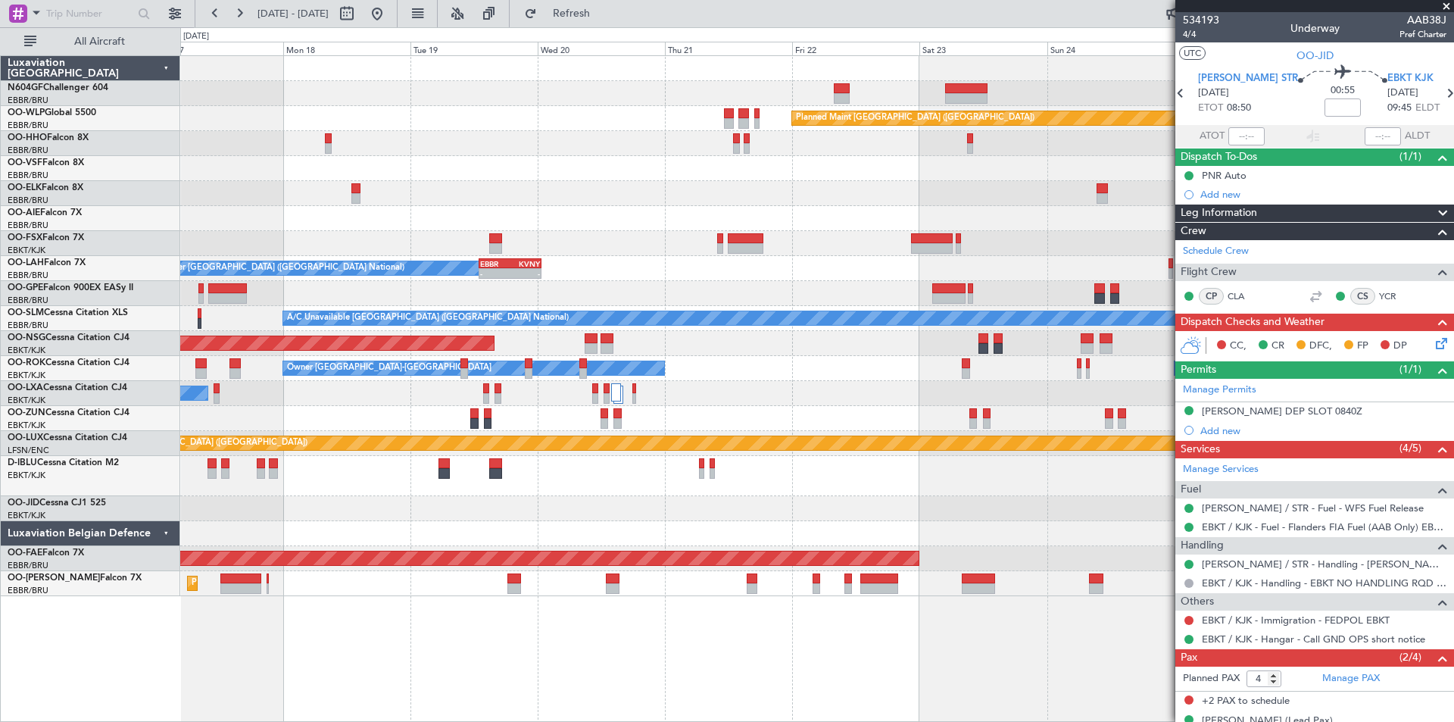
click at [387, 476] on div at bounding box center [816, 476] width 1273 height 40
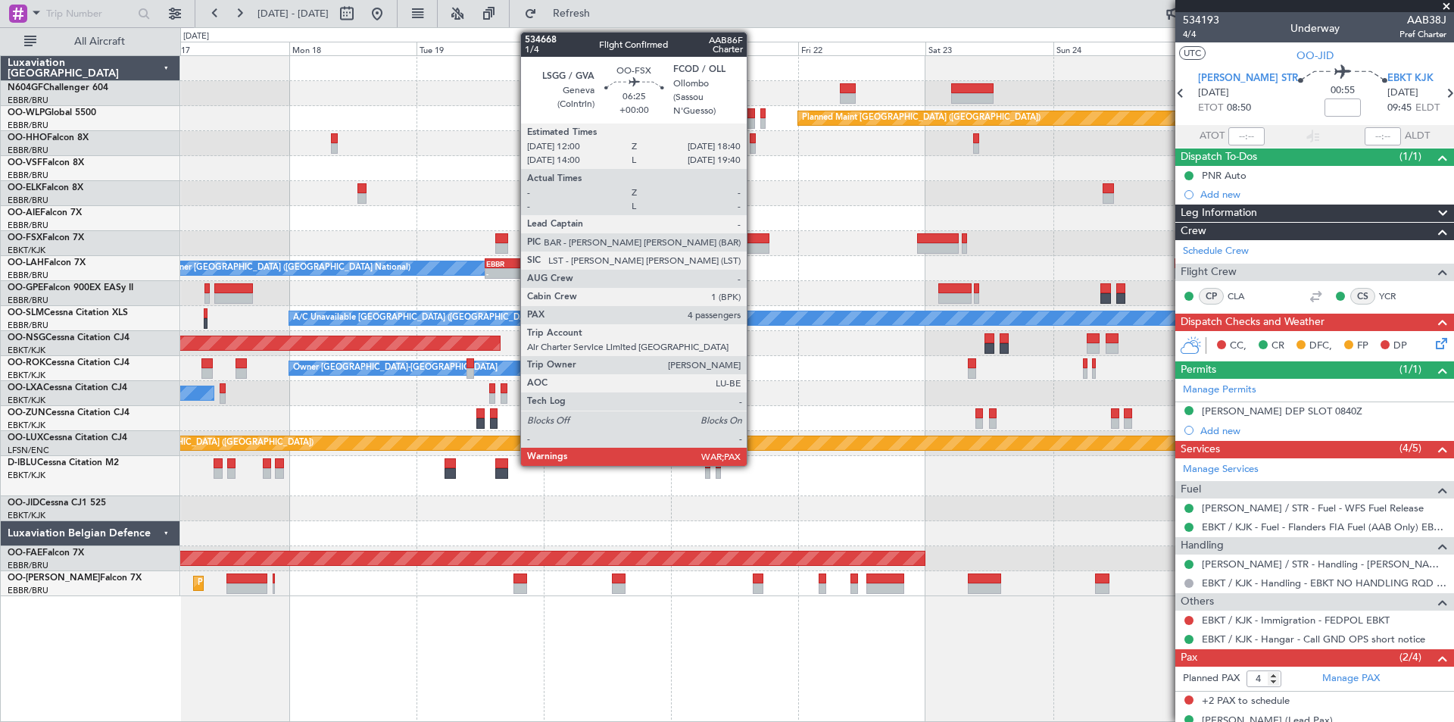
click at [754, 236] on div at bounding box center [752, 238] width 36 height 11
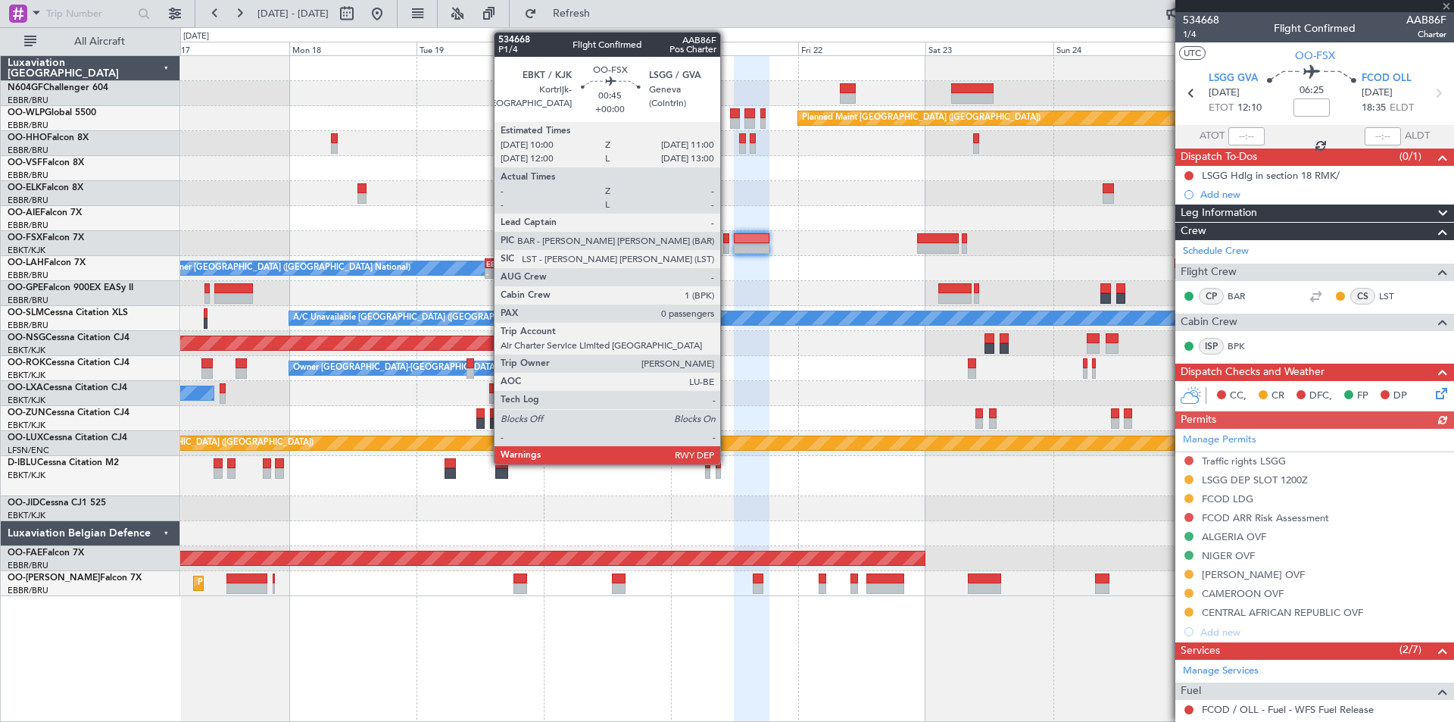
click at [727, 245] on div at bounding box center [726, 248] width 6 height 11
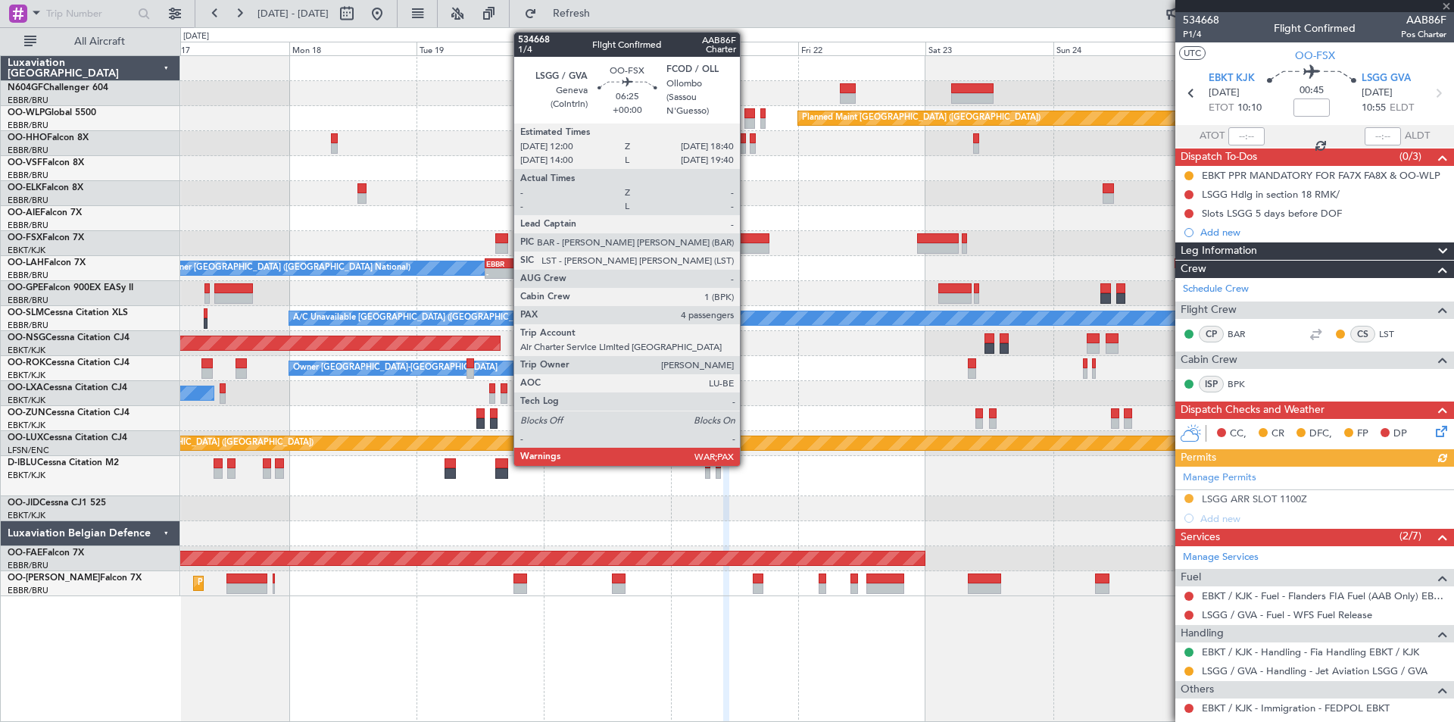
click at [747, 249] on div at bounding box center [752, 248] width 36 height 11
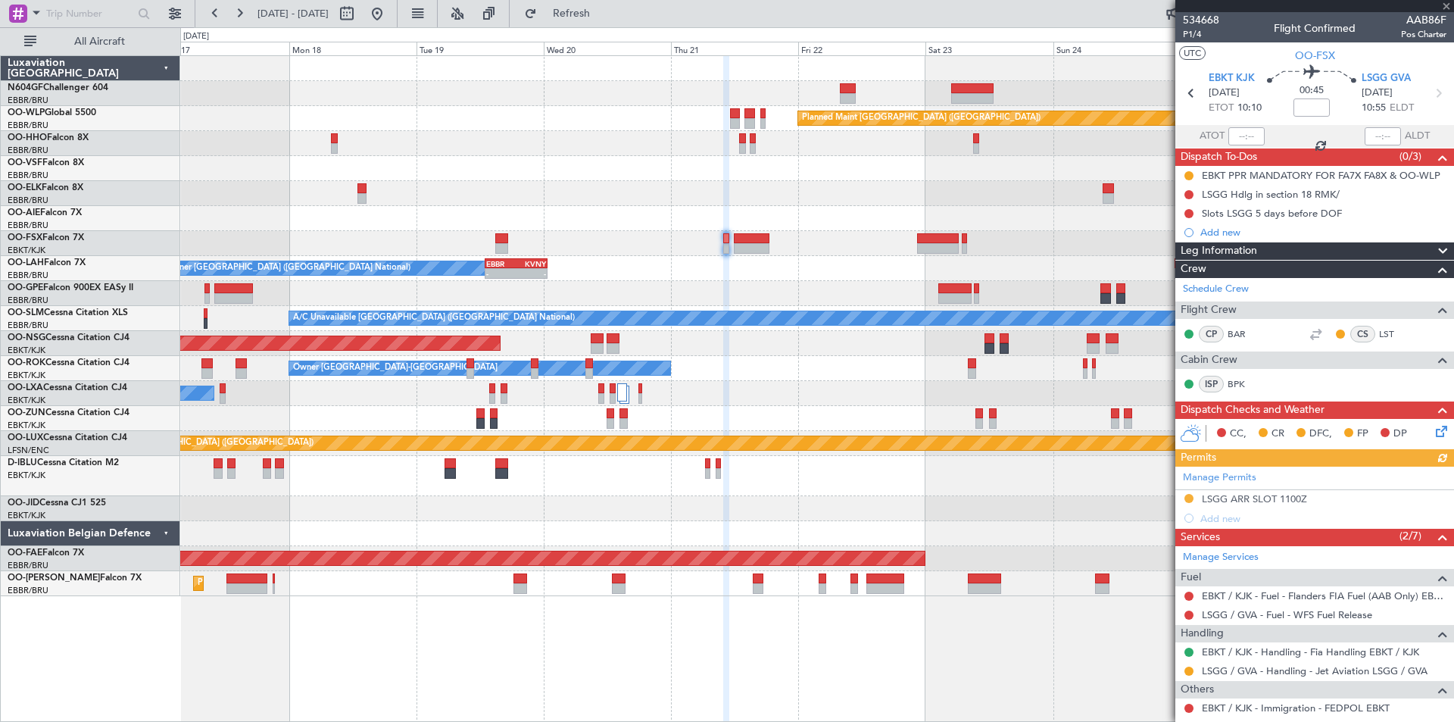
type input "4"
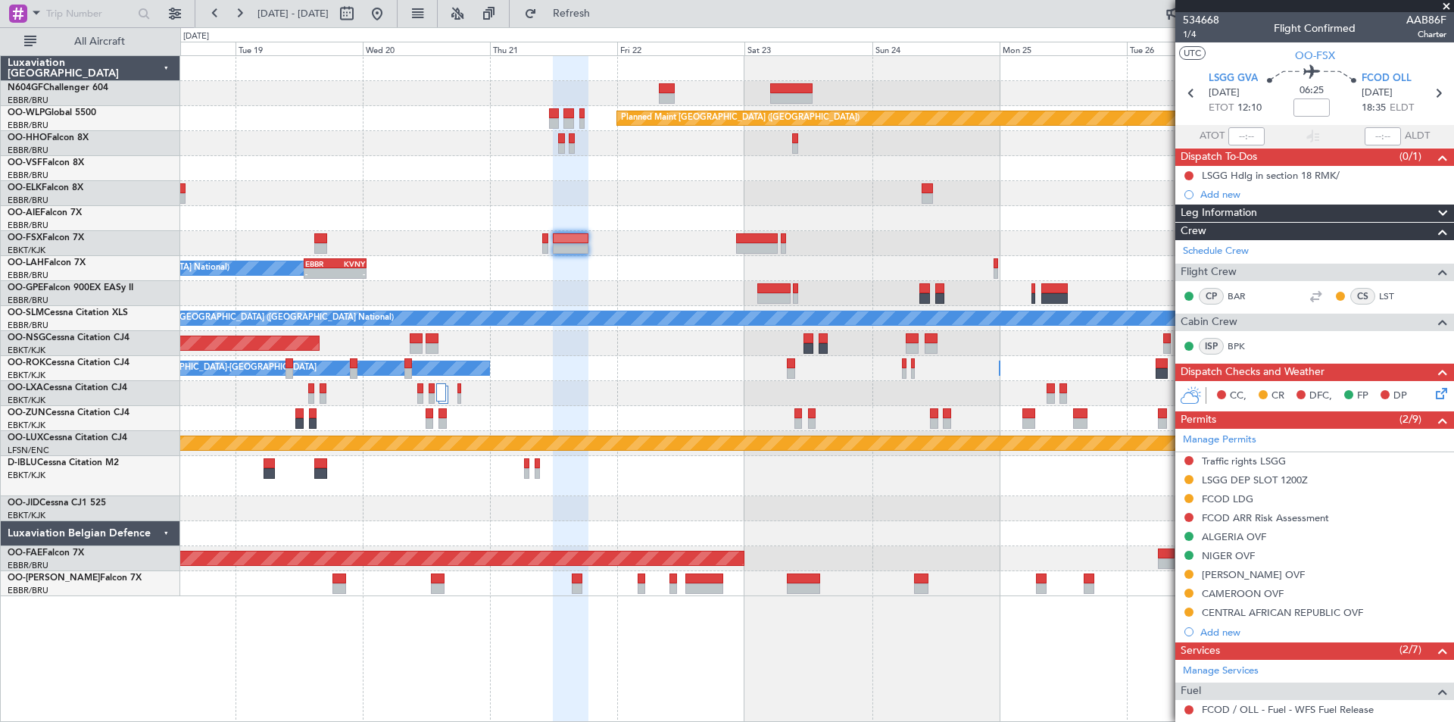
click at [326, 468] on div "Planned Maint [GEOGRAPHIC_DATA] ([GEOGRAPHIC_DATA]) Owner [GEOGRAPHIC_DATA] (Br…" at bounding box center [816, 326] width 1273 height 540
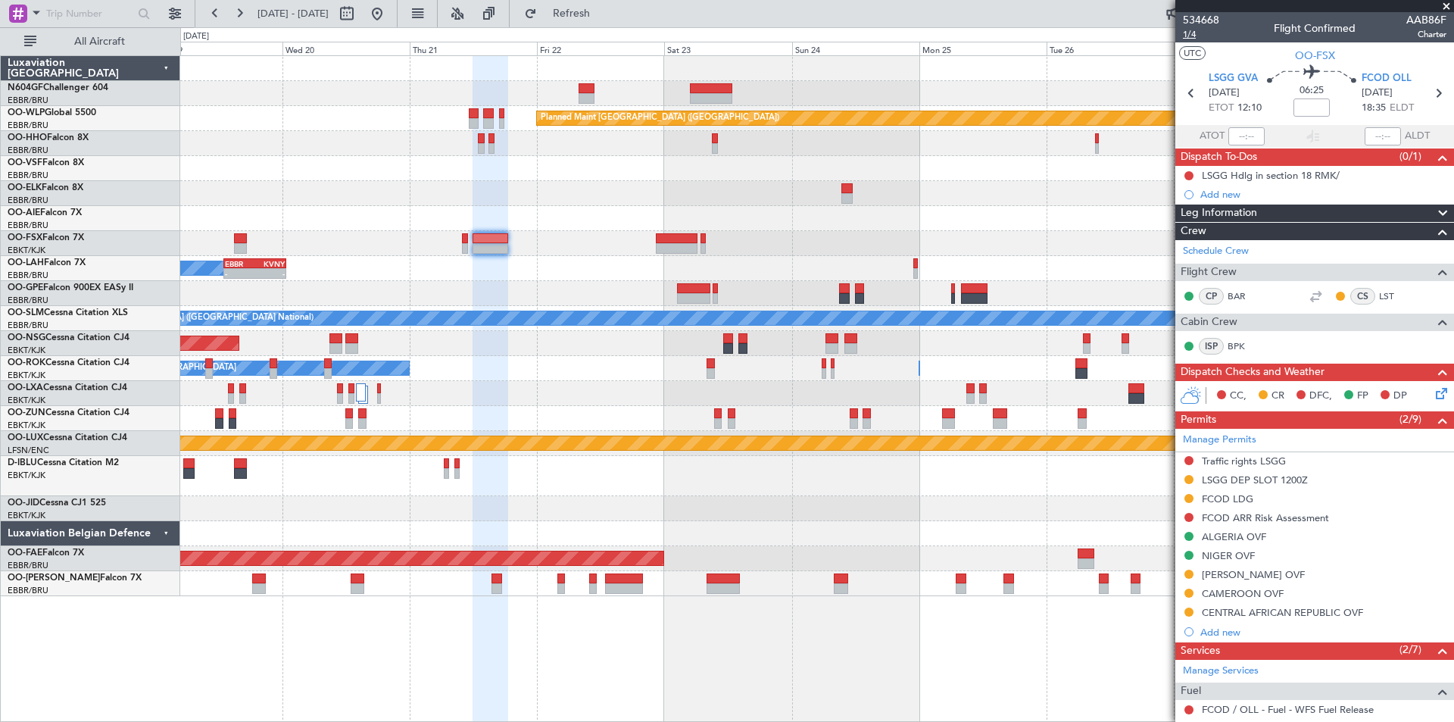
click at [1190, 33] on span "1/4" at bounding box center [1201, 34] width 36 height 13
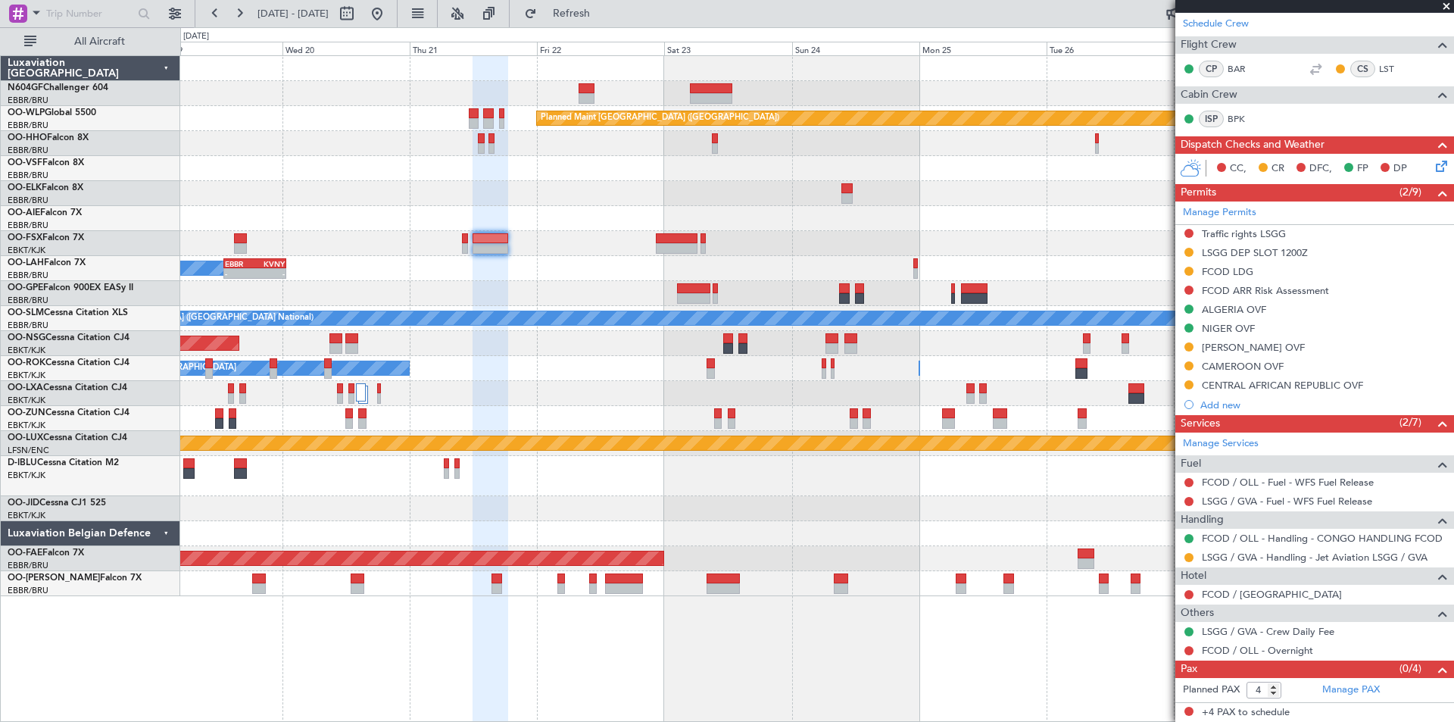
click at [1320, 546] on div "FCOD / OLL - Handling - CONGO HANDLING FCOD" at bounding box center [1314, 538] width 279 height 19
click at [1327, 560] on link "LSGG / GVA - Handling - Jet Aviation LSGG / GVA" at bounding box center [1315, 557] width 226 height 13
